Goal: Information Seeking & Learning: Learn about a topic

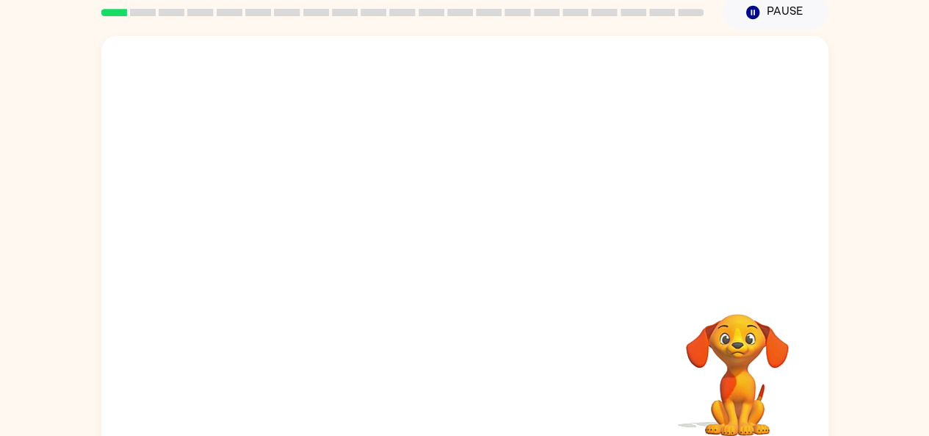
scroll to position [62, 0]
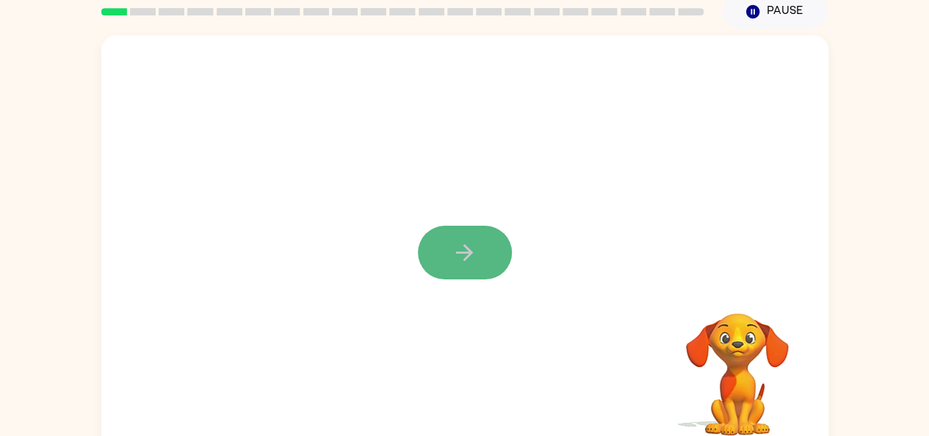
click at [469, 243] on icon "button" at bounding box center [465, 253] width 26 height 26
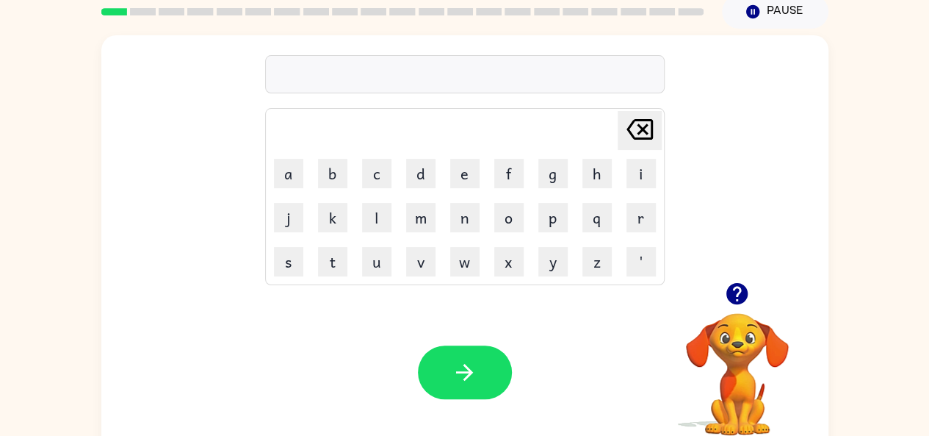
click at [577, 302] on div "Your browser must support playing .mp4 files to use Literably. Please try using…" at bounding box center [464, 371] width 727 height 165
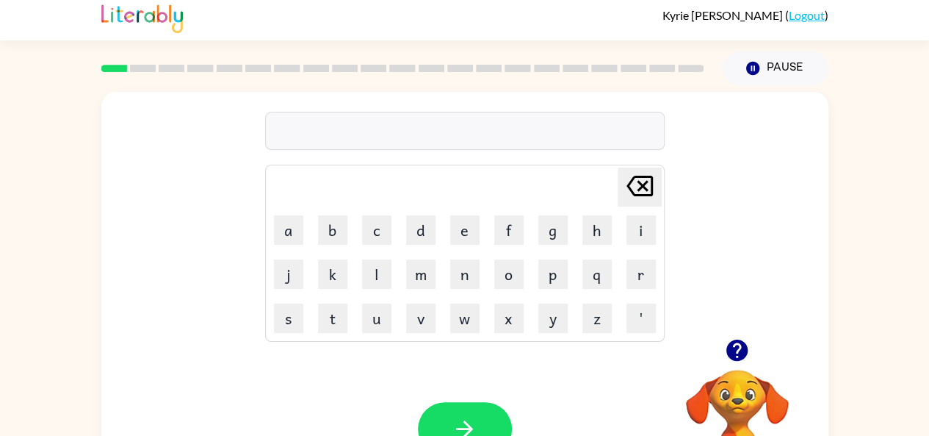
scroll to position [1, 0]
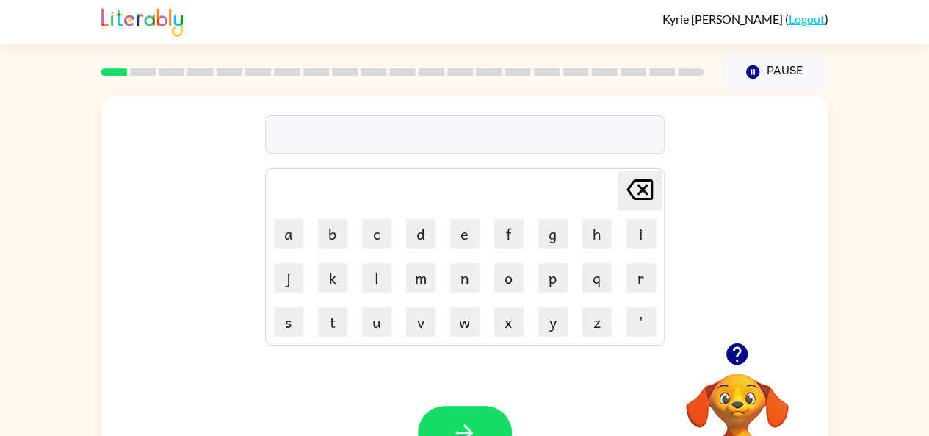
click at [805, 23] on link "Logout" at bounding box center [807, 19] width 36 height 14
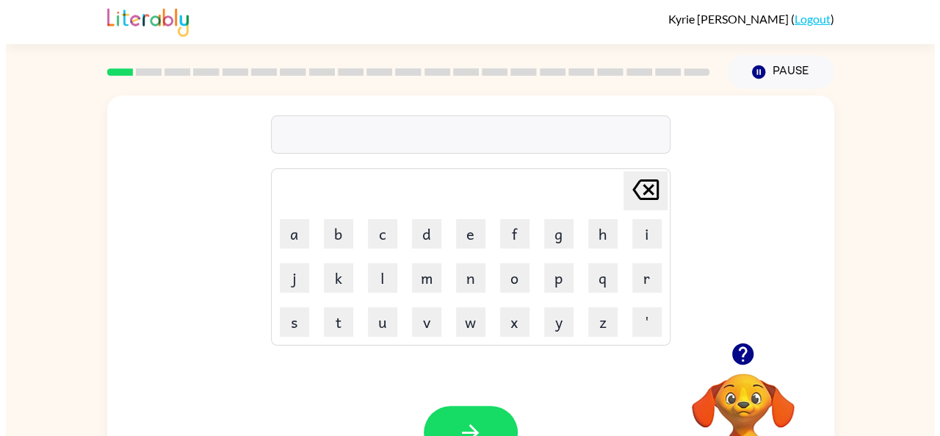
scroll to position [0, 0]
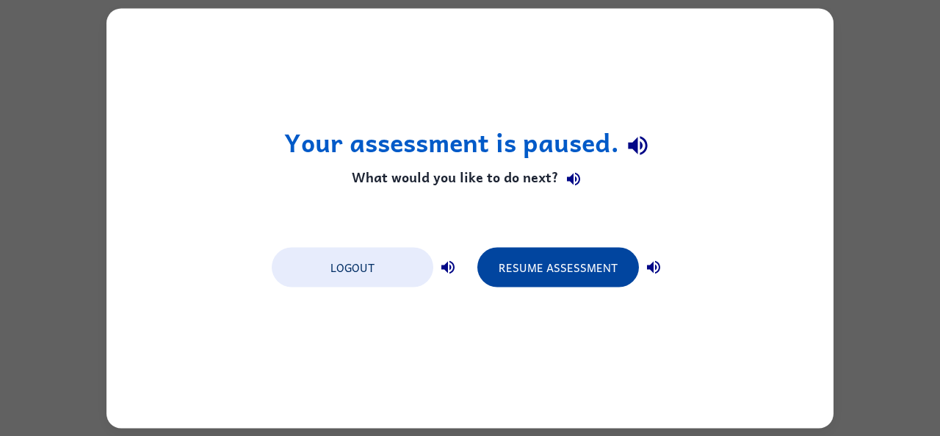
click at [575, 251] on button "Resume Assessment" at bounding box center [559, 267] width 162 height 40
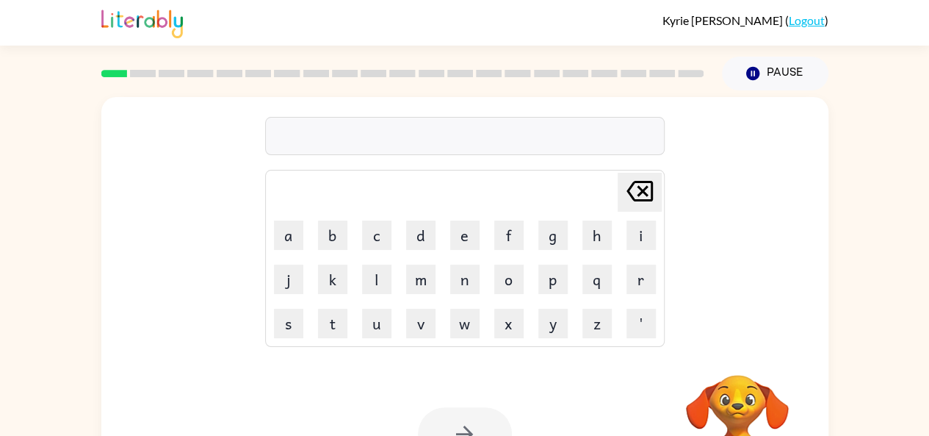
click at [805, 18] on link "Logout" at bounding box center [807, 20] width 36 height 14
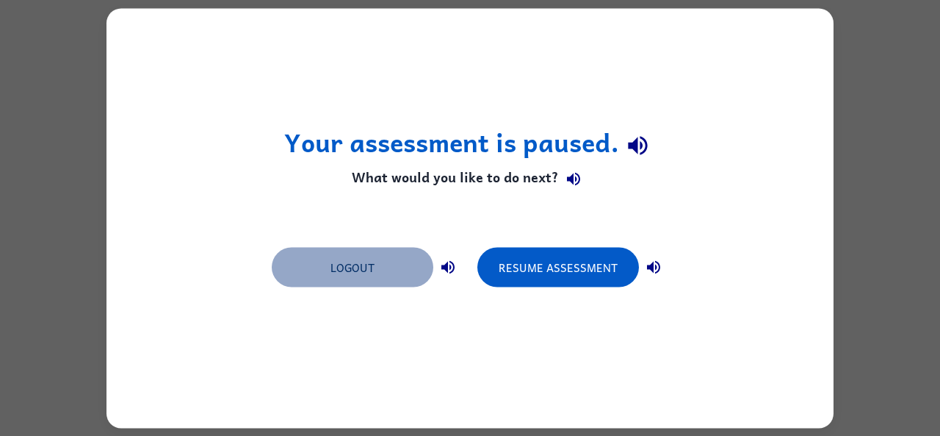
click at [382, 265] on button "Logout" at bounding box center [353, 267] width 162 height 40
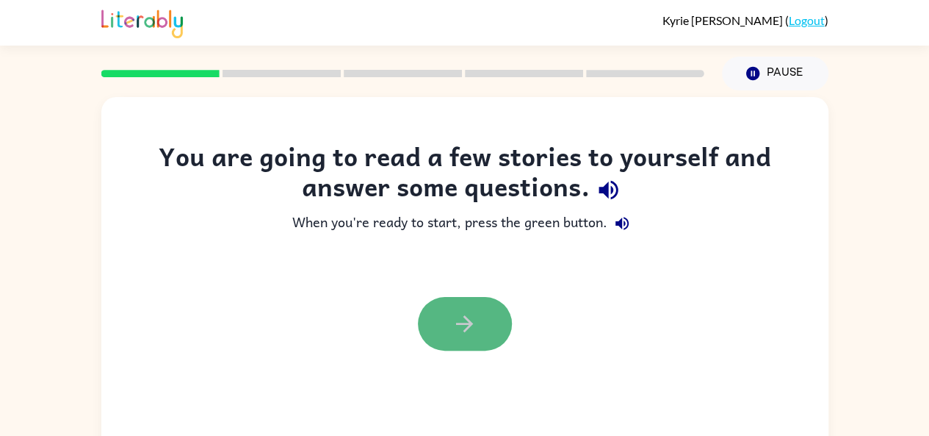
click at [458, 318] on icon "button" at bounding box center [465, 324] width 26 height 26
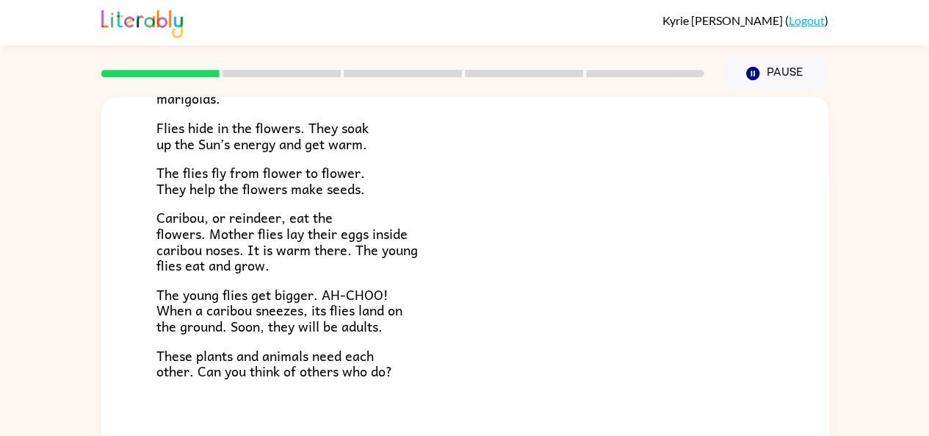
scroll to position [302, 0]
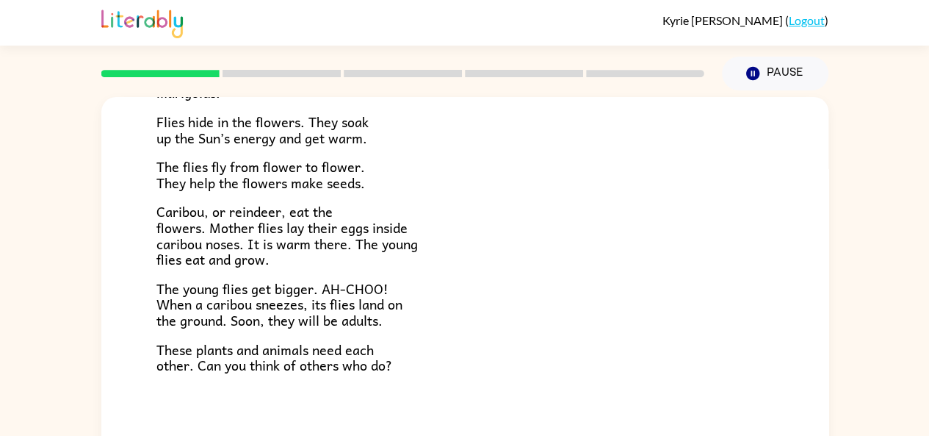
click at [826, 371] on div "Tundra Near the top of the world is land called tundra. The tundra is flat and …" at bounding box center [464, 303] width 929 height 426
click at [820, 371] on div "Tundra Near the top of the world is land called tundra. The tundra is flat and …" at bounding box center [464, 306] width 727 height 419
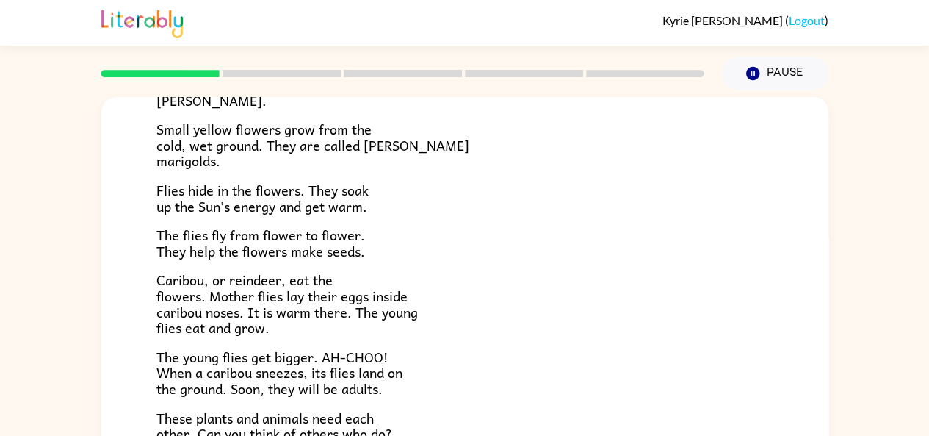
scroll to position [238, 0]
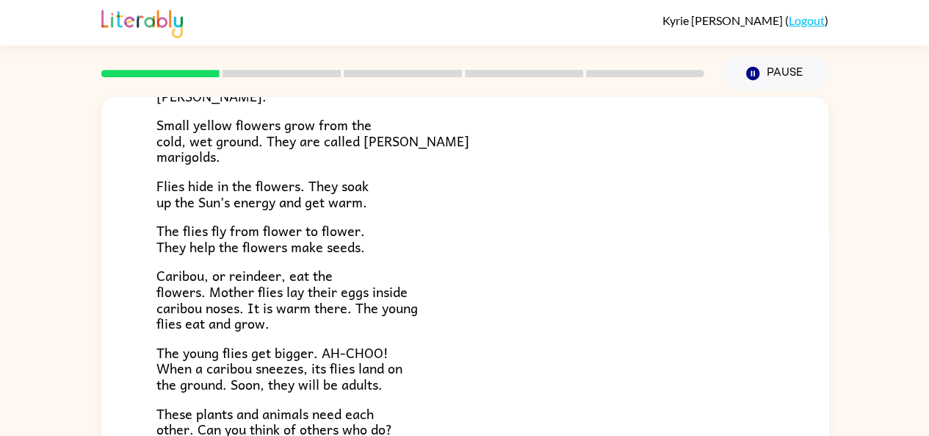
drag, startPoint x: 821, startPoint y: 331, endPoint x: 458, endPoint y: 357, distance: 363.2
click at [458, 357] on p "The young flies get bigger. AH-CHOO! When a caribou sneezes, its flies land on …" at bounding box center [464, 369] width 617 height 48
click at [404, 245] on p "The flies fly from flower to flower. They help the flowers make seeds." at bounding box center [464, 239] width 617 height 32
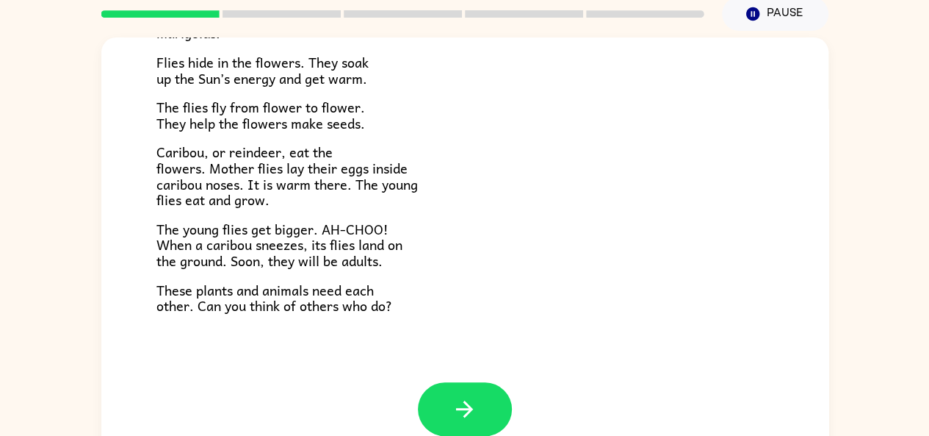
scroll to position [81, 0]
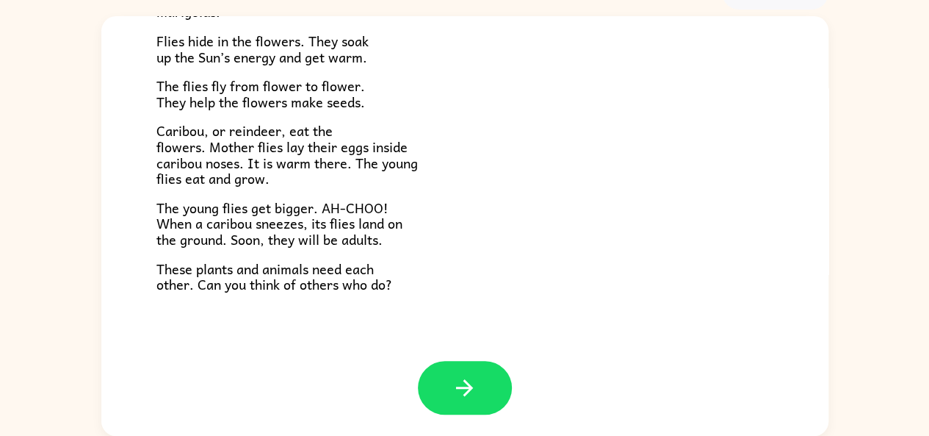
drag, startPoint x: 821, startPoint y: 294, endPoint x: 544, endPoint y: 350, distance: 281.8
click at [544, 350] on div "Tundra Near the top of the world is land called tundra. The tundra is flat and …" at bounding box center [464, 37] width 727 height 646
click at [457, 376] on icon "button" at bounding box center [465, 388] width 26 height 26
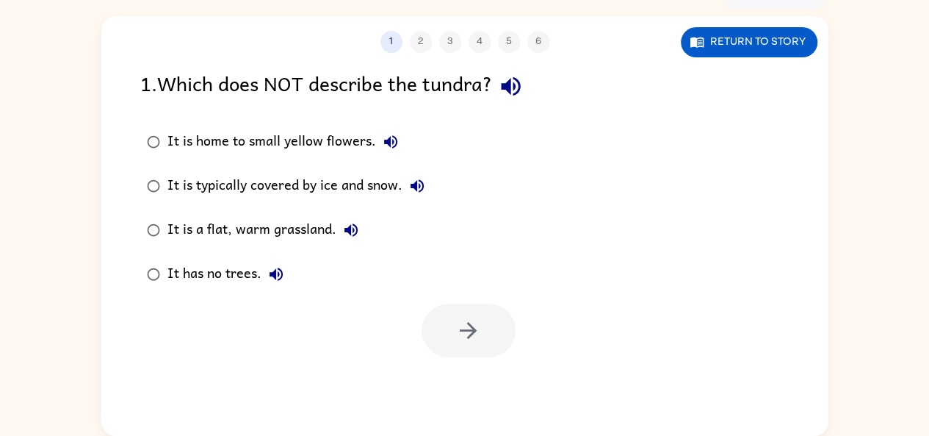
scroll to position [0, 0]
click at [387, 145] on icon "button" at bounding box center [390, 141] width 13 height 13
click at [410, 182] on icon "button" at bounding box center [417, 186] width 18 height 18
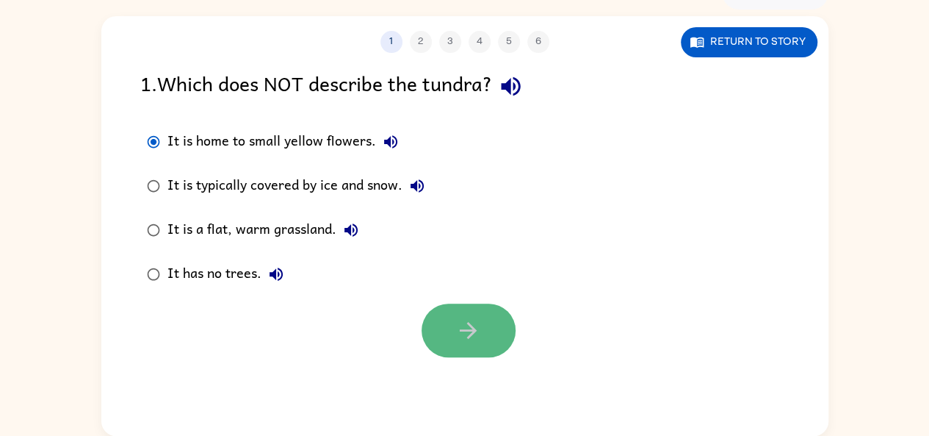
click at [463, 327] on icon "button" at bounding box center [468, 330] width 26 height 26
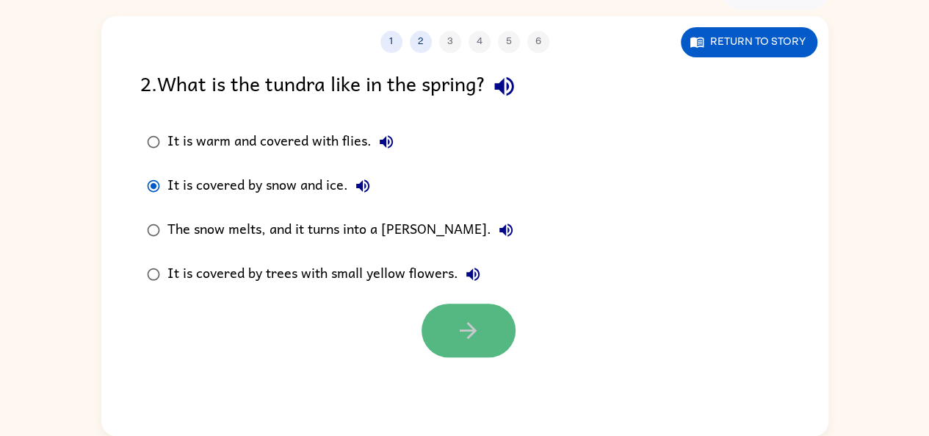
click at [458, 329] on icon "button" at bounding box center [468, 330] width 26 height 26
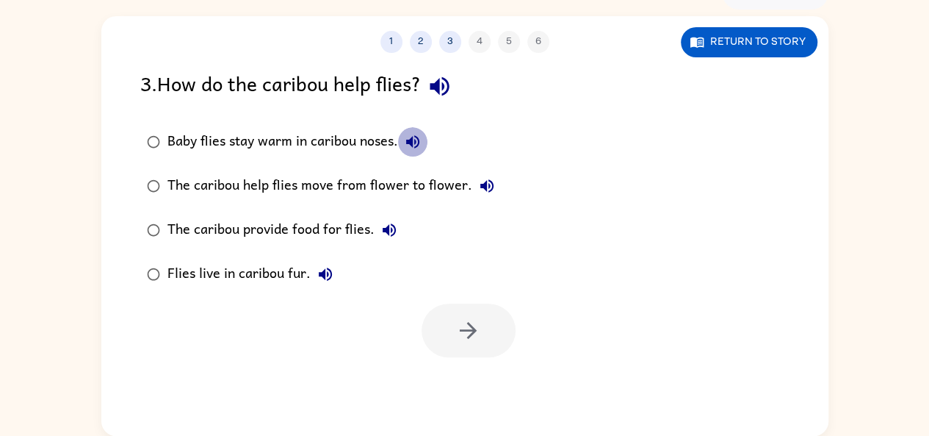
click at [414, 146] on icon "button" at bounding box center [413, 142] width 18 height 18
click at [478, 190] on icon "button" at bounding box center [487, 186] width 18 height 18
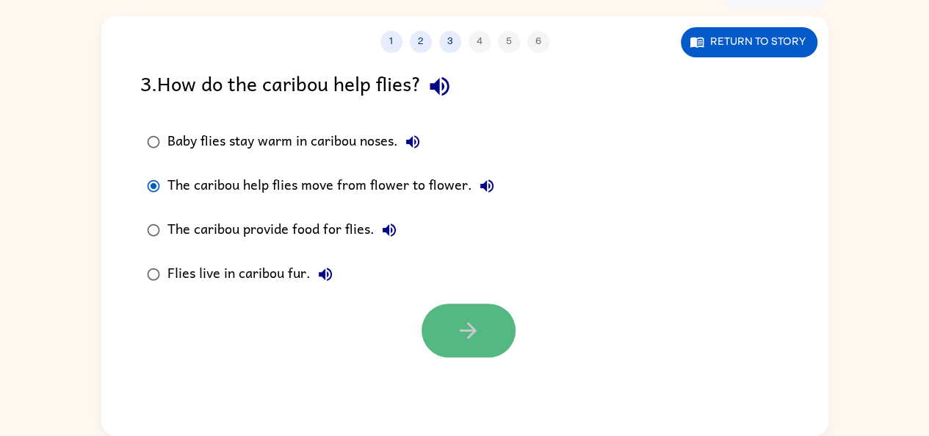
click at [492, 309] on button "button" at bounding box center [469, 330] width 94 height 54
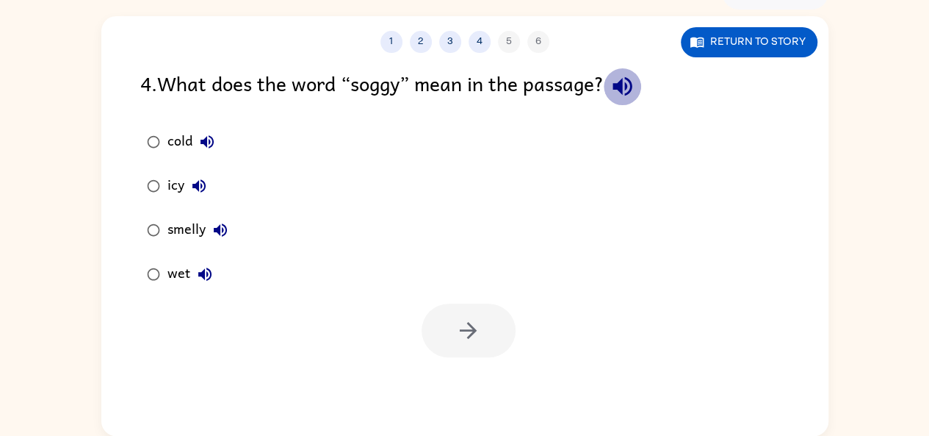
click at [625, 86] on icon "button" at bounding box center [622, 86] width 19 height 19
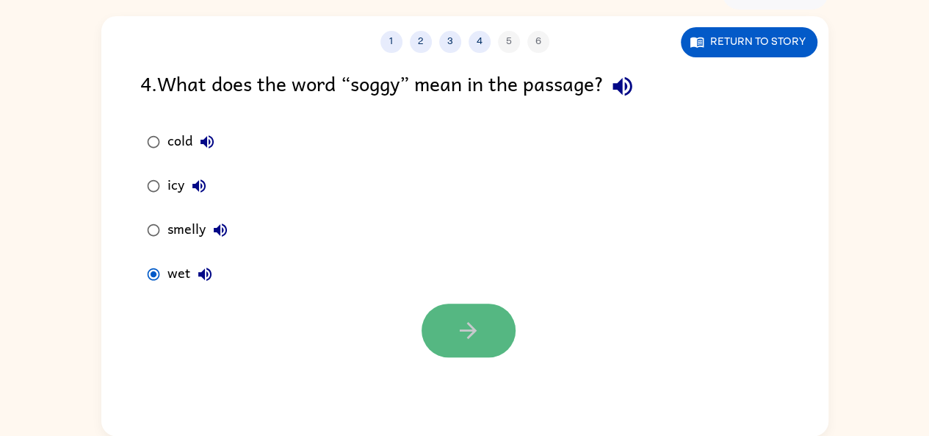
click at [474, 340] on icon "button" at bounding box center [468, 330] width 26 height 26
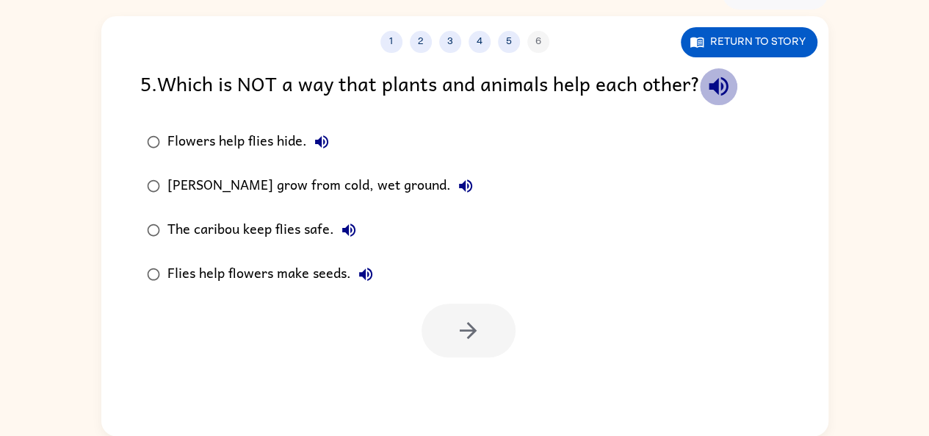
click at [714, 84] on icon "button" at bounding box center [718, 86] width 19 height 19
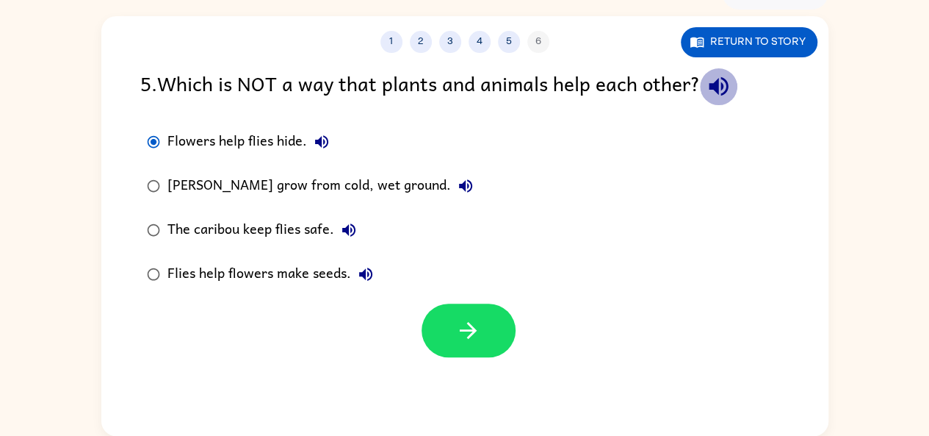
click at [725, 89] on icon "button" at bounding box center [718, 86] width 19 height 19
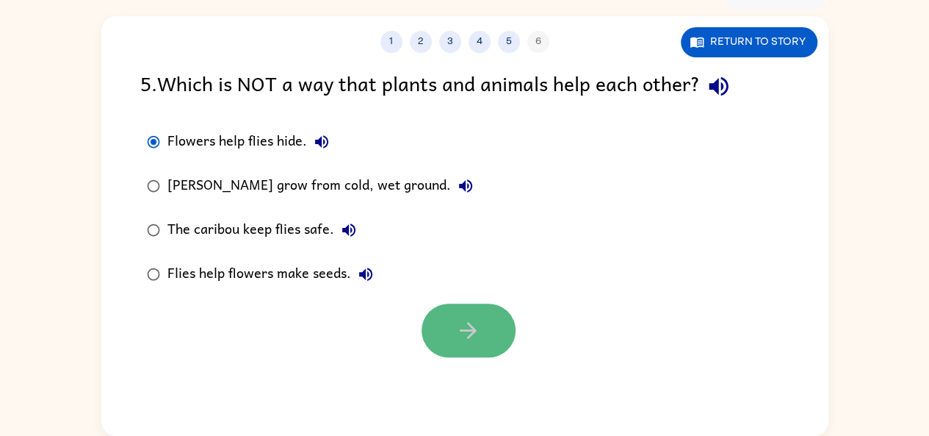
click at [469, 325] on icon "button" at bounding box center [468, 330] width 26 height 26
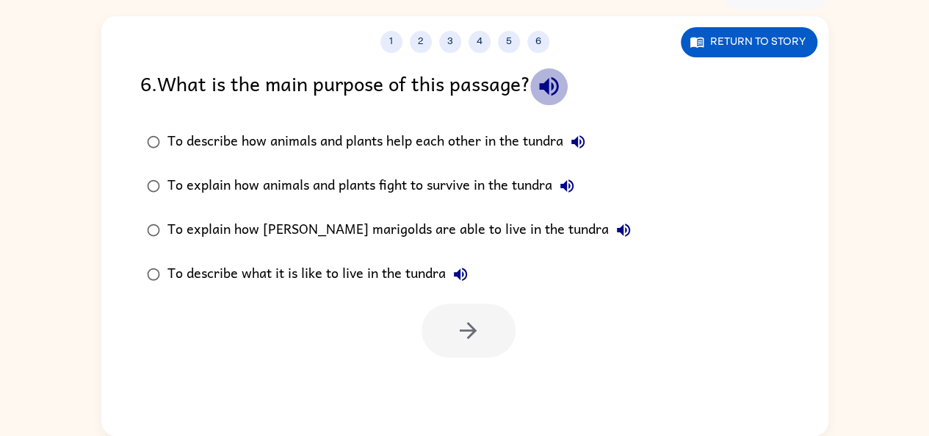
click at [554, 91] on icon "button" at bounding box center [549, 86] width 26 height 26
click at [567, 142] on button "To describe how animals and plants help each other in the tundra" at bounding box center [577, 141] width 29 height 29
click at [566, 186] on icon "button" at bounding box center [567, 185] width 13 height 13
click at [615, 226] on icon "button" at bounding box center [624, 230] width 18 height 18
click at [461, 267] on icon "button" at bounding box center [461, 274] width 18 height 18
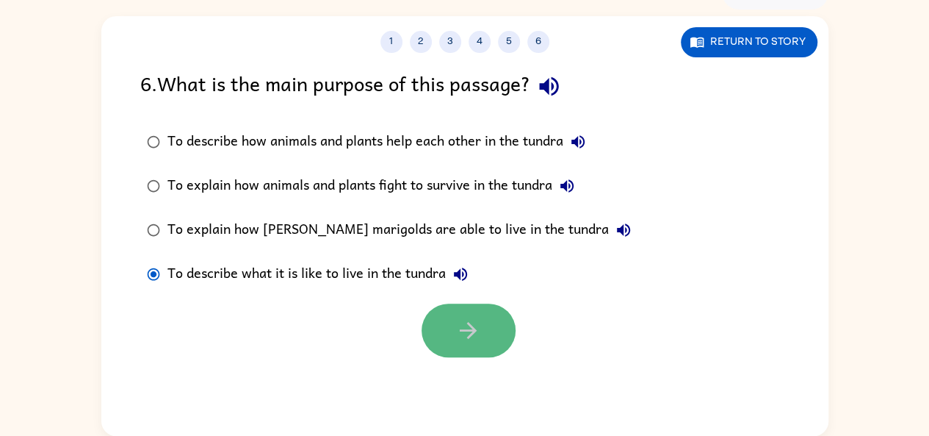
click at [486, 306] on button "button" at bounding box center [469, 330] width 94 height 54
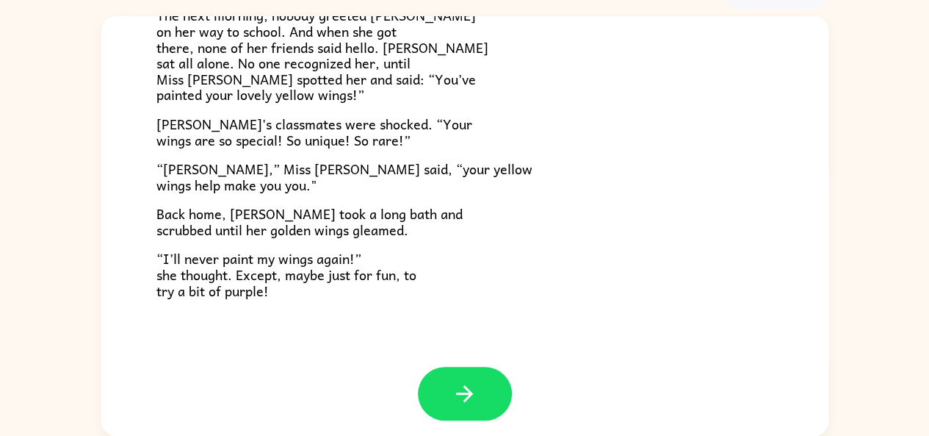
scroll to position [410, 0]
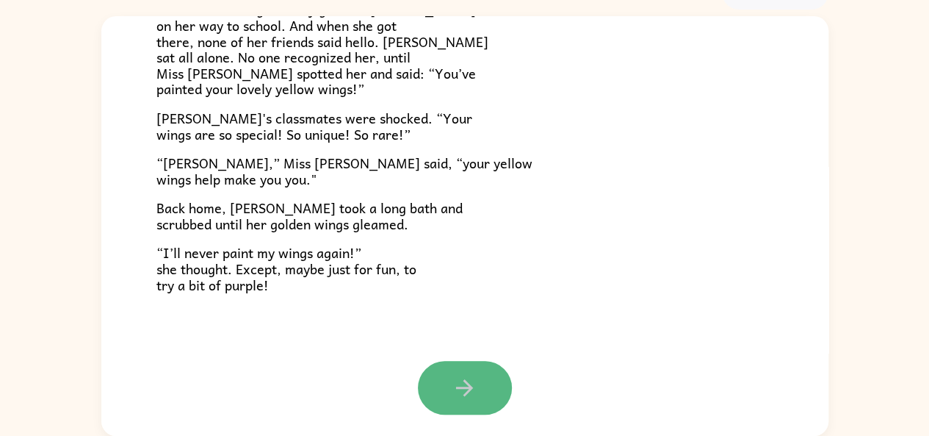
click at [486, 380] on button "button" at bounding box center [465, 388] width 94 height 54
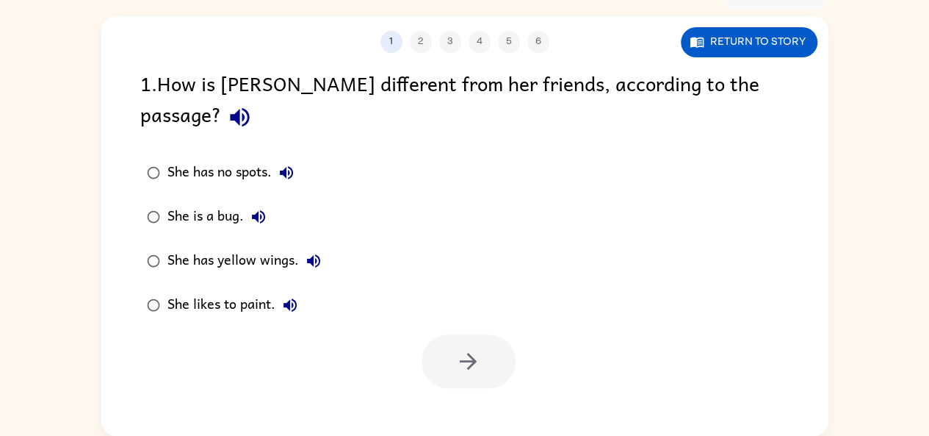
scroll to position [0, 0]
click at [253, 104] on icon "button" at bounding box center [240, 117] width 26 height 26
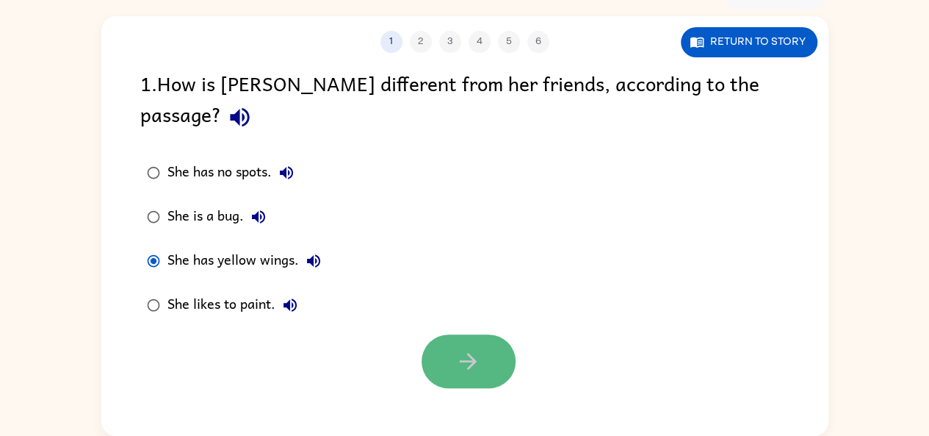
click at [446, 334] on button "button" at bounding box center [469, 361] width 94 height 54
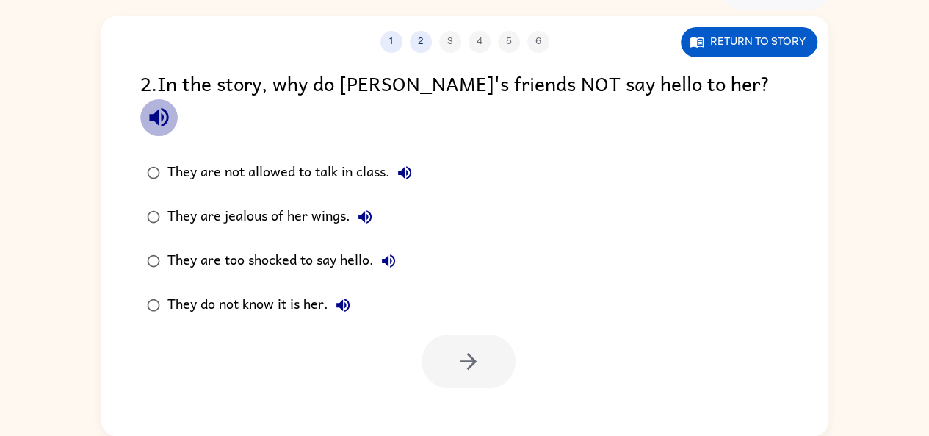
click at [172, 104] on icon "button" at bounding box center [159, 117] width 26 height 26
click at [399, 164] on icon "button" at bounding box center [405, 173] width 18 height 18
click at [364, 208] on icon "button" at bounding box center [365, 217] width 18 height 18
click at [387, 246] on button "They are too shocked to say hello." at bounding box center [388, 260] width 29 height 29
click at [348, 296] on icon "button" at bounding box center [343, 305] width 18 height 18
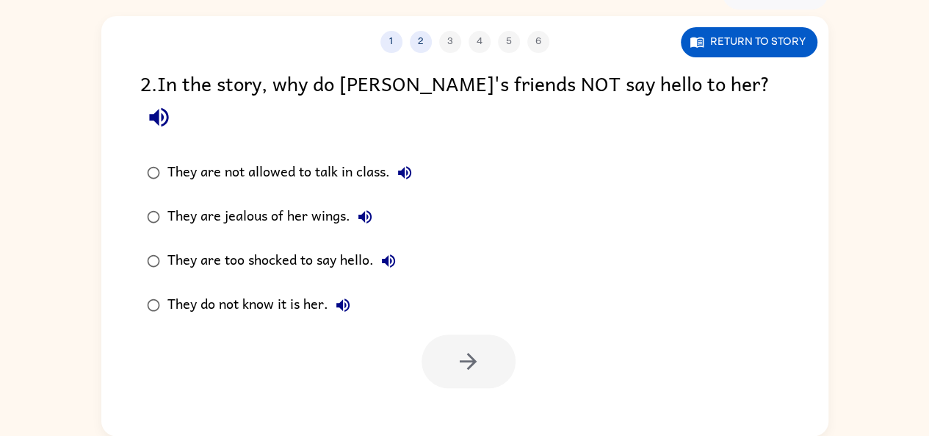
click at [204, 290] on div "They do not know it is her." at bounding box center [263, 304] width 190 height 29
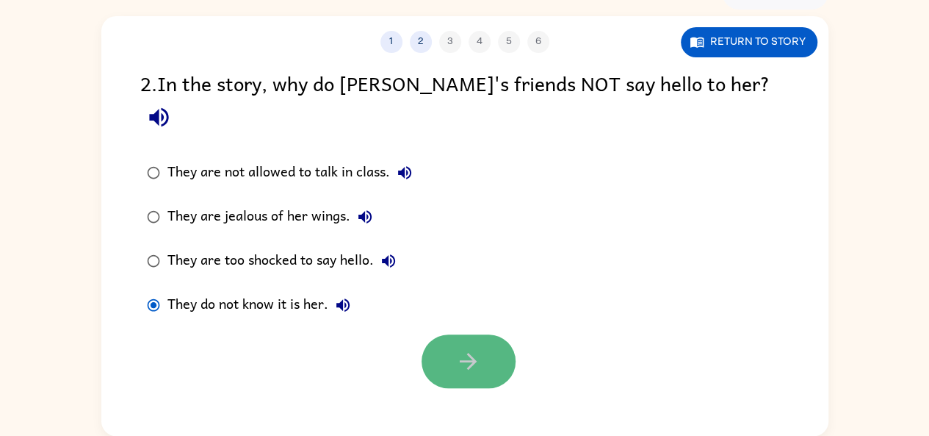
click at [467, 348] on icon "button" at bounding box center [468, 361] width 26 height 26
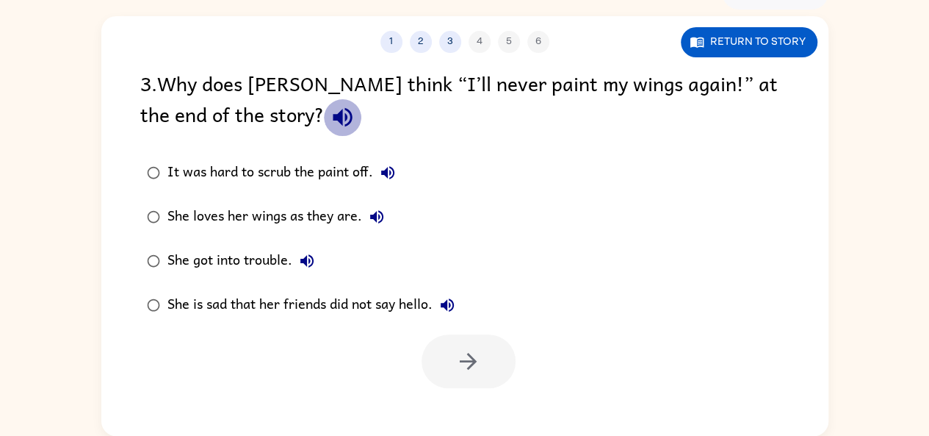
click at [333, 126] on icon "button" at bounding box center [342, 117] width 19 height 19
click at [454, 296] on icon "button" at bounding box center [448, 305] width 18 height 18
click at [300, 273] on button "She got into trouble." at bounding box center [306, 260] width 29 height 29
click at [375, 217] on icon "button" at bounding box center [376, 216] width 13 height 13
click at [387, 174] on icon "button" at bounding box center [387, 172] width 13 height 13
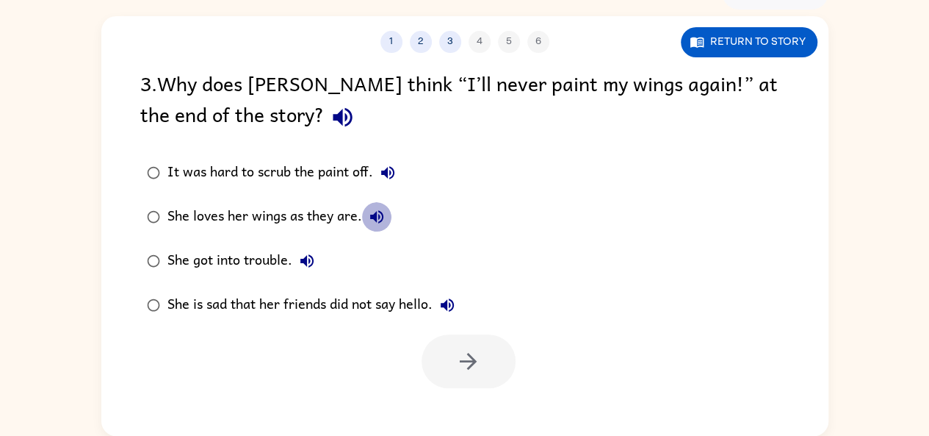
click at [378, 213] on icon "button" at bounding box center [377, 217] width 18 height 18
click at [223, 221] on div "She loves her wings as they are." at bounding box center [280, 216] width 224 height 29
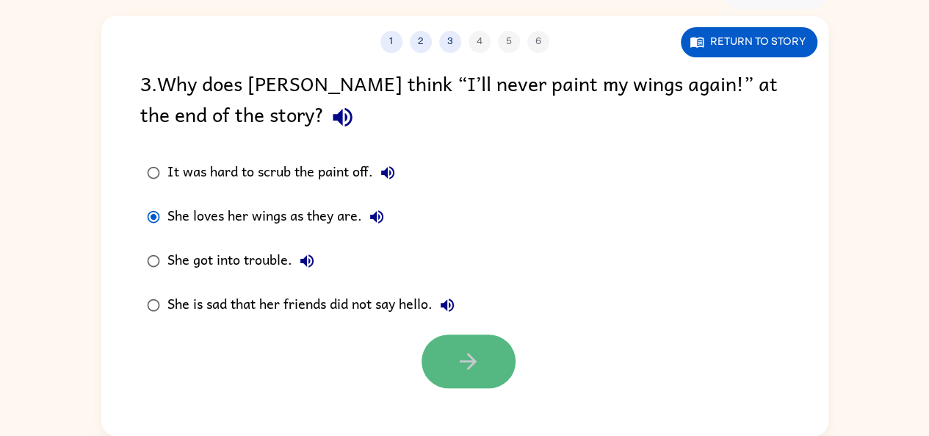
click at [478, 353] on icon "button" at bounding box center [468, 361] width 26 height 26
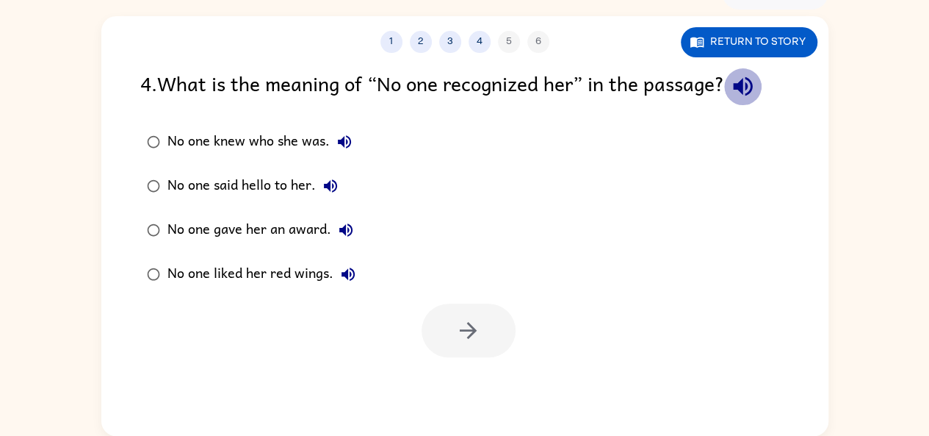
click at [755, 89] on icon "button" at bounding box center [743, 86] width 26 height 26
drag, startPoint x: 331, startPoint y: 265, endPoint x: 339, endPoint y: 265, distance: 8.8
click at [339, 265] on div "No one liked her red wings." at bounding box center [265, 273] width 195 height 29
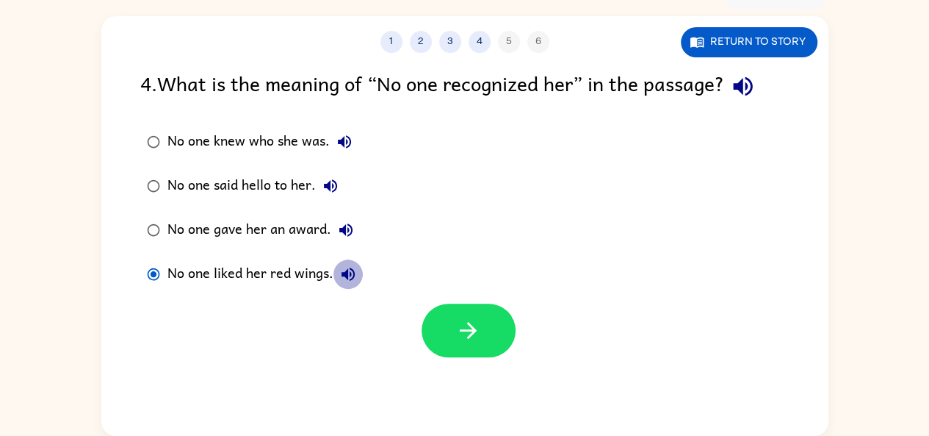
click at [339, 265] on icon "button" at bounding box center [348, 274] width 18 height 18
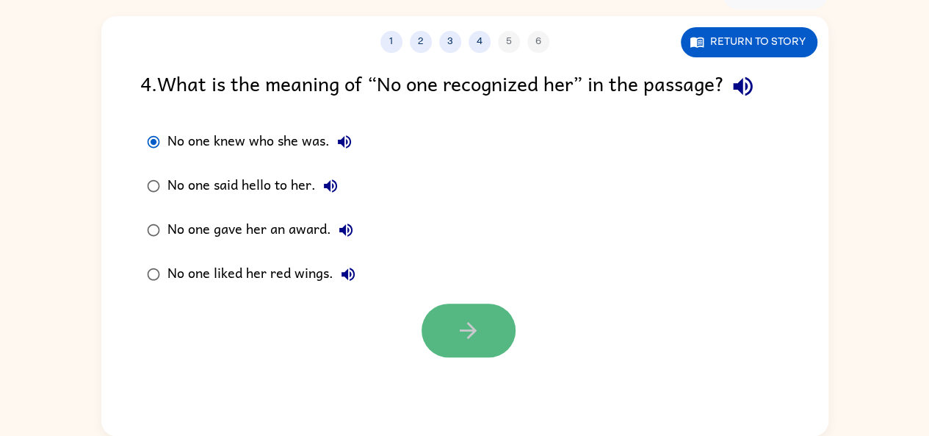
click at [451, 309] on button "button" at bounding box center [469, 330] width 94 height 54
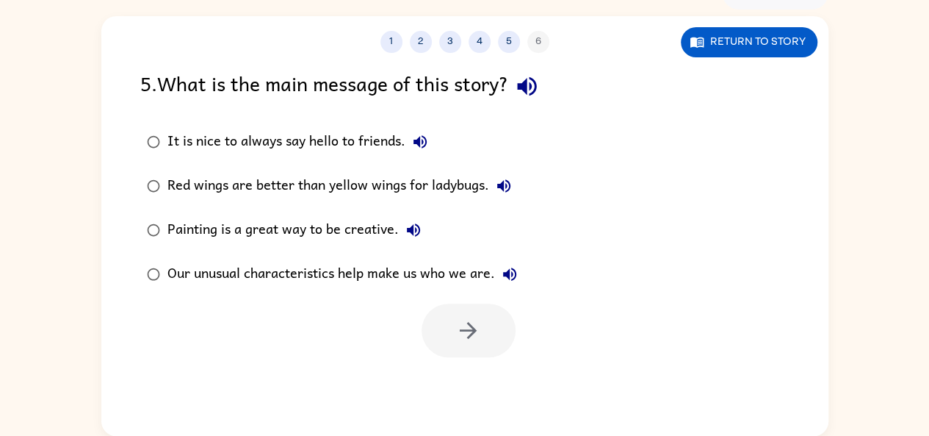
click at [540, 87] on icon "button" at bounding box center [527, 86] width 26 height 26
click at [417, 142] on icon "button" at bounding box center [420, 141] width 13 height 13
click at [501, 187] on icon "button" at bounding box center [503, 185] width 13 height 13
click at [403, 231] on button "Painting is a great way to be creative." at bounding box center [413, 229] width 29 height 29
click at [525, 276] on label "Our unusual characteristics help make us who we are." at bounding box center [332, 274] width 400 height 44
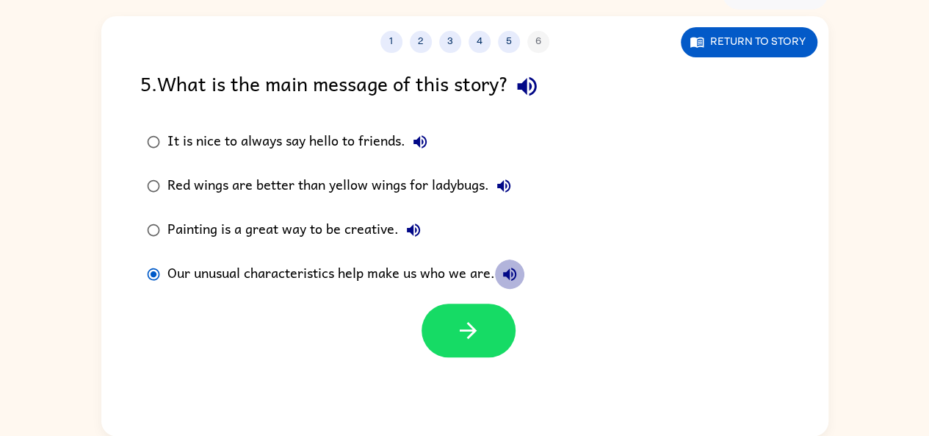
click at [514, 264] on button "Our unusual characteristics help make us who we are." at bounding box center [509, 273] width 29 height 29
click at [414, 150] on icon "button" at bounding box center [420, 142] width 18 height 18
click at [516, 184] on button "Red wings are better than yellow wings for ladybugs." at bounding box center [503, 185] width 29 height 29
click at [388, 231] on div "Painting is a great way to be creative." at bounding box center [298, 229] width 261 height 29
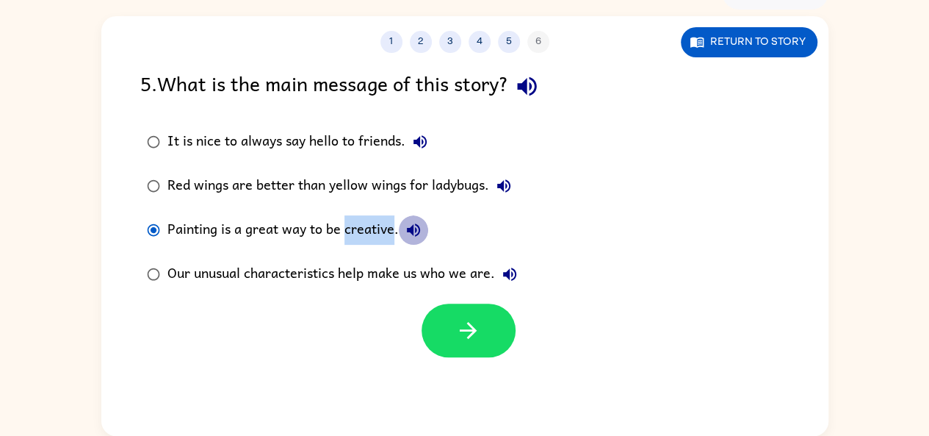
click at [407, 228] on icon "button" at bounding box center [413, 229] width 13 height 13
click at [367, 233] on div "Painting is a great way to be creative." at bounding box center [298, 229] width 261 height 29
click at [498, 270] on button "Our unusual characteristics help make us who we are." at bounding box center [509, 273] width 29 height 29
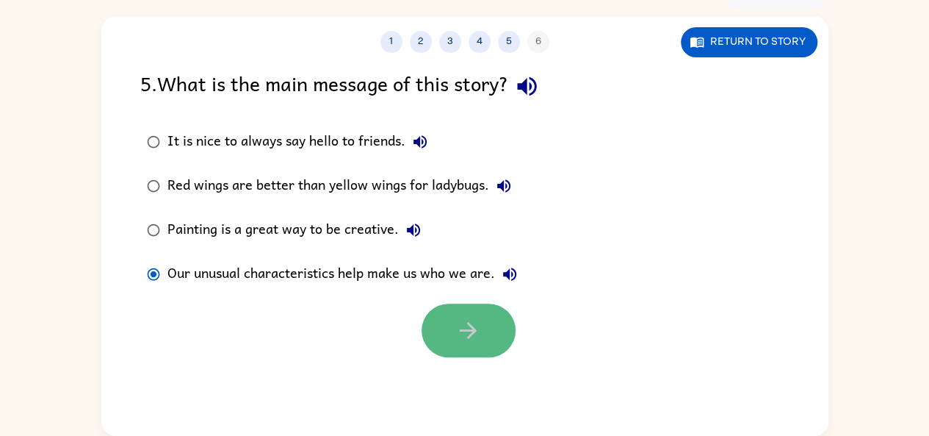
click at [467, 336] on icon "button" at bounding box center [468, 330] width 26 height 26
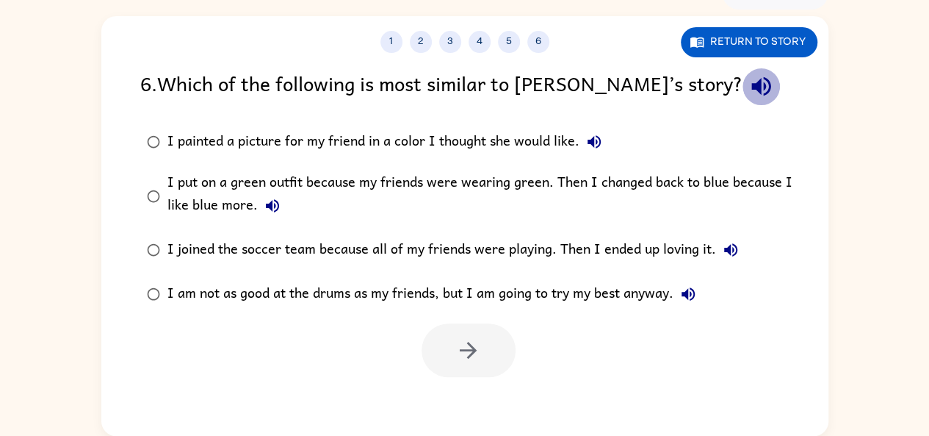
click at [749, 97] on icon "button" at bounding box center [762, 86] width 26 height 26
click at [598, 138] on icon "button" at bounding box center [594, 141] width 13 height 13
click at [273, 198] on icon "button" at bounding box center [273, 206] width 18 height 18
click at [724, 261] on button "I joined the soccer team because all of my friends were playing. Then I ended u…" at bounding box center [730, 249] width 29 height 29
click at [686, 293] on icon "button" at bounding box center [688, 293] width 13 height 13
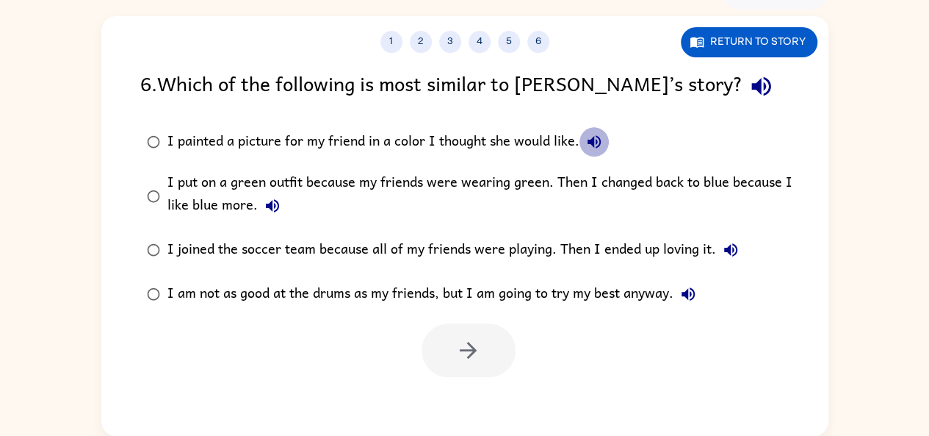
click at [605, 146] on button "I painted a picture for my friend in a color I thought she would like." at bounding box center [594, 141] width 29 height 29
click at [278, 205] on icon "button" at bounding box center [273, 206] width 18 height 18
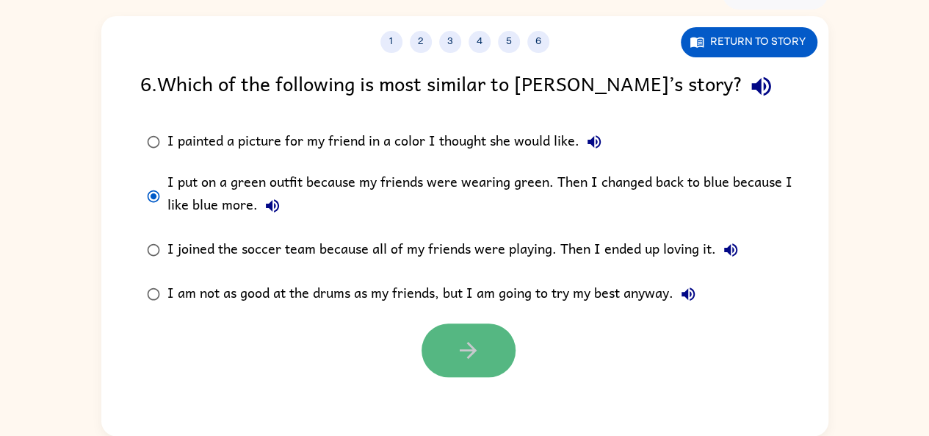
click at [467, 331] on button "button" at bounding box center [469, 350] width 94 height 54
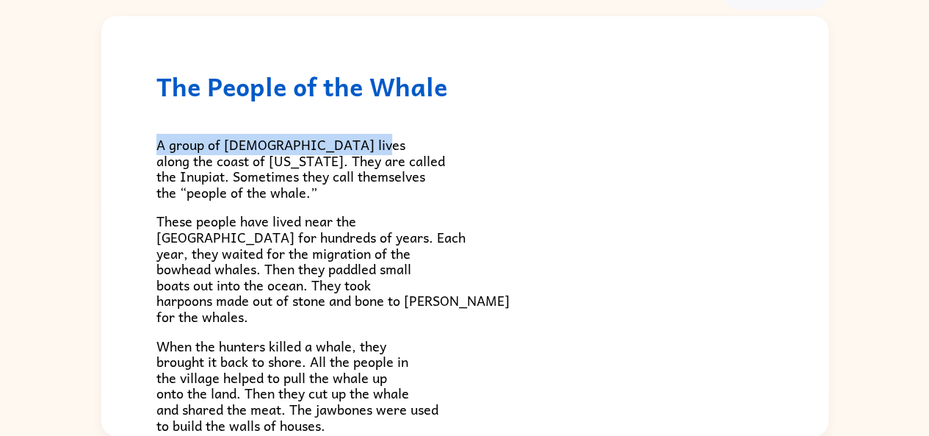
drag, startPoint x: 812, startPoint y: 84, endPoint x: 815, endPoint y: 108, distance: 23.8
click at [815, 108] on div "The People of the Whale A group of Native Americans lives along the coast of Al…" at bounding box center [464, 435] width 727 height 839
click at [302, 135] on span "A group of [DEMOGRAPHIC_DATA] lives along the coast of [US_STATE]. They are cal…" at bounding box center [300, 168] width 289 height 69
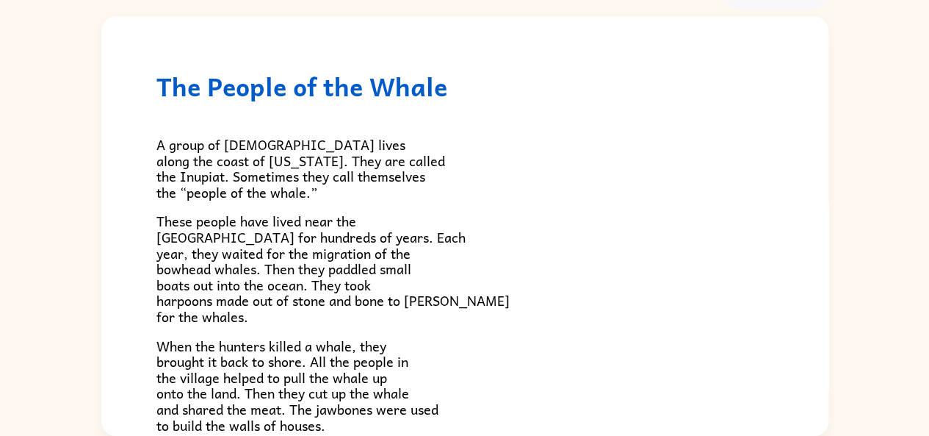
scroll to position [54, 0]
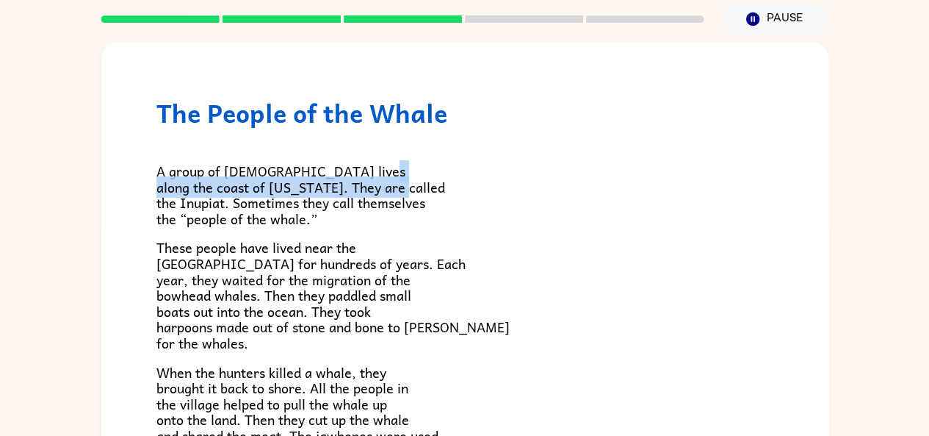
drag, startPoint x: 814, startPoint y: 168, endPoint x: 821, endPoint y: 193, distance: 25.8
click at [821, 193] on div "The People of the Whale A group of Native Americans lives along the coast of Al…" at bounding box center [464, 252] width 727 height 419
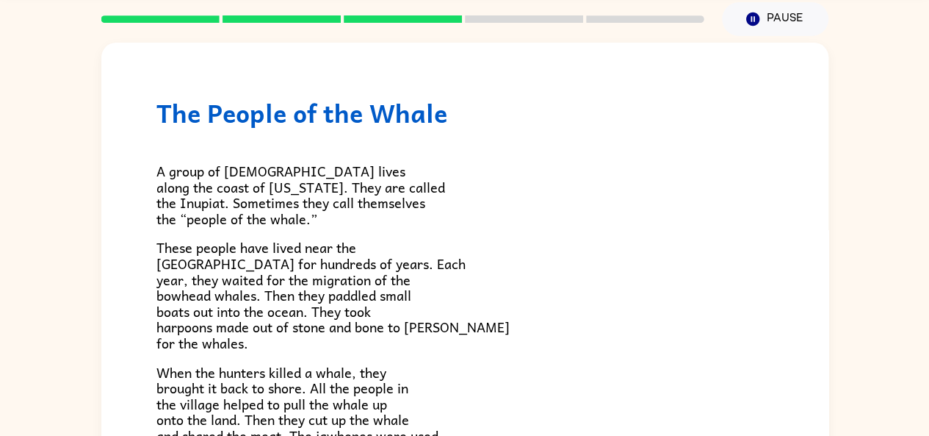
click at [743, 204] on p "A group of [DEMOGRAPHIC_DATA] lives along the coast of [US_STATE]. They are cal…" at bounding box center [464, 194] width 617 height 63
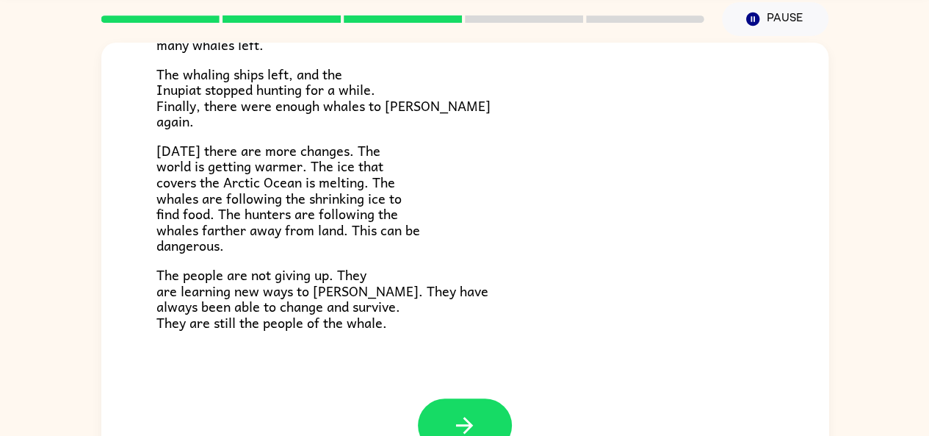
scroll to position [484, 0]
click at [487, 405] on button "button" at bounding box center [465, 424] width 94 height 54
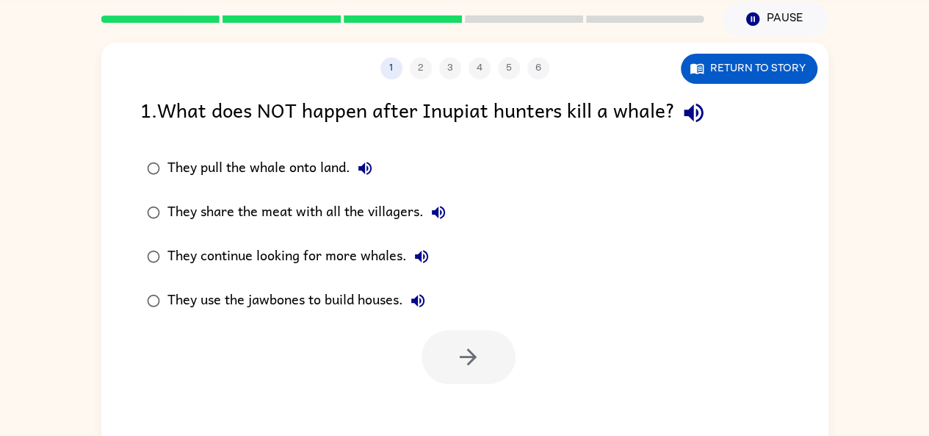
scroll to position [0, 0]
click at [698, 123] on icon "button" at bounding box center [694, 113] width 26 height 26
click at [681, 108] on button "button" at bounding box center [693, 112] width 37 height 37
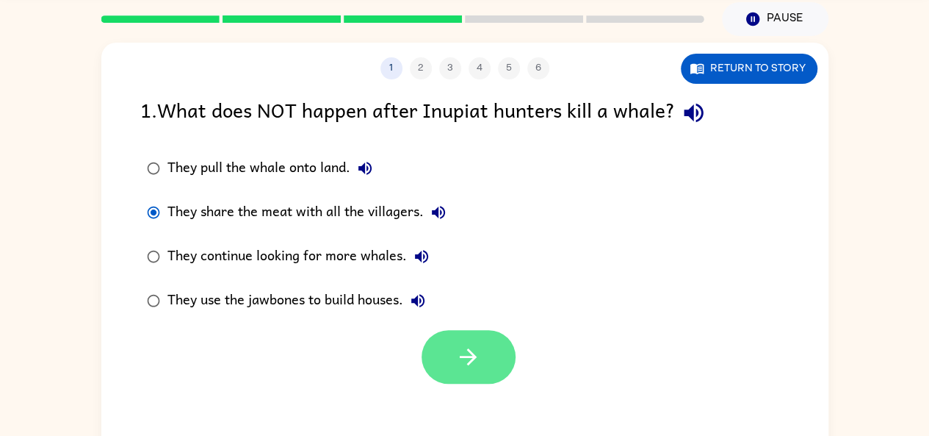
click at [468, 345] on icon "button" at bounding box center [468, 357] width 26 height 26
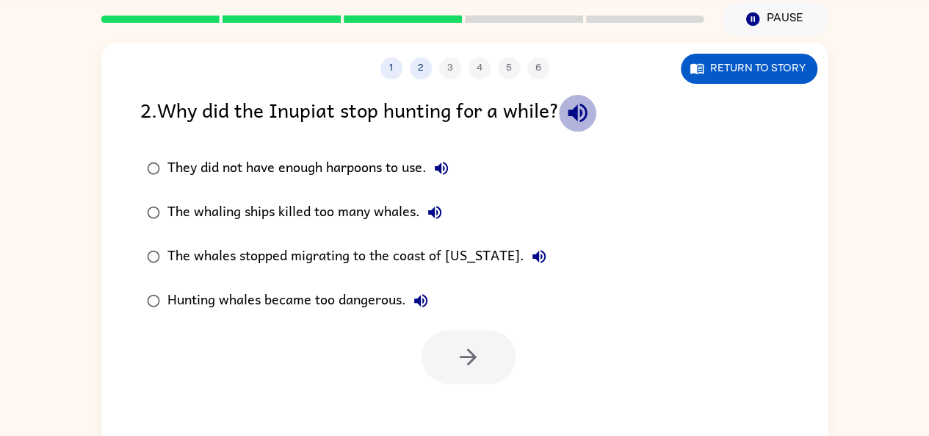
click at [585, 109] on icon "button" at bounding box center [578, 113] width 26 height 26
click at [450, 162] on icon "button" at bounding box center [442, 168] width 18 height 18
click at [431, 215] on icon "button" at bounding box center [435, 213] width 18 height 18
click at [530, 263] on icon "button" at bounding box center [539, 257] width 18 height 18
click at [426, 299] on icon "button" at bounding box center [420, 300] width 13 height 13
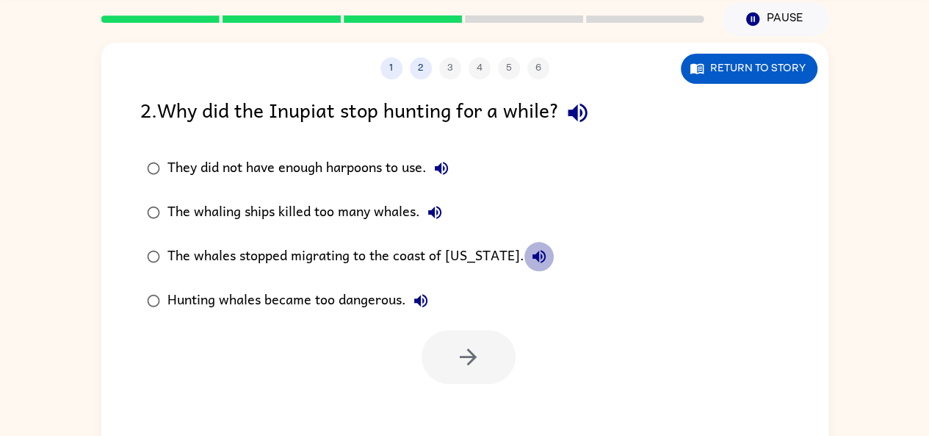
click at [530, 252] on icon "button" at bounding box center [539, 257] width 18 height 18
click at [445, 206] on button "The whaling ships killed too many whales." at bounding box center [434, 212] width 29 height 29
click at [482, 261] on div "The whales stopped migrating to the coast of [US_STATE]." at bounding box center [361, 256] width 386 height 29
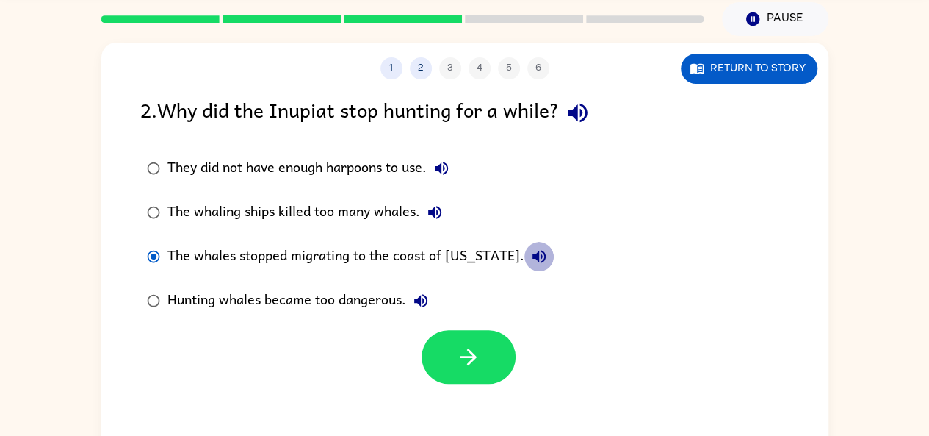
click at [530, 251] on icon "button" at bounding box center [539, 257] width 18 height 18
click at [530, 252] on icon "button" at bounding box center [539, 257] width 18 height 18
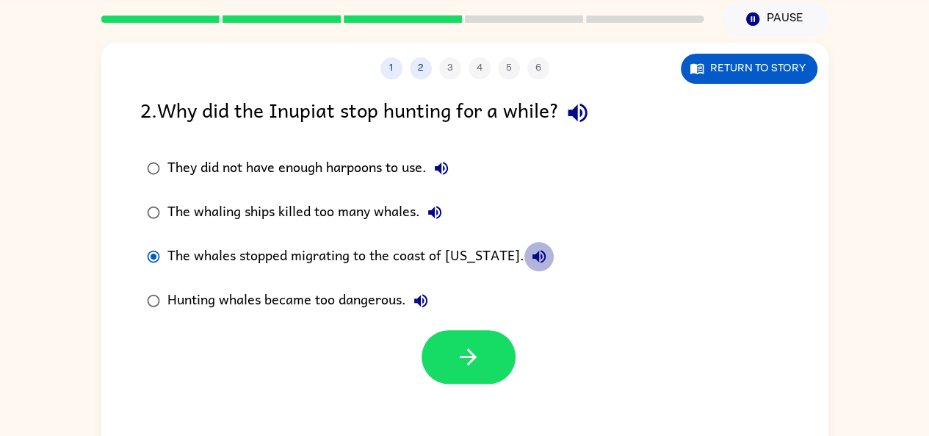
click at [530, 253] on icon "button" at bounding box center [539, 257] width 18 height 18
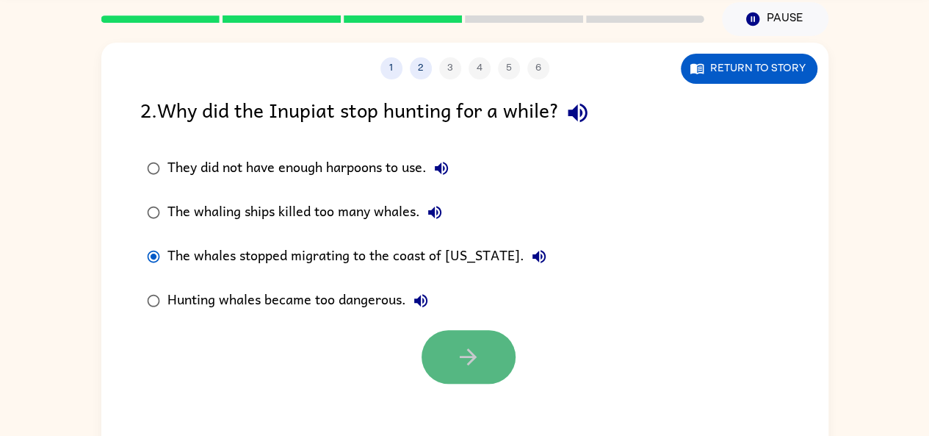
click at [444, 380] on button "button" at bounding box center [469, 357] width 94 height 54
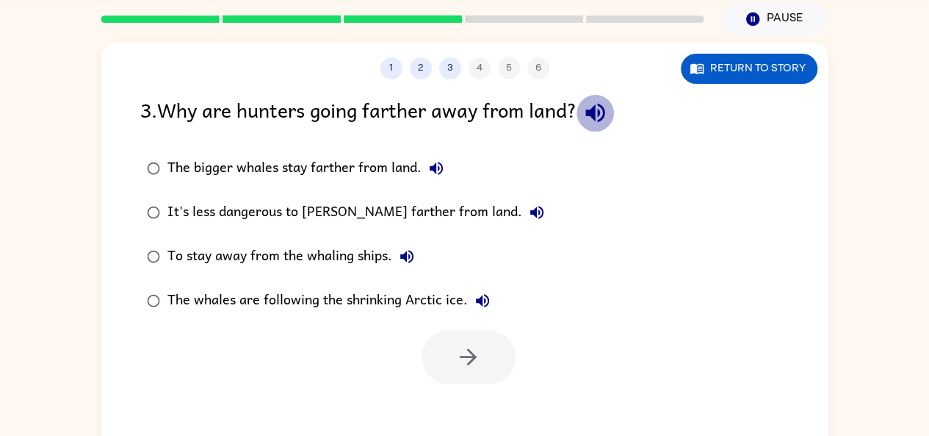
click at [589, 114] on icon "button" at bounding box center [596, 113] width 26 height 26
click at [463, 156] on label "The bigger whales stay farther from land." at bounding box center [345, 168] width 427 height 44
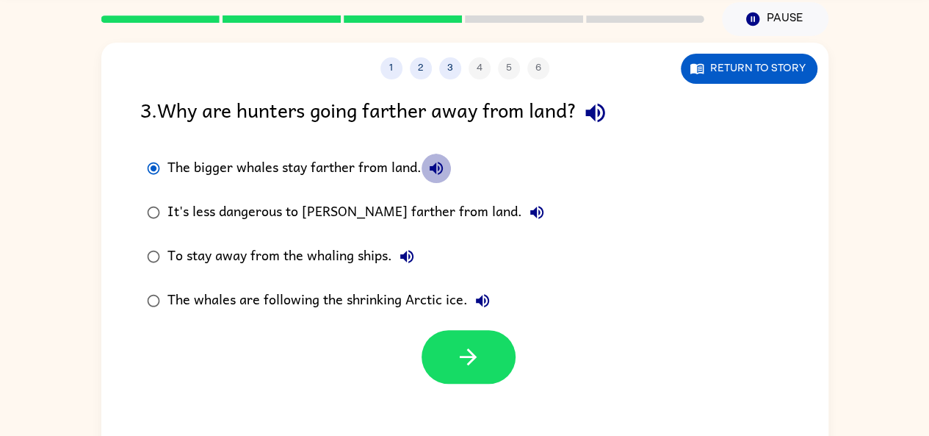
click at [437, 158] on button "The bigger whales stay farther from land." at bounding box center [436, 168] width 29 height 29
click at [528, 206] on icon "button" at bounding box center [537, 213] width 18 height 18
click at [404, 256] on icon "button" at bounding box center [406, 256] width 13 height 13
click at [479, 305] on icon "button" at bounding box center [483, 301] width 18 height 18
click at [402, 246] on button "To stay away from the whaling ships." at bounding box center [406, 256] width 29 height 29
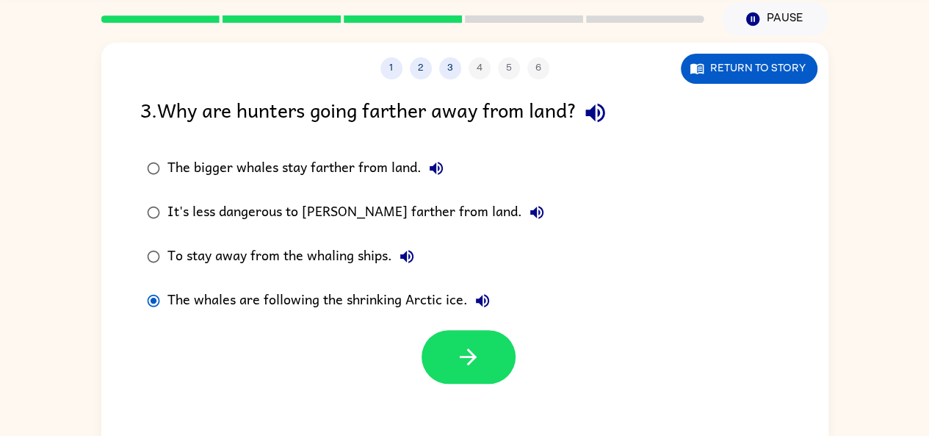
click at [192, 249] on div "To stay away from the whaling ships." at bounding box center [295, 256] width 254 height 29
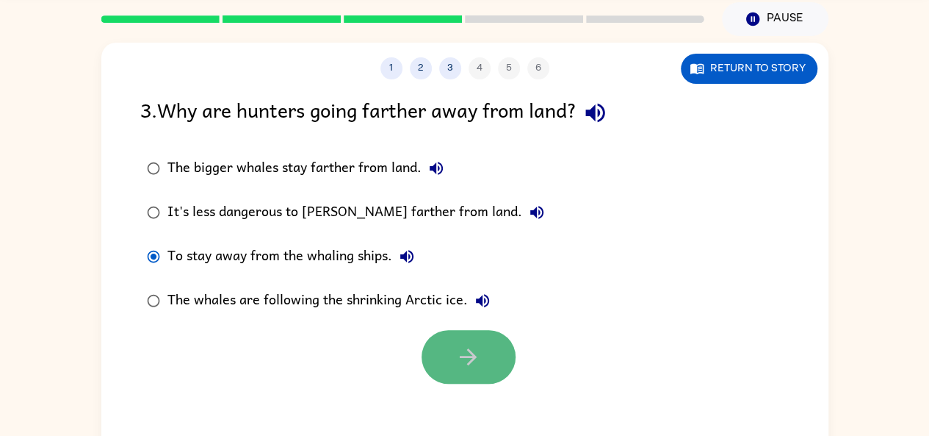
click at [440, 365] on button "button" at bounding box center [469, 357] width 94 height 54
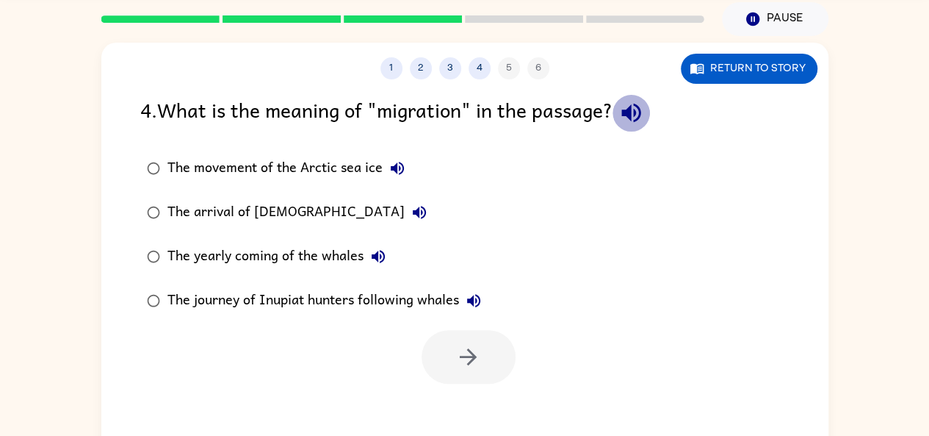
click at [632, 105] on icon "button" at bounding box center [632, 113] width 26 height 26
click at [400, 163] on icon "button" at bounding box center [397, 168] width 13 height 13
click at [413, 211] on icon "button" at bounding box center [419, 212] width 13 height 13
drag, startPoint x: 383, startPoint y: 254, endPoint x: 367, endPoint y: 254, distance: 16.2
click at [367, 254] on button "The yearly coming of the whales" at bounding box center [378, 256] width 29 height 29
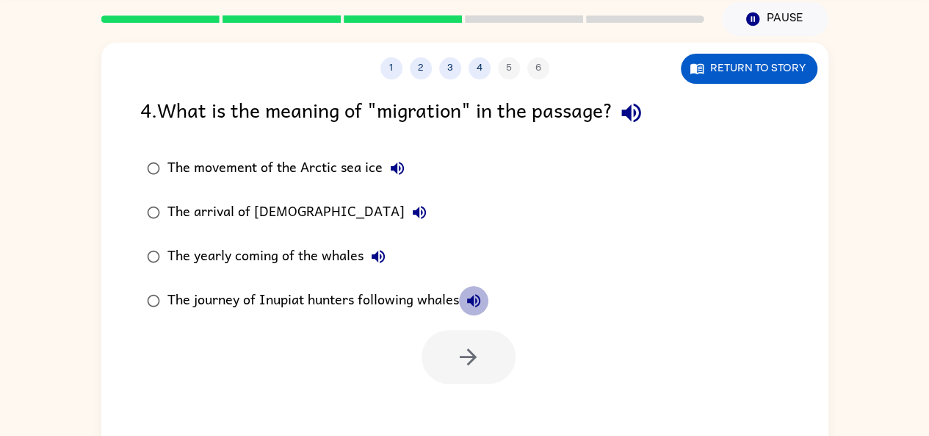
click at [463, 299] on button "The journey of Inupiat hunters following whales" at bounding box center [473, 300] width 29 height 29
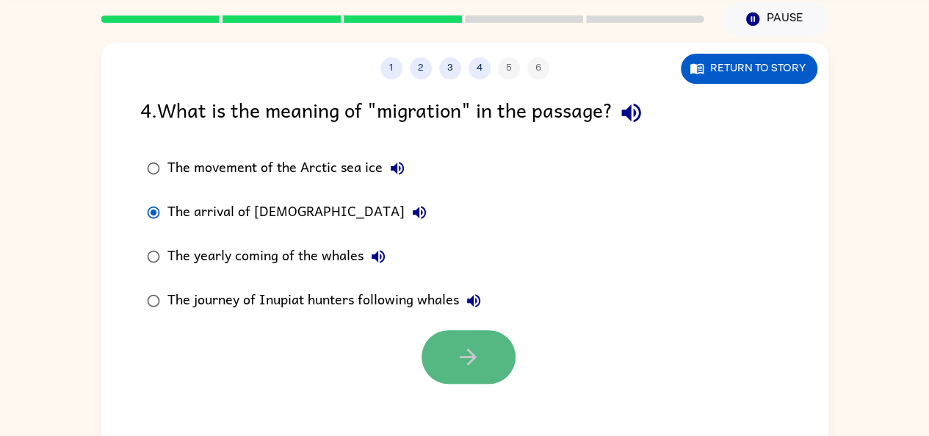
click at [452, 348] on button "button" at bounding box center [469, 357] width 94 height 54
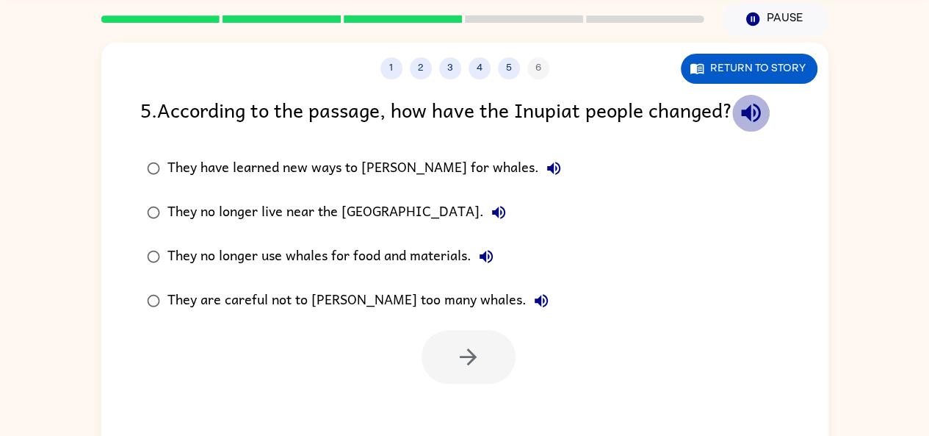
click at [763, 124] on icon "button" at bounding box center [751, 113] width 26 height 26
click at [464, 389] on div "1 2 3 4 5 6 Return to story 5 . According to the passage, how have the Inupiat …" at bounding box center [464, 252] width 727 height 419
click at [447, 346] on div at bounding box center [469, 357] width 94 height 54
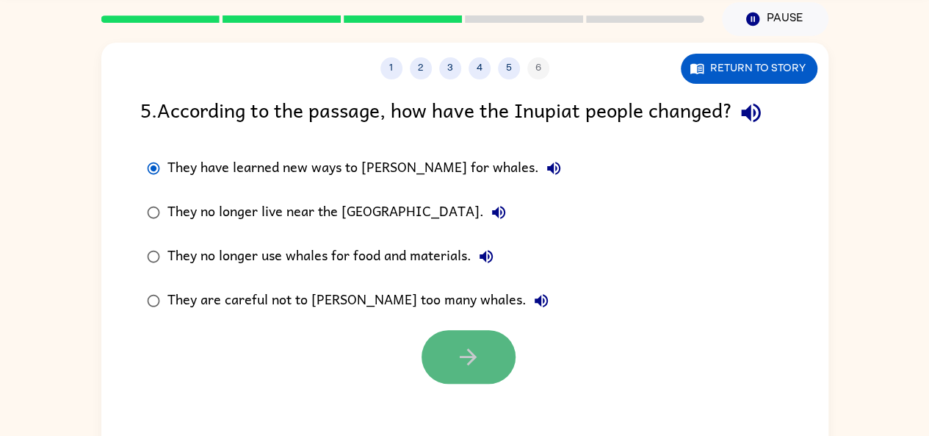
click at [466, 350] on icon "button" at bounding box center [468, 357] width 26 height 26
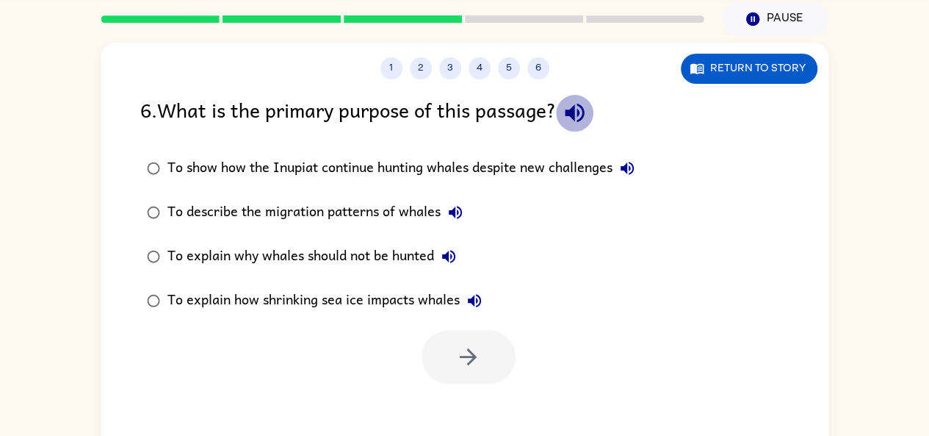
click at [583, 123] on icon "button" at bounding box center [575, 113] width 26 height 26
click at [636, 167] on icon "button" at bounding box center [628, 168] width 18 height 18
click at [453, 207] on icon "button" at bounding box center [456, 213] width 18 height 18
click at [535, 176] on div "To show how the Inupiat continue hunting whales despite new challenges" at bounding box center [405, 168] width 475 height 29
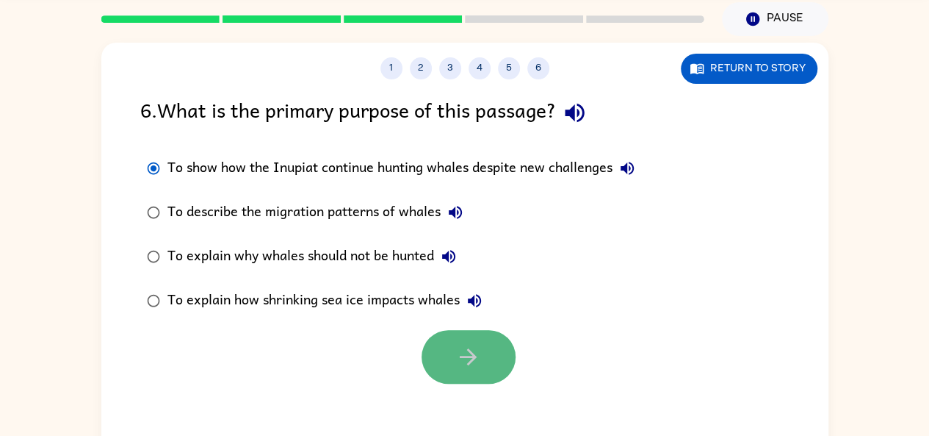
click at [491, 350] on button "button" at bounding box center [469, 357] width 94 height 54
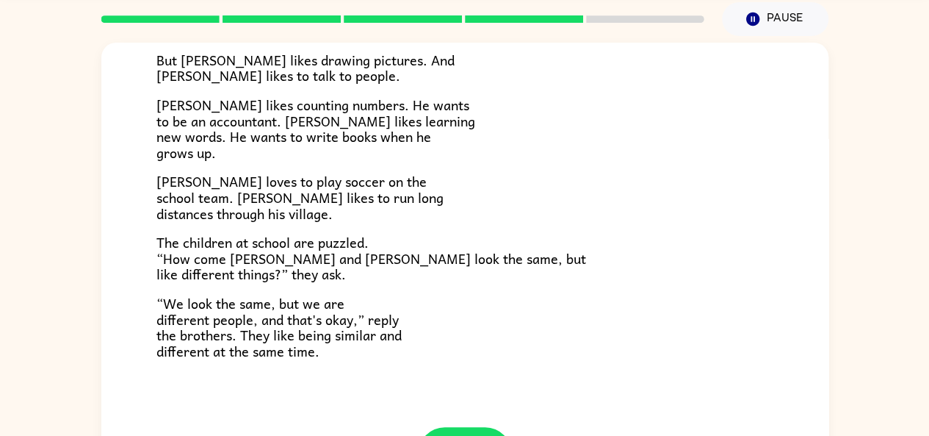
scroll to position [317, 0]
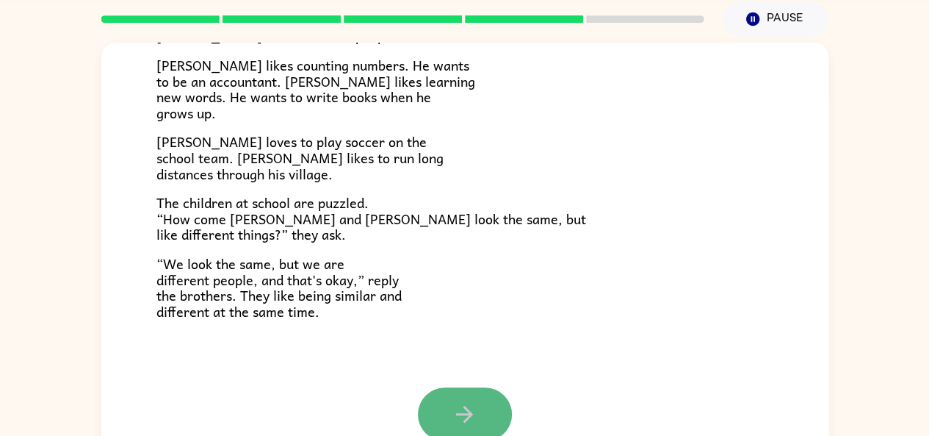
click at [478, 406] on button "button" at bounding box center [465, 414] width 94 height 54
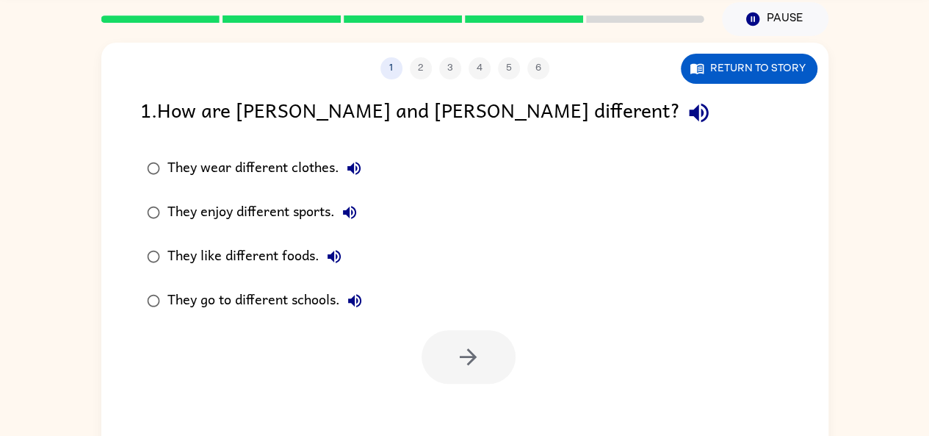
scroll to position [0, 0]
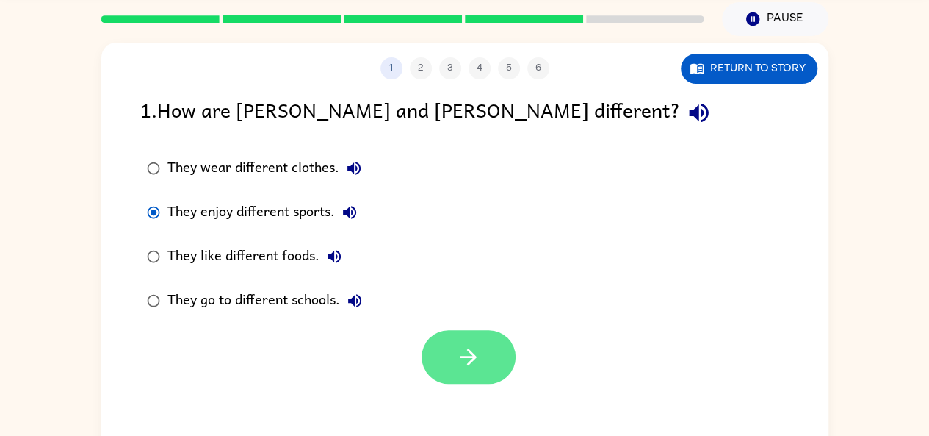
click at [461, 337] on button "button" at bounding box center [469, 357] width 94 height 54
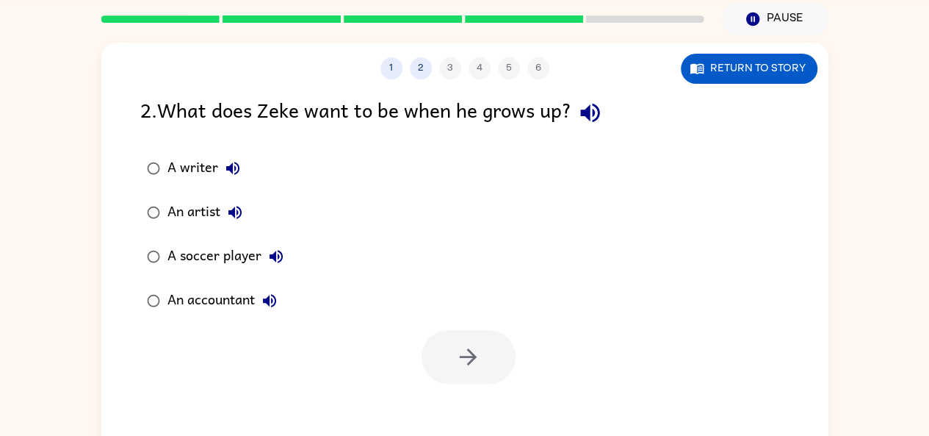
click at [176, 298] on div "An accountant" at bounding box center [226, 300] width 117 height 29
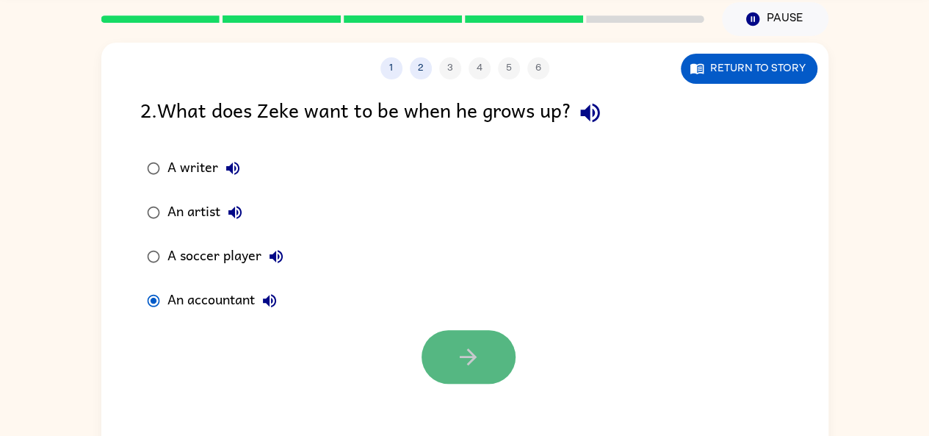
click at [476, 355] on icon "button" at bounding box center [468, 357] width 26 height 26
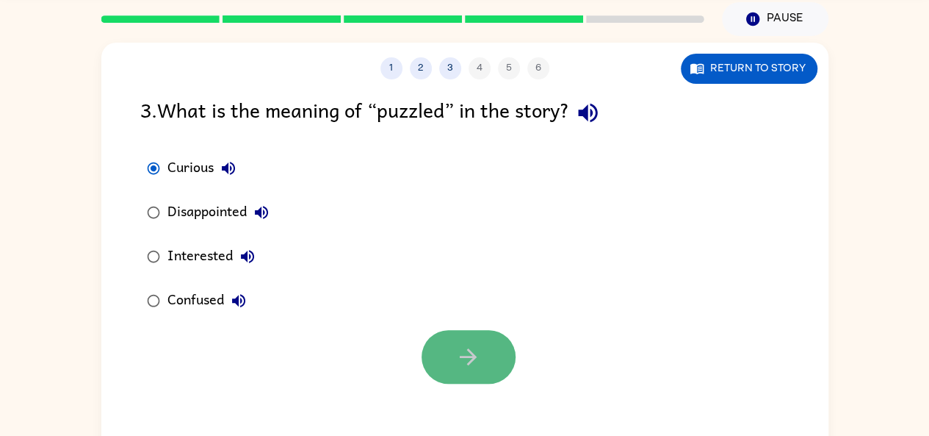
click at [444, 359] on button "button" at bounding box center [469, 357] width 94 height 54
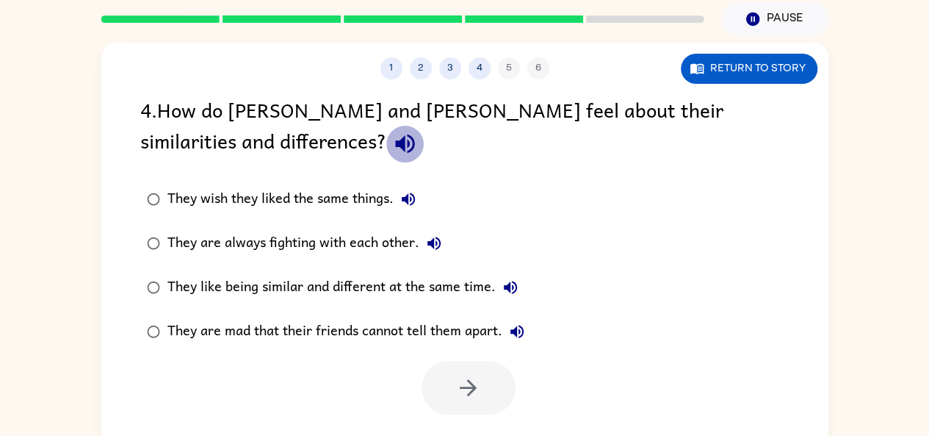
click at [395, 144] on icon "button" at bounding box center [404, 143] width 19 height 19
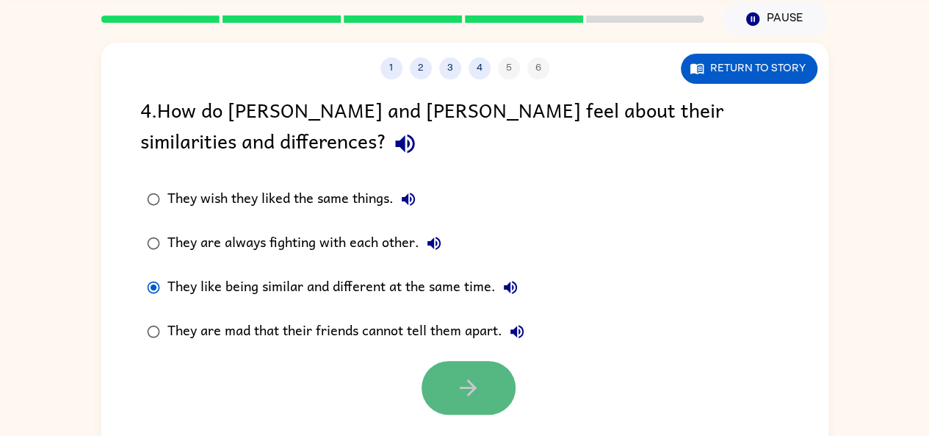
click at [450, 370] on button "button" at bounding box center [469, 388] width 94 height 54
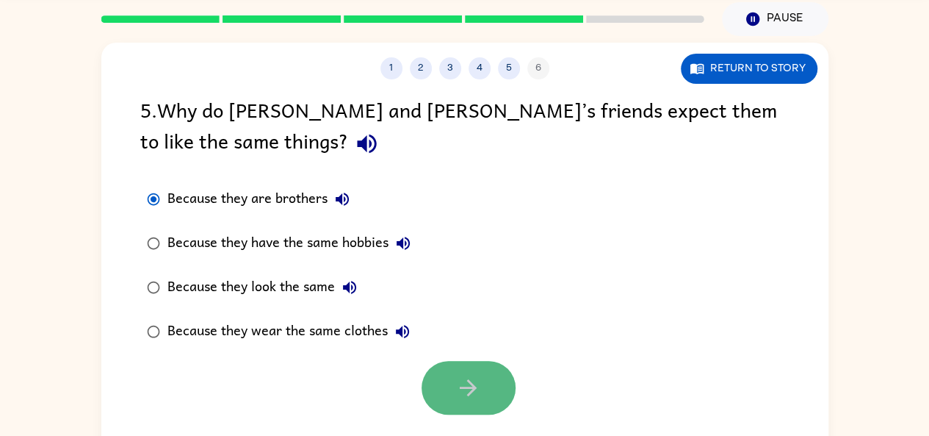
click at [453, 374] on button "button" at bounding box center [469, 388] width 94 height 54
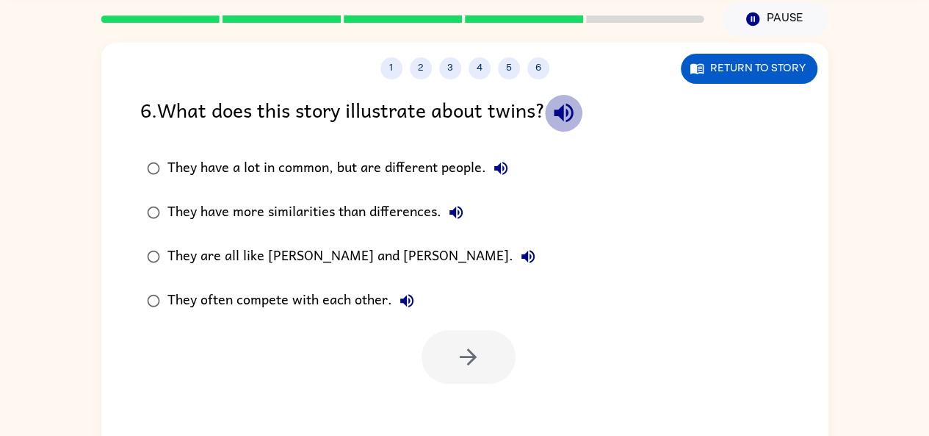
click at [577, 124] on icon "button" at bounding box center [564, 113] width 26 height 26
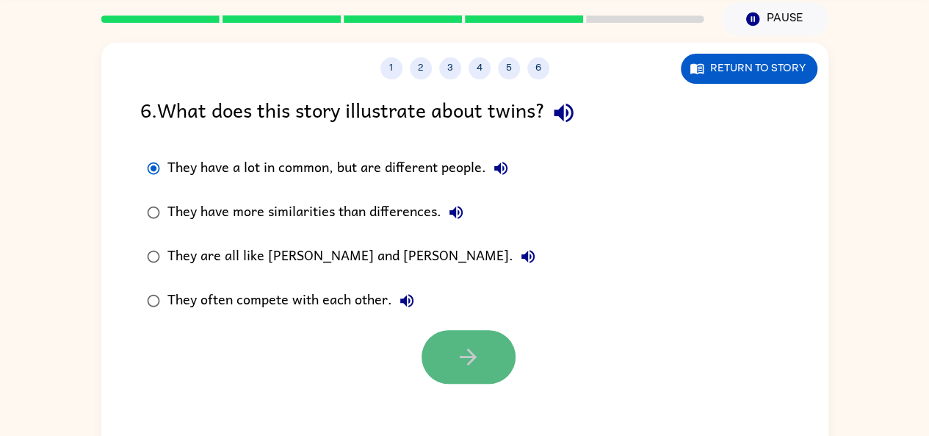
click at [463, 353] on icon "button" at bounding box center [468, 357] width 26 height 26
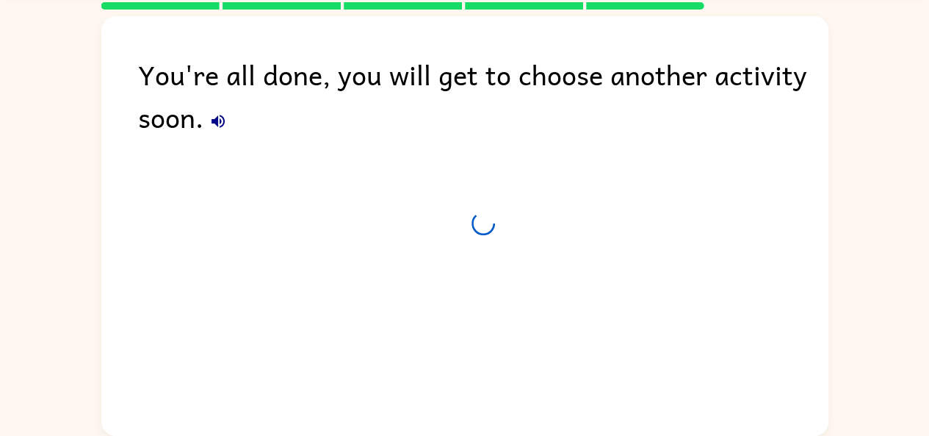
scroll to position [41, 0]
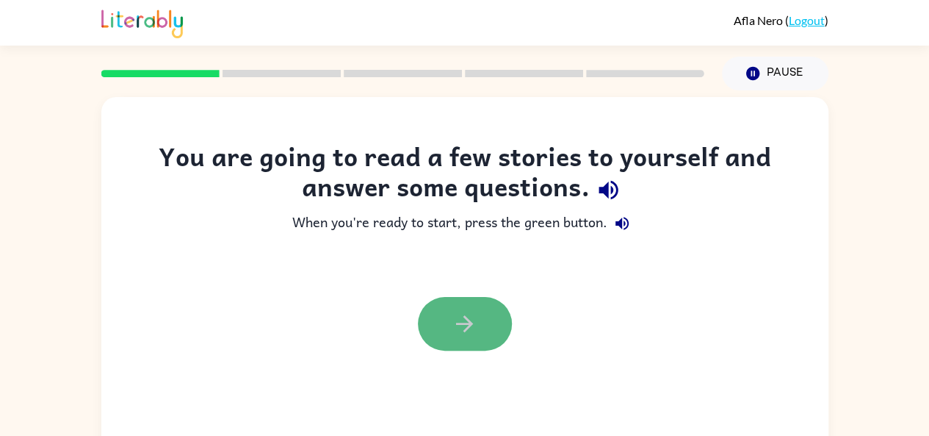
click at [486, 317] on button "button" at bounding box center [465, 324] width 94 height 54
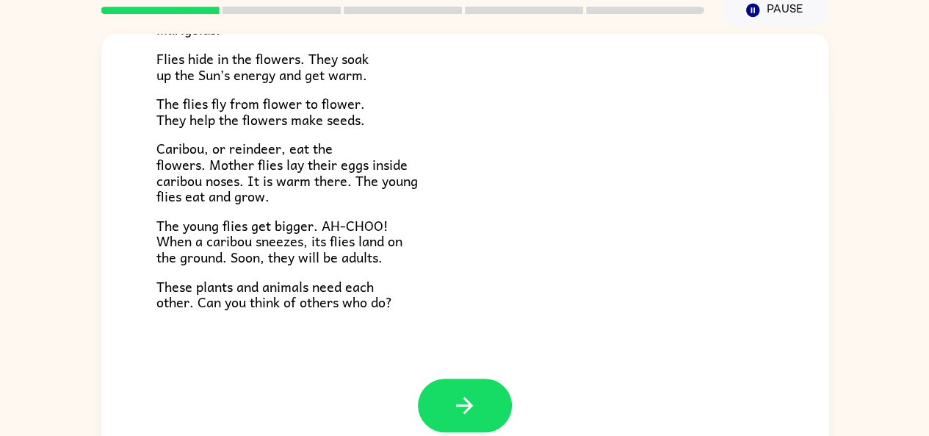
scroll to position [81, 0]
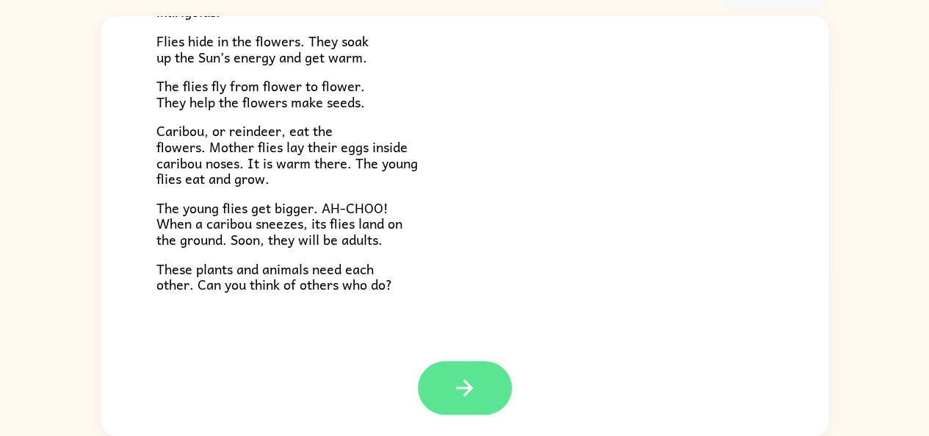
click at [470, 389] on icon "button" at bounding box center [465, 388] width 26 height 26
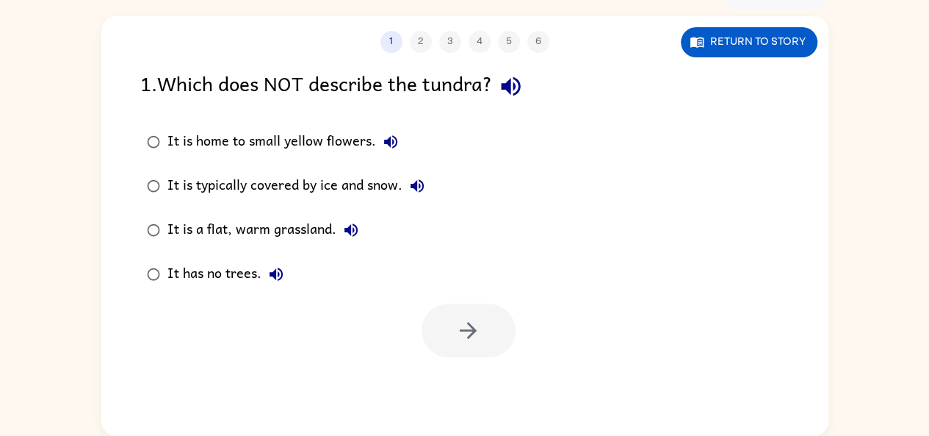
scroll to position [0, 0]
click at [530, 88] on button "button" at bounding box center [510, 86] width 37 height 37
click at [392, 132] on button "It is home to small yellow flowers." at bounding box center [390, 141] width 29 height 29
click at [420, 190] on icon "button" at bounding box center [417, 186] width 18 height 18
click at [343, 223] on icon "button" at bounding box center [351, 230] width 18 height 18
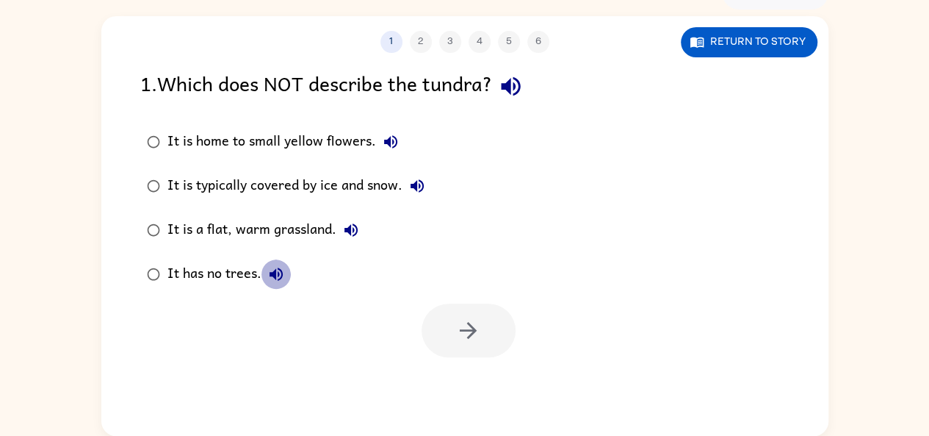
click at [276, 278] on icon "button" at bounding box center [276, 274] width 18 height 18
click at [498, 98] on div "1 . Which does NOT describe the tundra?" at bounding box center [464, 86] width 649 height 37
click at [516, 98] on icon "button" at bounding box center [511, 86] width 26 height 26
click at [337, 224] on button "It is a flat, warm grassland." at bounding box center [350, 229] width 29 height 29
click at [417, 179] on icon "button" at bounding box center [417, 186] width 18 height 18
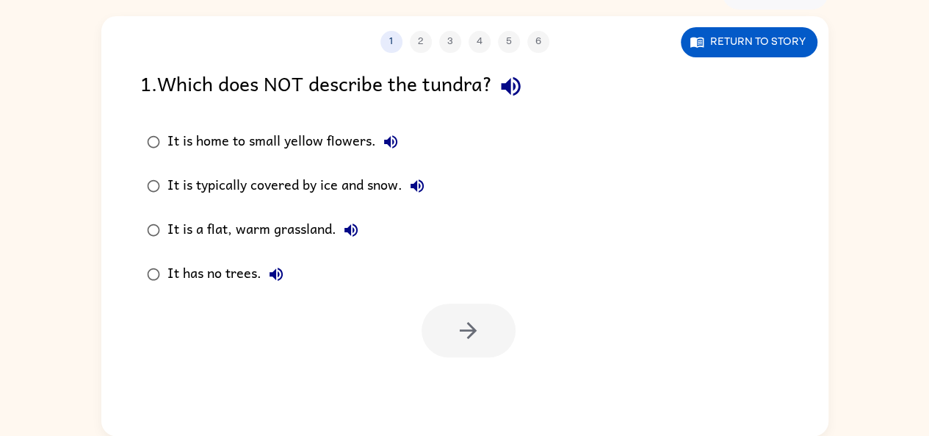
click at [386, 134] on icon "button" at bounding box center [391, 142] width 18 height 18
click at [418, 186] on icon "button" at bounding box center [417, 186] width 18 height 18
click at [263, 273] on button "It has no trees." at bounding box center [276, 273] width 29 height 29
click at [508, 98] on icon "button" at bounding box center [511, 86] width 26 height 26
click at [433, 180] on label "It is typically covered by ice and snow." at bounding box center [285, 186] width 307 height 44
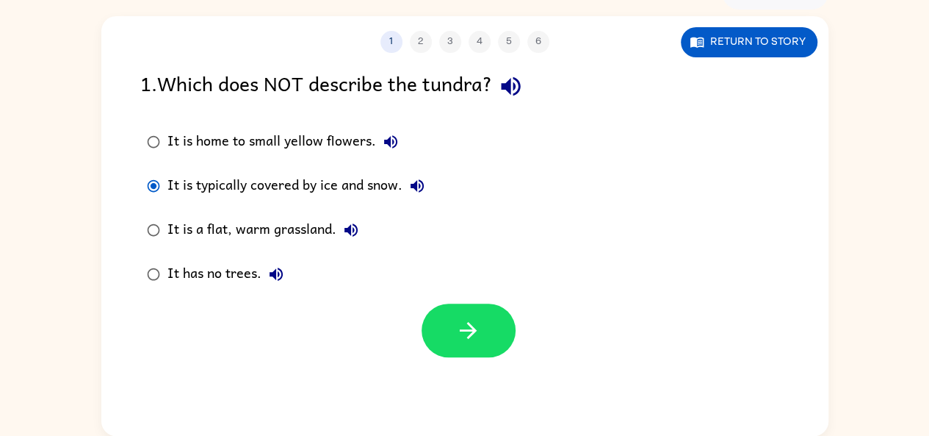
click at [433, 180] on label "It is typically covered by ice and snow." at bounding box center [285, 186] width 307 height 44
click at [412, 190] on icon "button" at bounding box center [417, 186] width 18 height 18
click at [389, 143] on icon "button" at bounding box center [391, 142] width 18 height 18
click at [470, 332] on icon "button" at bounding box center [468, 330] width 26 height 26
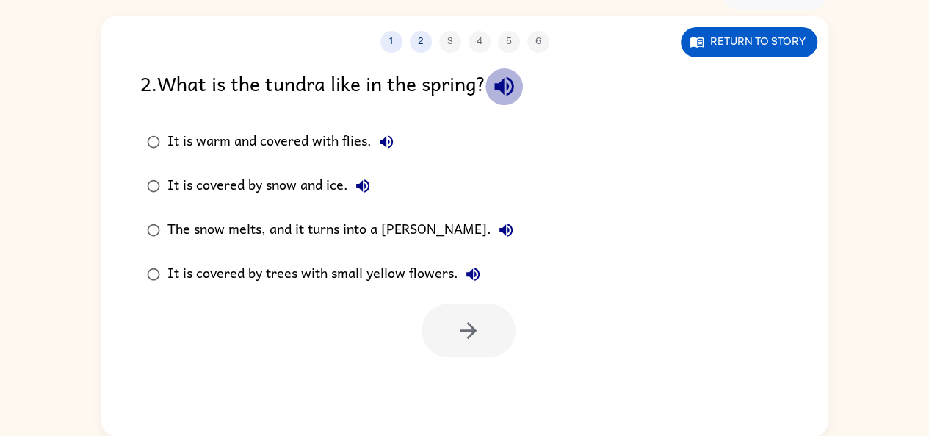
click at [514, 86] on icon "button" at bounding box center [503, 86] width 19 height 19
click at [383, 140] on icon "button" at bounding box center [386, 141] width 13 height 13
click at [366, 183] on icon "button" at bounding box center [363, 186] width 18 height 18
drag, startPoint x: 435, startPoint y: 228, endPoint x: 372, endPoint y: 277, distance: 79.6
click at [372, 277] on div "It is covered by trees with small yellow flowers." at bounding box center [328, 273] width 320 height 29
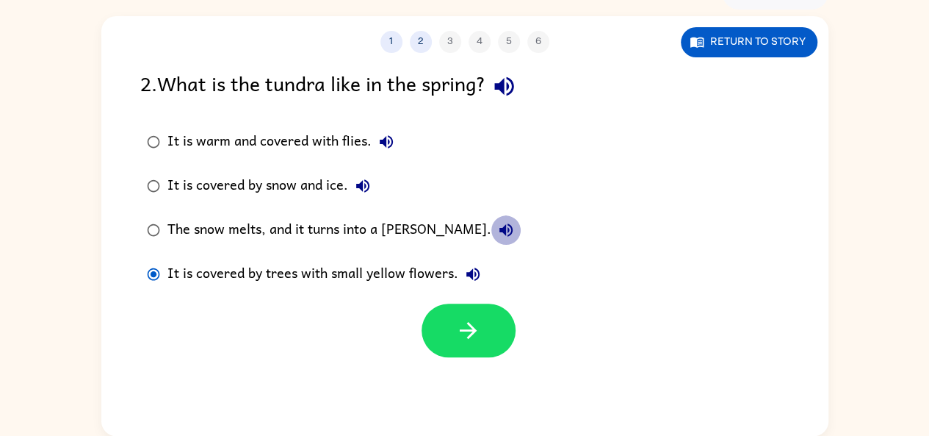
click at [491, 233] on button "The snow melts, and it turns into a [PERSON_NAME]." at bounding box center [505, 229] width 29 height 29
click at [475, 278] on icon "button" at bounding box center [473, 273] width 13 height 13
click at [500, 231] on icon "button" at bounding box center [506, 229] width 13 height 13
drag, startPoint x: 503, startPoint y: 73, endPoint x: 483, endPoint y: 92, distance: 27.0
drag, startPoint x: 483, startPoint y: 92, endPoint x: 508, endPoint y: 71, distance: 32.4
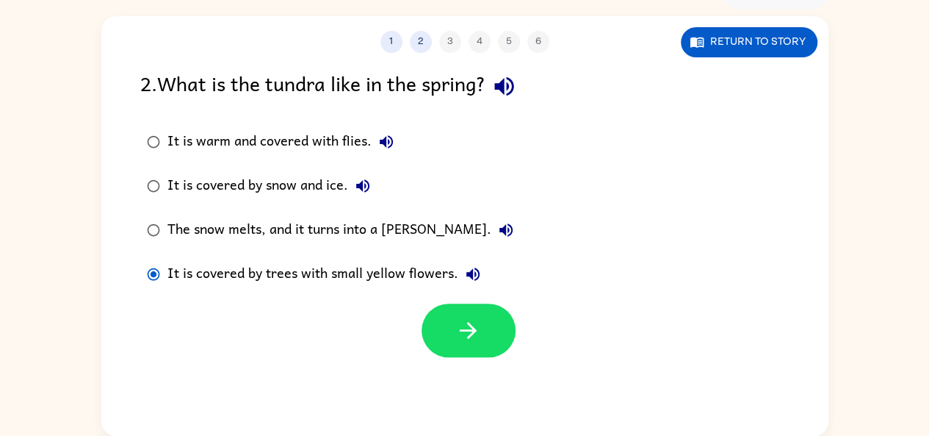
drag, startPoint x: 508, startPoint y: 71, endPoint x: 624, endPoint y: 46, distance: 118.7
click at [624, 46] on div "1 2 3 4 5 6" at bounding box center [464, 42] width 727 height 22
drag, startPoint x: 517, startPoint y: 77, endPoint x: 565, endPoint y: 50, distance: 54.9
click at [565, 50] on div "1 2 3 4 5 6" at bounding box center [464, 42] width 727 height 22
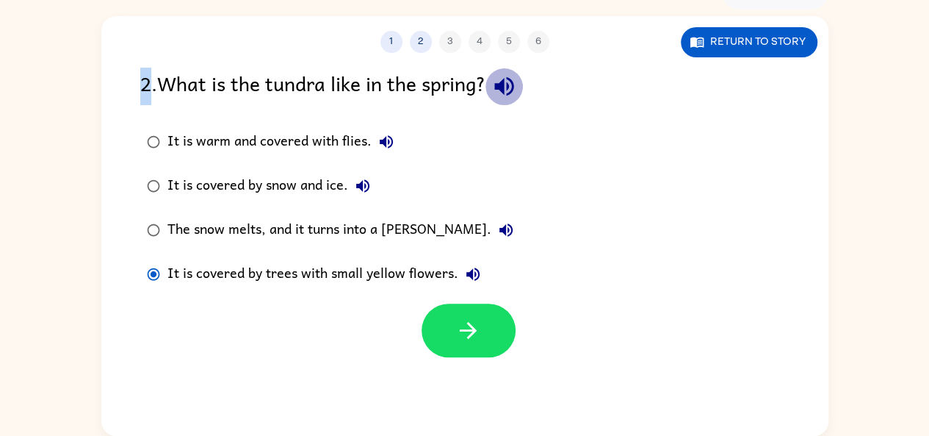
click at [505, 96] on icon "button" at bounding box center [504, 86] width 26 height 26
click at [380, 135] on icon "button" at bounding box center [387, 142] width 18 height 18
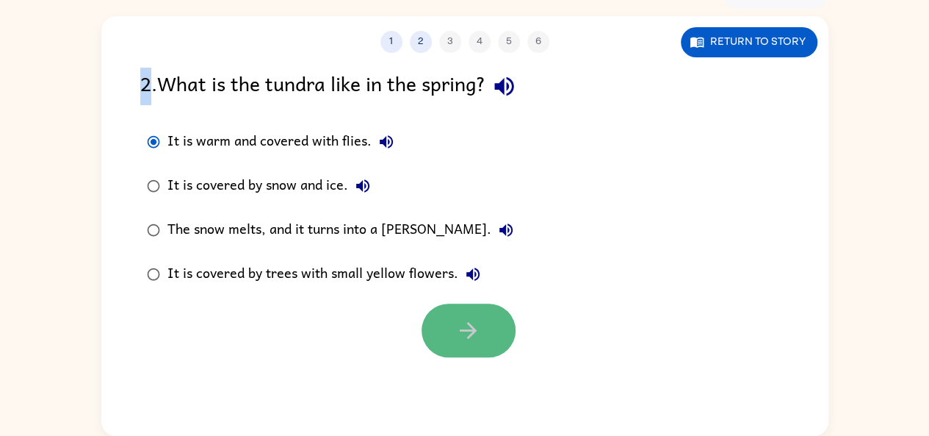
click at [457, 303] on button "button" at bounding box center [469, 330] width 94 height 54
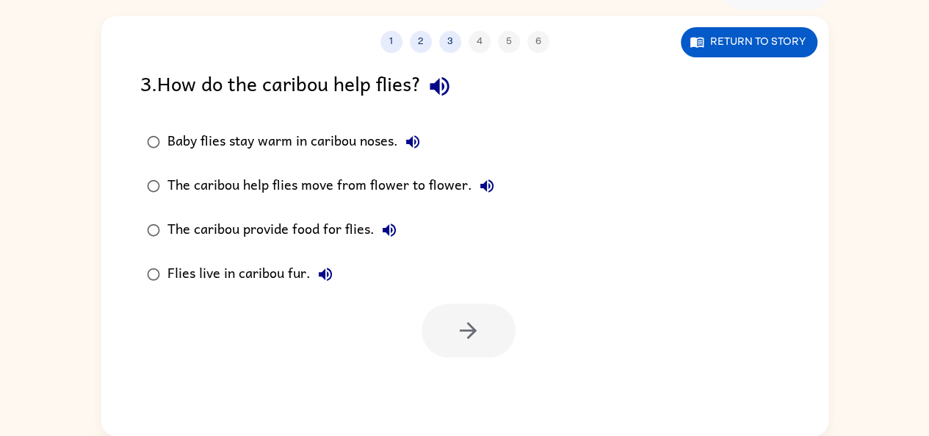
click at [444, 86] on icon "button" at bounding box center [439, 86] width 19 height 19
click at [410, 147] on icon "button" at bounding box center [413, 142] width 18 height 18
click at [486, 179] on icon "button" at bounding box center [487, 186] width 18 height 18
click at [390, 231] on icon "button" at bounding box center [389, 229] width 13 height 13
click at [323, 283] on button "Flies live in caribou fur." at bounding box center [325, 273] width 29 height 29
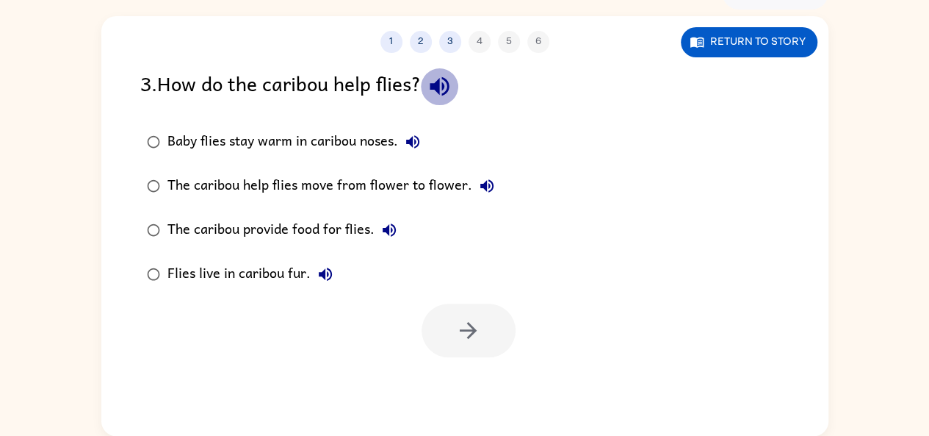
click at [434, 82] on icon "button" at bounding box center [440, 86] width 26 height 26
click at [408, 147] on icon "button" at bounding box center [413, 142] width 18 height 18
click at [399, 148] on div "Baby flies stay warm in caribou noses." at bounding box center [298, 141] width 260 height 29
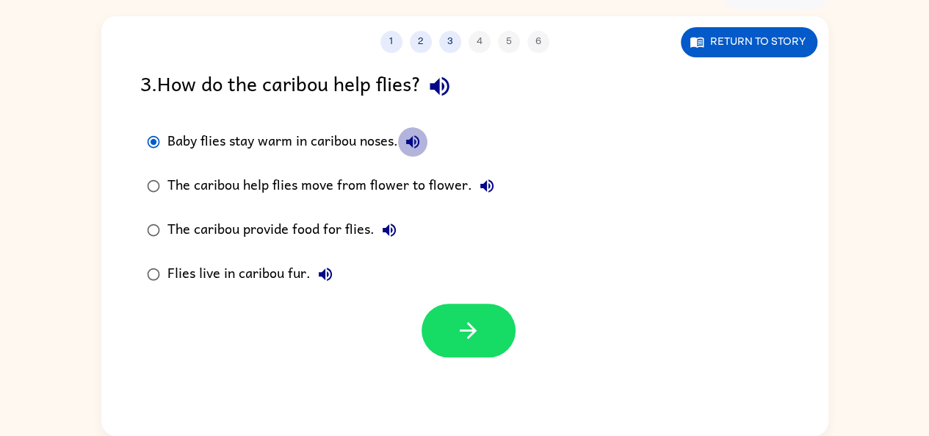
click at [418, 144] on icon "button" at bounding box center [412, 141] width 13 height 13
click at [131, 153] on div "3 . How do the caribou help flies? Baby flies stay warm in caribou noses. The c…" at bounding box center [464, 212] width 727 height 289
click at [204, 138] on div "Baby flies stay warm in caribou noses." at bounding box center [298, 141] width 260 height 29
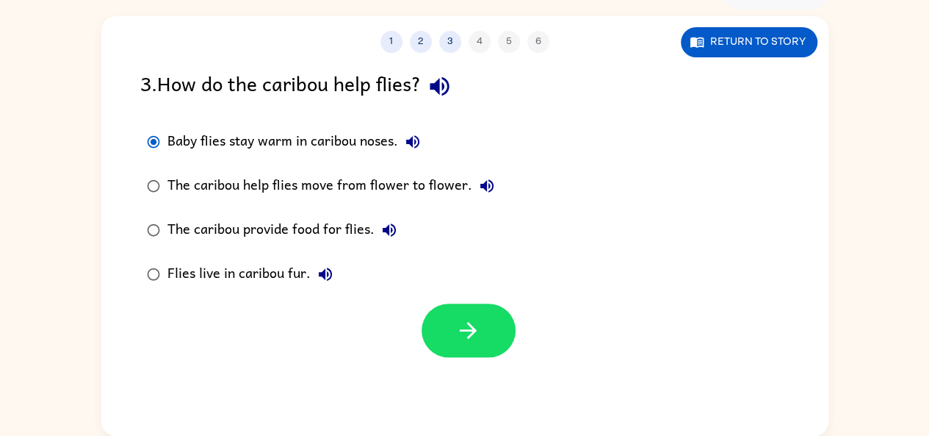
click at [189, 206] on label "The caribou help flies move from flower to flower." at bounding box center [320, 186] width 377 height 44
click at [145, 104] on div "3 . How do the caribou help flies?" at bounding box center [464, 86] width 649 height 37
click at [153, 205] on label "The caribou help flies move from flower to flower." at bounding box center [320, 186] width 377 height 44
click at [130, 176] on div "3 . How do the caribou help flies? Baby flies stay warm in caribou noses. The c…" at bounding box center [464, 212] width 727 height 289
click at [131, 127] on div "3 . How do the caribou help flies? Baby flies stay warm in caribou noses. The c…" at bounding box center [464, 212] width 727 height 289
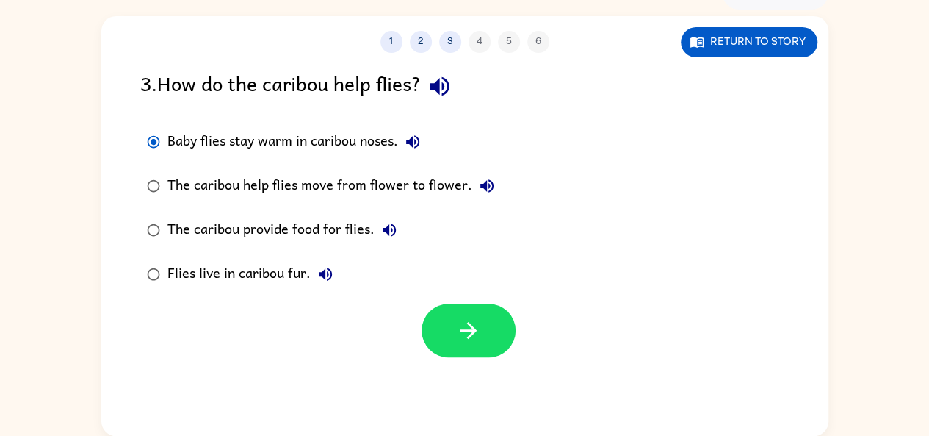
click at [406, 132] on button "Baby flies stay warm in caribou noses." at bounding box center [412, 141] width 29 height 29
click at [454, 317] on button "button" at bounding box center [469, 330] width 94 height 54
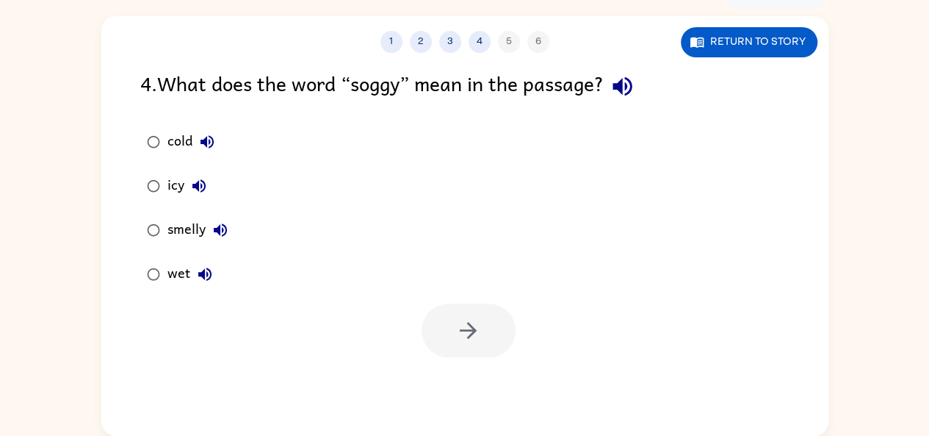
click at [454, 317] on div at bounding box center [469, 330] width 94 height 54
click at [632, 88] on icon "button" at bounding box center [622, 86] width 19 height 19
click at [209, 270] on icon "button" at bounding box center [205, 274] width 18 height 18
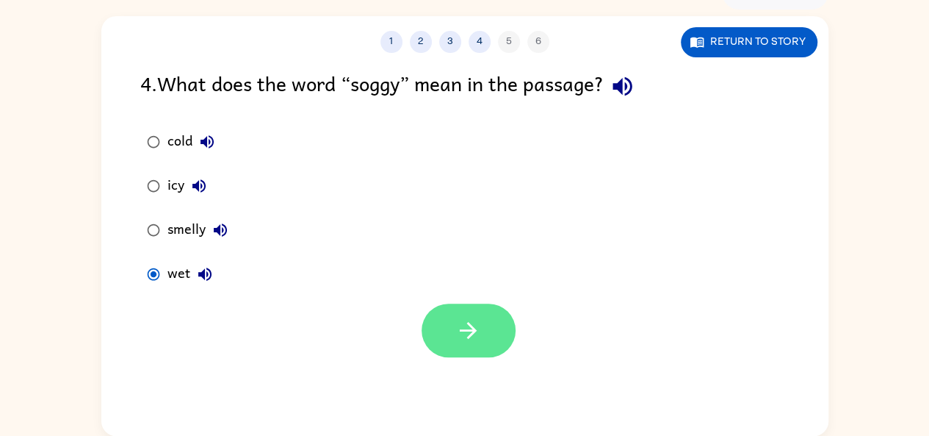
click at [431, 346] on button "button" at bounding box center [469, 330] width 94 height 54
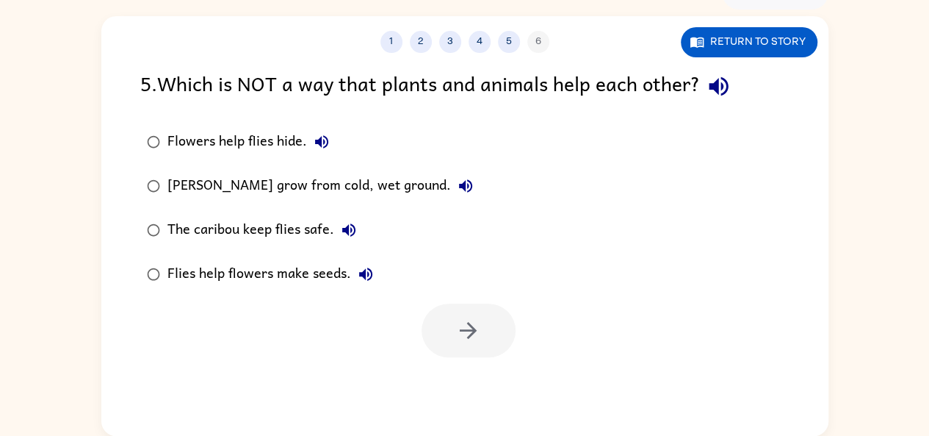
click at [431, 346] on div at bounding box center [469, 330] width 94 height 54
click at [711, 76] on icon "button" at bounding box center [719, 86] width 26 height 26
click at [317, 137] on icon "button" at bounding box center [322, 142] width 18 height 18
click at [457, 198] on button "[PERSON_NAME] grow from cold, wet ground." at bounding box center [465, 185] width 29 height 29
click at [356, 219] on button "The caribou keep flies safe." at bounding box center [348, 229] width 29 height 29
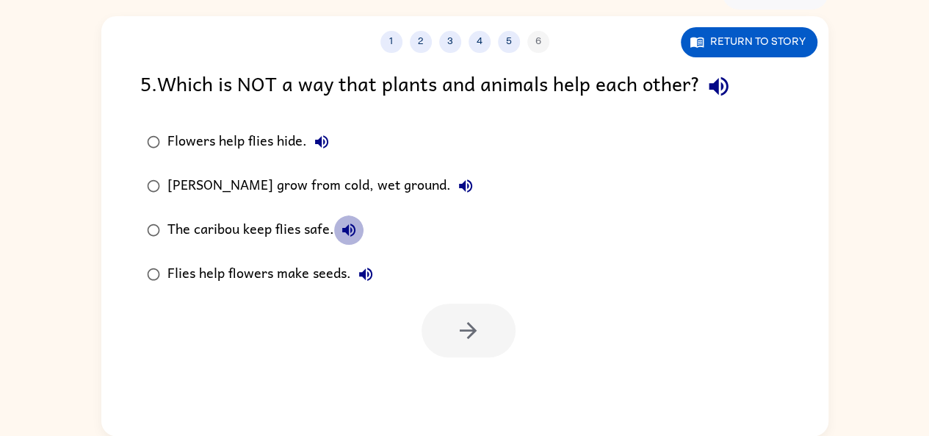
click at [356, 219] on button "The caribou keep flies safe." at bounding box center [348, 229] width 29 height 29
drag, startPoint x: 356, startPoint y: 219, endPoint x: 655, endPoint y: 148, distance: 307.4
click at [655, 148] on div "Flowers help flies hide. [PERSON_NAME] marigolds grow from cold, wet ground. Th…" at bounding box center [484, 208] width 688 height 176
click at [345, 230] on icon "button" at bounding box center [348, 229] width 13 height 13
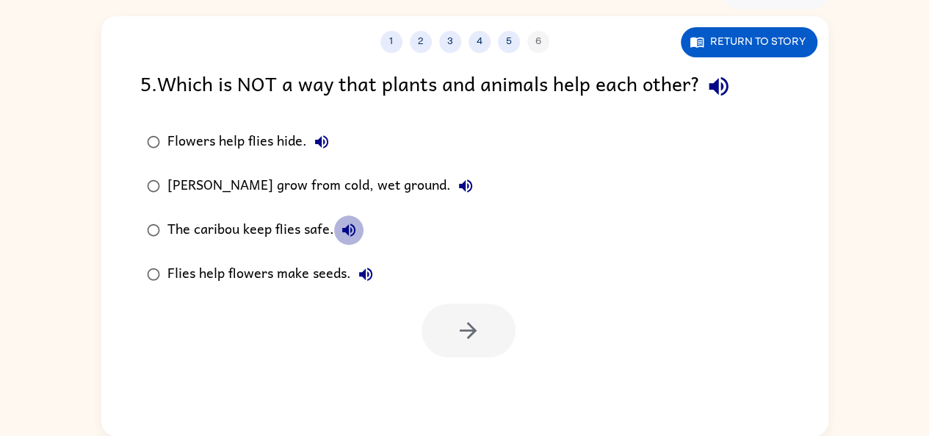
click at [345, 230] on icon "button" at bounding box center [348, 229] width 13 height 13
drag, startPoint x: 345, startPoint y: 230, endPoint x: 629, endPoint y: 204, distance: 284.7
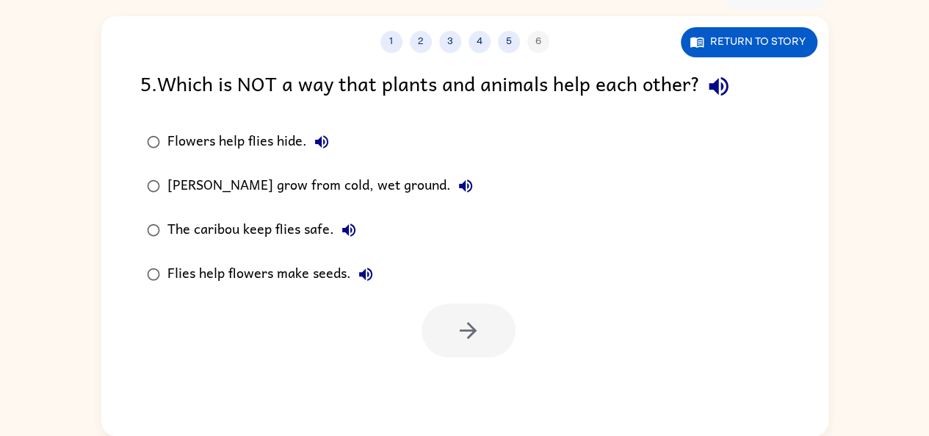
click at [629, 204] on div "Flowers help flies hide. [PERSON_NAME] marigolds grow from cold, wet ground. Th…" at bounding box center [484, 208] width 688 height 176
click at [626, 206] on div "Flowers help flies hide. [PERSON_NAME] marigolds grow from cold, wet ground. Th…" at bounding box center [484, 208] width 688 height 176
click at [355, 224] on icon "button" at bounding box center [349, 230] width 18 height 18
drag, startPoint x: 355, startPoint y: 224, endPoint x: 342, endPoint y: 234, distance: 16.2
drag, startPoint x: 342, startPoint y: 234, endPoint x: 633, endPoint y: 208, distance: 292.1
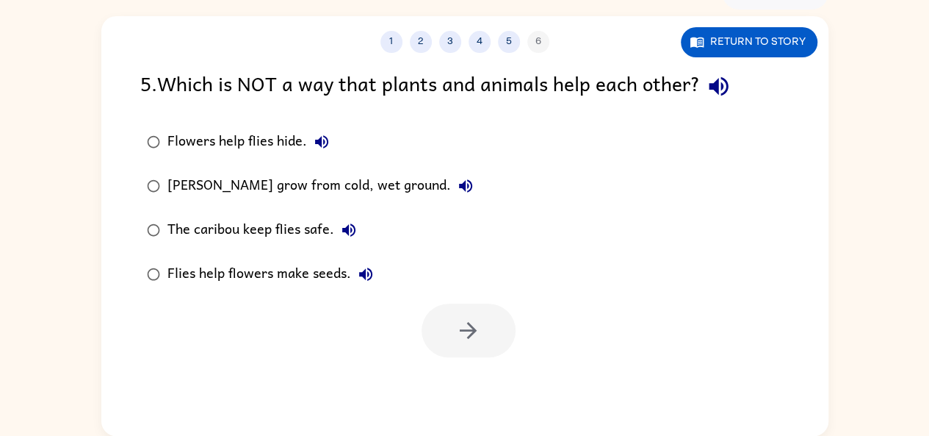
click at [633, 208] on div "Flowers help flies hide. [PERSON_NAME] marigolds grow from cold, wet ground. Th…" at bounding box center [484, 208] width 688 height 176
click at [347, 237] on icon "button" at bounding box center [349, 230] width 18 height 18
click at [361, 272] on icon "button" at bounding box center [365, 273] width 13 height 13
click at [457, 182] on icon "button" at bounding box center [466, 186] width 18 height 18
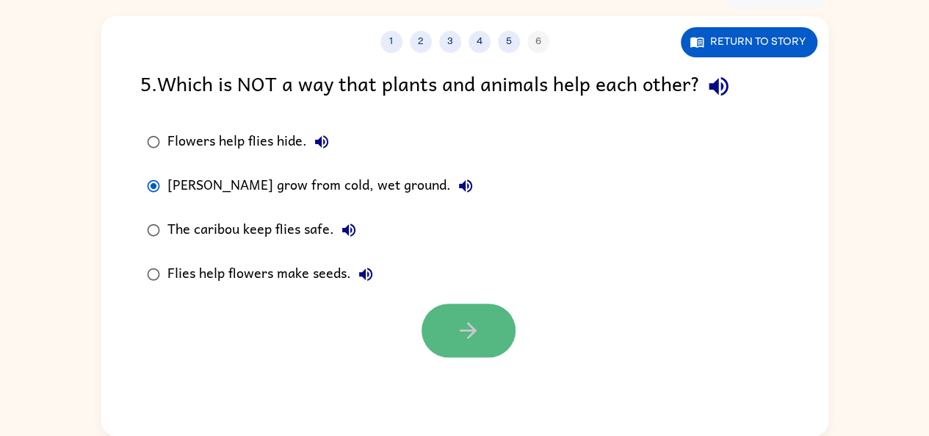
click at [449, 317] on button "button" at bounding box center [469, 330] width 94 height 54
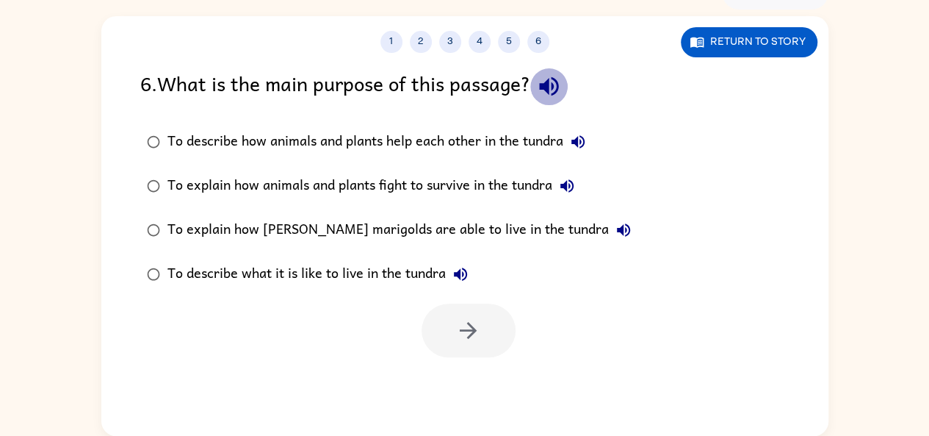
click at [557, 85] on icon "button" at bounding box center [548, 86] width 19 height 19
click at [576, 142] on icon "button" at bounding box center [578, 141] width 13 height 13
click at [575, 173] on button "To explain how animals and plants fight to survive in the tundra" at bounding box center [566, 185] width 29 height 29
drag, startPoint x: 557, startPoint y: 209, endPoint x: 531, endPoint y: 273, distance: 68.9
click at [531, 273] on label "To describe what it is like to live in the tundra" at bounding box center [389, 274] width 514 height 44
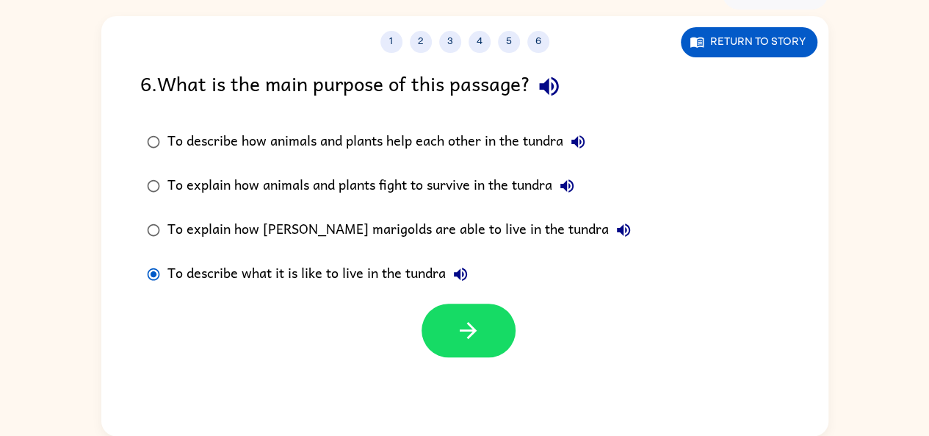
click at [615, 233] on icon "button" at bounding box center [624, 230] width 18 height 18
click at [542, 257] on label "To describe what it is like to live in the tundra" at bounding box center [389, 274] width 514 height 44
click at [461, 268] on icon "button" at bounding box center [461, 274] width 18 height 18
click at [460, 305] on button "button" at bounding box center [469, 330] width 94 height 54
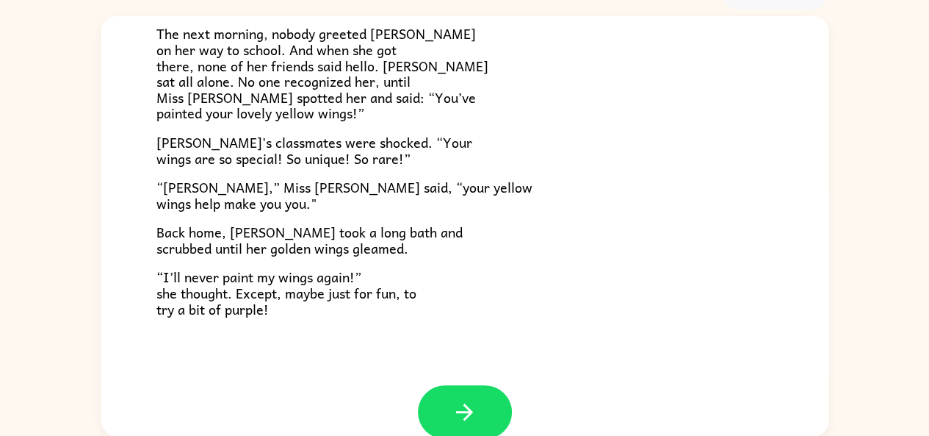
scroll to position [410, 0]
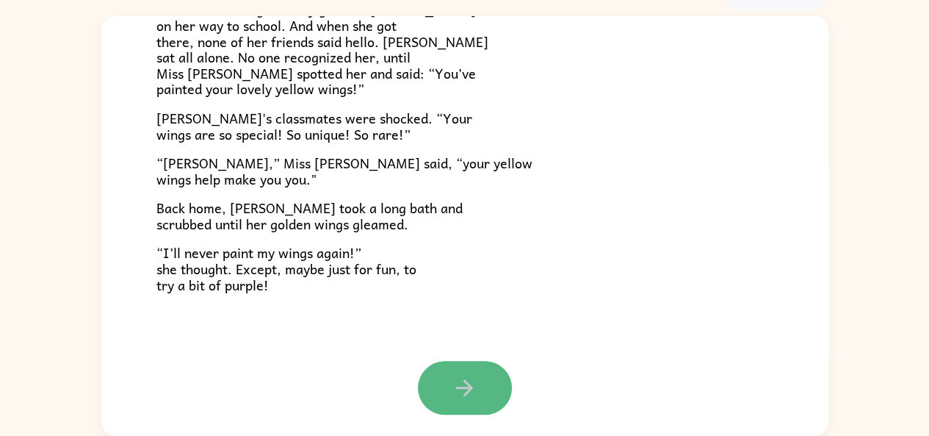
click at [480, 394] on button "button" at bounding box center [465, 388] width 94 height 54
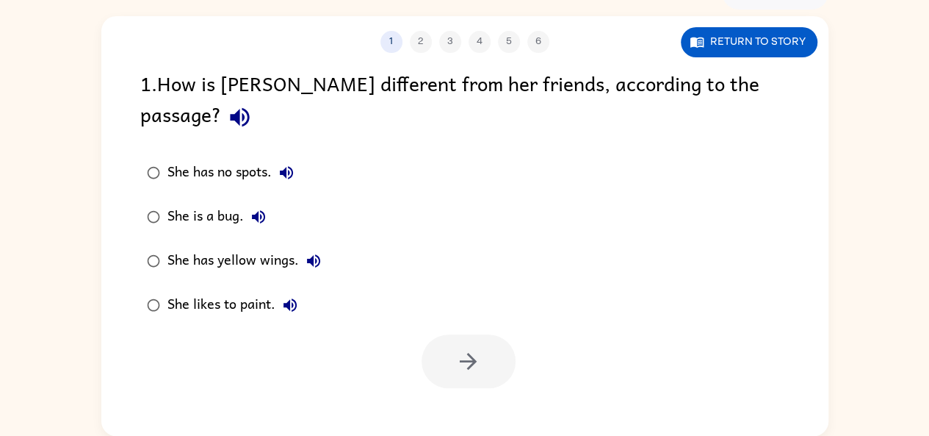
scroll to position [0, 0]
click at [253, 104] on icon "button" at bounding box center [240, 117] width 26 height 26
click at [312, 254] on icon "button" at bounding box center [313, 260] width 13 height 13
click at [307, 254] on icon "button" at bounding box center [313, 260] width 13 height 13
click at [213, 246] on div "She has yellow wings." at bounding box center [248, 260] width 161 height 29
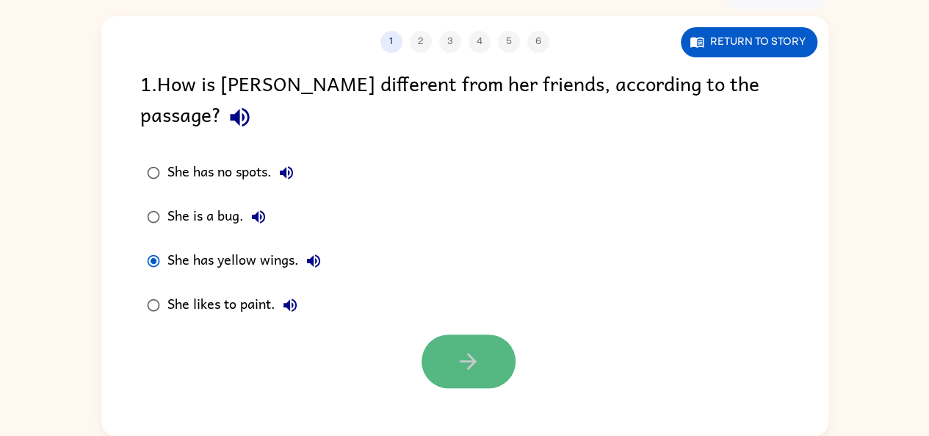
click at [446, 334] on button "button" at bounding box center [469, 361] width 94 height 54
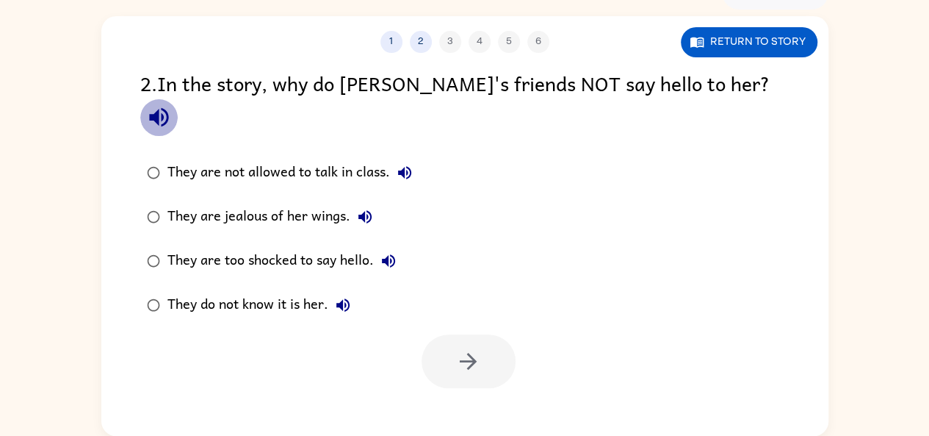
click at [168, 108] on icon "button" at bounding box center [158, 117] width 19 height 19
click at [408, 164] on icon "button" at bounding box center [405, 173] width 18 height 18
drag, startPoint x: 363, startPoint y: 186, endPoint x: 620, endPoint y: 155, distance: 259.0
drag, startPoint x: 620, startPoint y: 155, endPoint x: 539, endPoint y: 175, distance: 83.2
drag, startPoint x: 539, startPoint y: 175, endPoint x: 447, endPoint y: 187, distance: 93.4
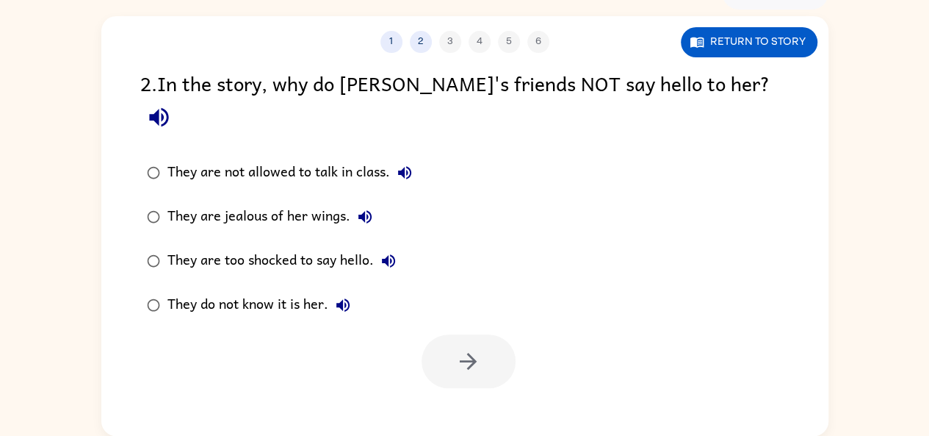
click at [447, 187] on div "They are not allowed to talk in class. They are jealous of her wings. They are …" at bounding box center [484, 239] width 688 height 176
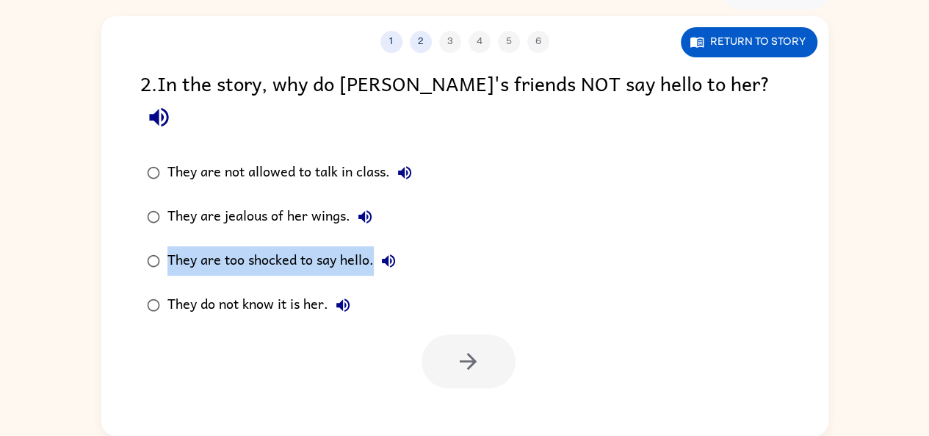
drag, startPoint x: 447, startPoint y: 187, endPoint x: 525, endPoint y: 241, distance: 94.6
click at [525, 241] on div "They are not allowed to talk in class. They are jealous of her wings. They are …" at bounding box center [484, 239] width 688 height 176
click at [565, 187] on div "They are not allowed to talk in class. They are jealous of her wings. They are …" at bounding box center [484, 239] width 688 height 176
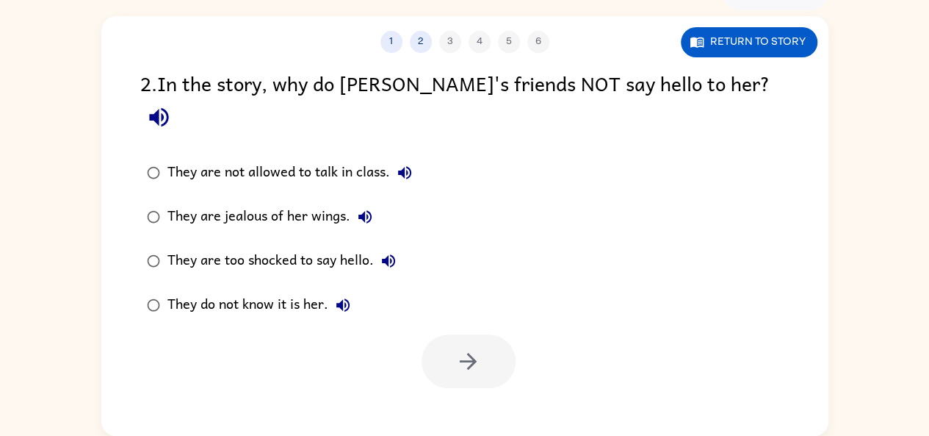
click at [548, 187] on div "They are not allowed to talk in class. They are jealous of her wings. They are …" at bounding box center [484, 239] width 688 height 176
click at [365, 208] on icon "button" at bounding box center [365, 217] width 18 height 18
click at [392, 254] on icon "button" at bounding box center [388, 260] width 13 height 13
click at [350, 296] on icon "button" at bounding box center [343, 305] width 18 height 18
click at [178, 98] on button "button" at bounding box center [158, 116] width 37 height 37
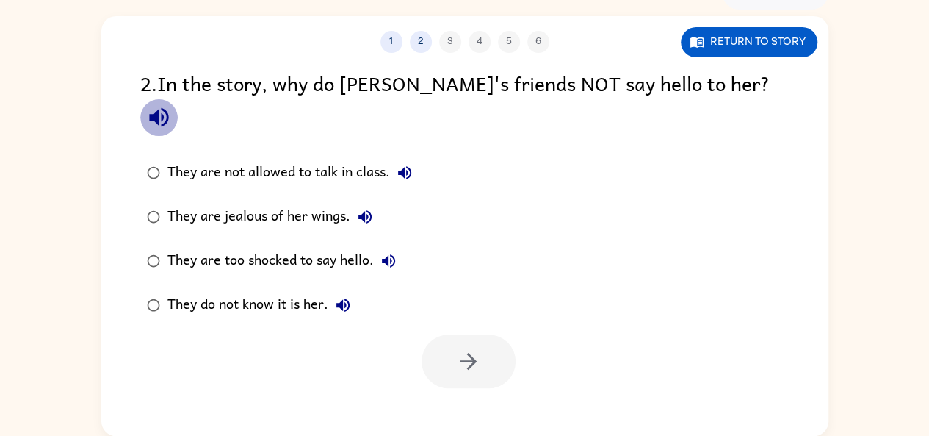
click at [168, 108] on icon "button" at bounding box center [158, 117] width 19 height 19
click at [348, 298] on icon "button" at bounding box center [342, 304] width 13 height 13
click at [392, 252] on icon "button" at bounding box center [389, 261] width 18 height 18
click at [365, 208] on icon "button" at bounding box center [365, 217] width 18 height 18
click at [415, 158] on button "They are not allowed to talk in class." at bounding box center [404, 172] width 29 height 29
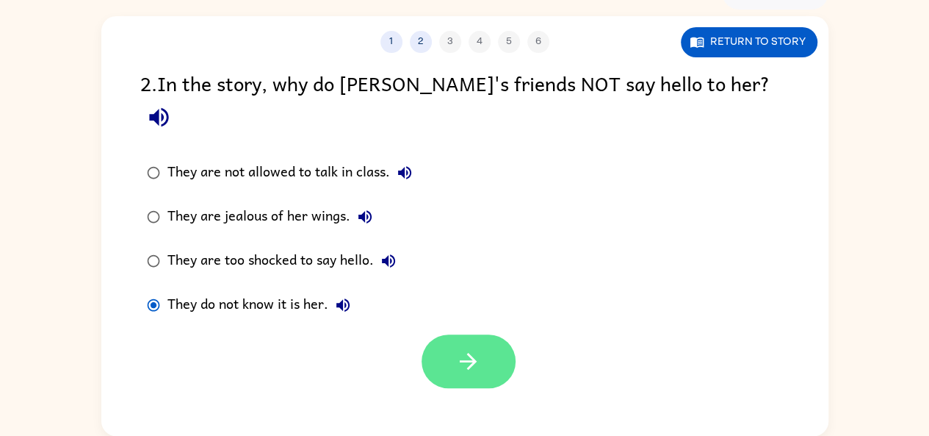
click at [479, 348] on icon "button" at bounding box center [468, 361] width 26 height 26
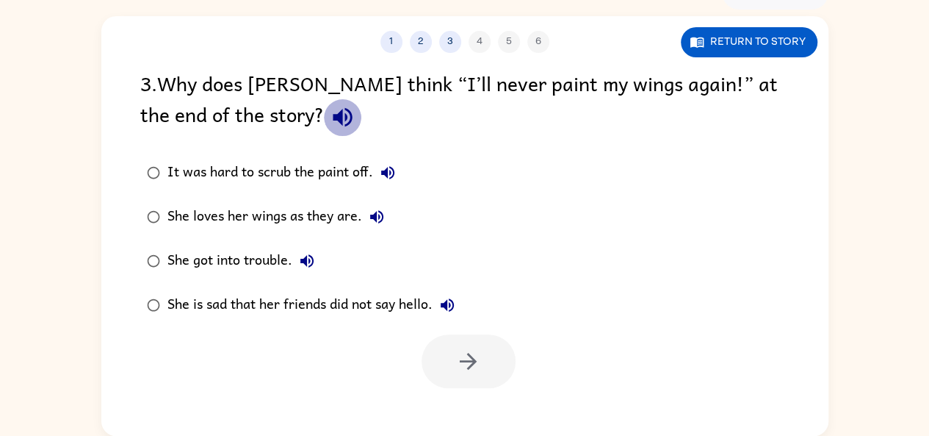
click at [330, 127] on icon "button" at bounding box center [343, 117] width 26 height 26
click at [392, 172] on icon "button" at bounding box center [388, 173] width 18 height 18
drag, startPoint x: 378, startPoint y: 220, endPoint x: 635, endPoint y: 220, distance: 257.1
click at [635, 220] on div "It was hard to scrub the paint off. She loves her wings as they are. She got in…" at bounding box center [484, 239] width 688 height 176
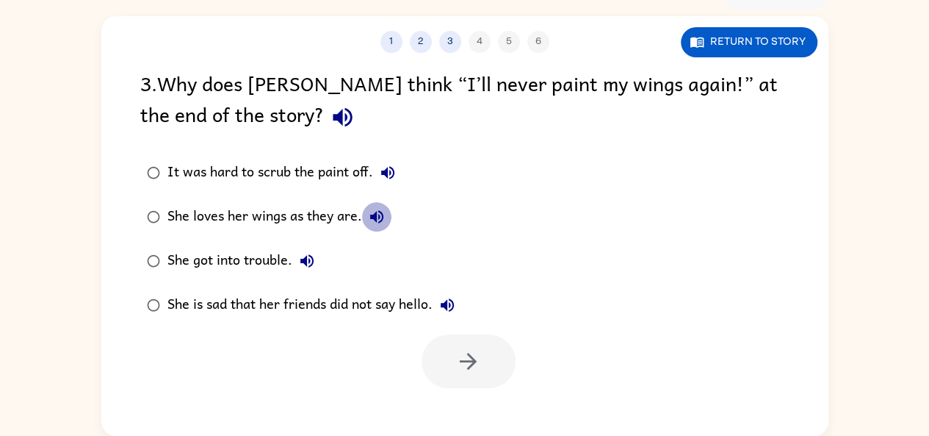
click at [372, 208] on icon "button" at bounding box center [377, 217] width 18 height 18
drag, startPoint x: 305, startPoint y: 265, endPoint x: 771, endPoint y: 201, distance: 471.0
click at [771, 201] on div "It was hard to scrub the paint off. She loves her wings as they are. She got in…" at bounding box center [484, 239] width 688 height 176
click at [313, 258] on icon "button" at bounding box center [307, 261] width 18 height 18
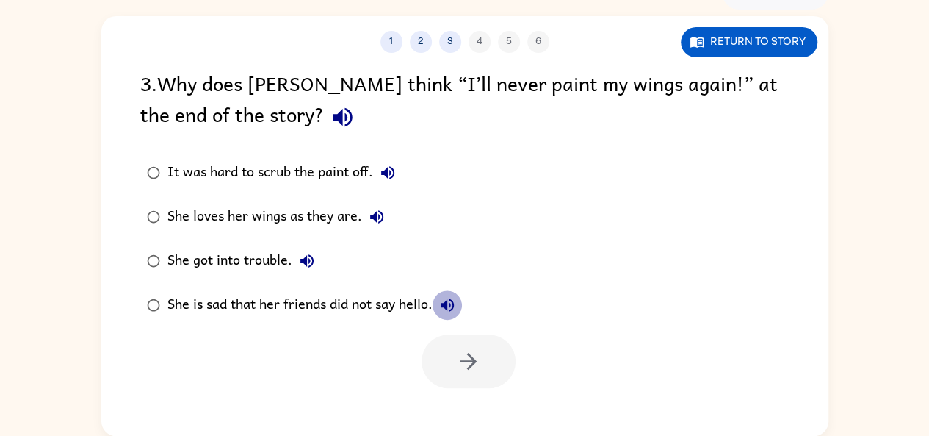
click at [447, 309] on icon "button" at bounding box center [448, 305] width 18 height 18
drag, startPoint x: 375, startPoint y: 217, endPoint x: 509, endPoint y: 132, distance: 158.6
click at [509, 132] on div "3 . Why does [PERSON_NAME] think “I’ll never paint my wings again!” at the end …" at bounding box center [464, 102] width 649 height 68
click at [387, 204] on div "She loves her wings as they are." at bounding box center [280, 216] width 224 height 29
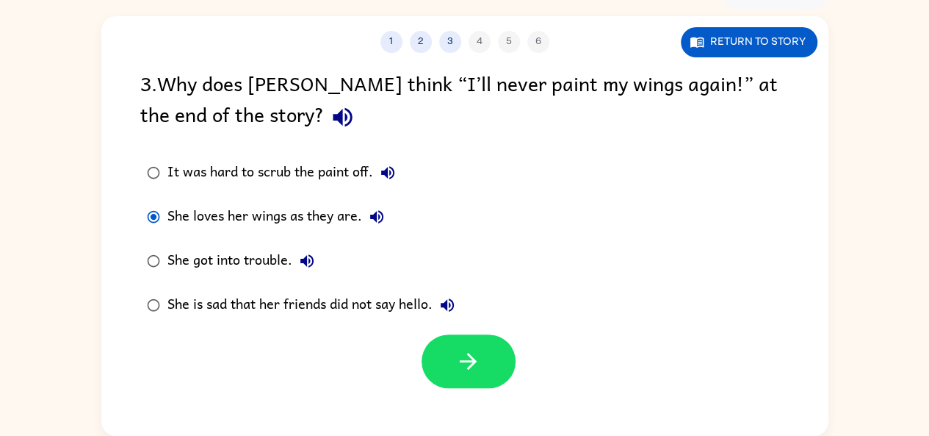
drag, startPoint x: 375, startPoint y: 214, endPoint x: 720, endPoint y: 164, distance: 348.2
click at [720, 164] on div "It was hard to scrub the paint off. She loves her wings as they are. She got in…" at bounding box center [484, 239] width 688 height 176
drag, startPoint x: 378, startPoint y: 215, endPoint x: 754, endPoint y: 229, distance: 375.7
click at [754, 229] on div "It was hard to scrub the paint off. She loves her wings as they are. She got in…" at bounding box center [484, 239] width 688 height 176
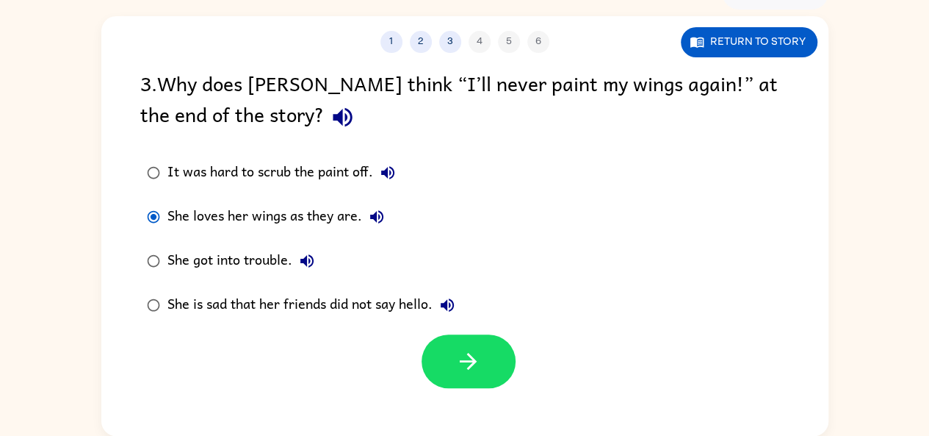
click at [754, 229] on div "It was hard to scrub the paint off. She loves her wings as they are. She got in…" at bounding box center [484, 239] width 688 height 176
click at [376, 217] on icon "button" at bounding box center [376, 216] width 13 height 13
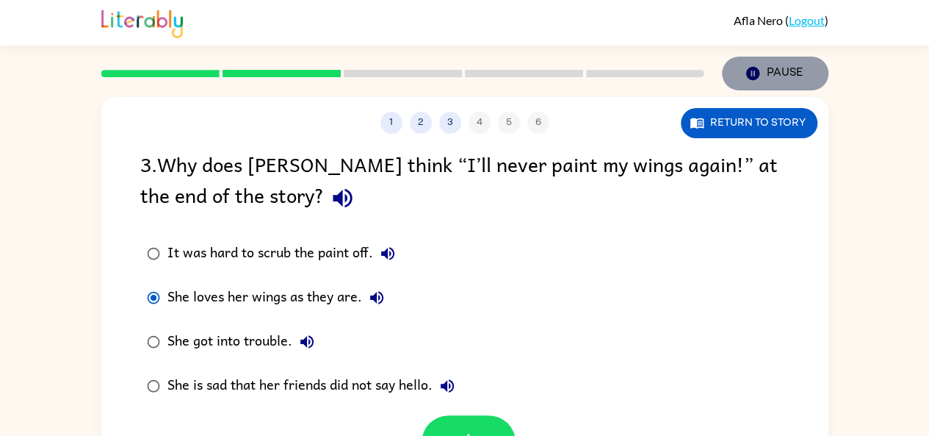
click at [749, 73] on icon "button" at bounding box center [752, 73] width 13 height 13
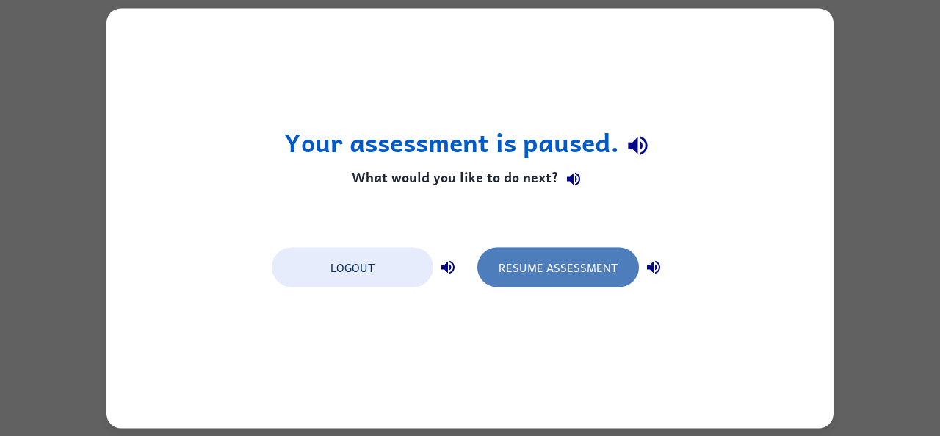
click at [544, 262] on button "Resume Assessment" at bounding box center [559, 267] width 162 height 40
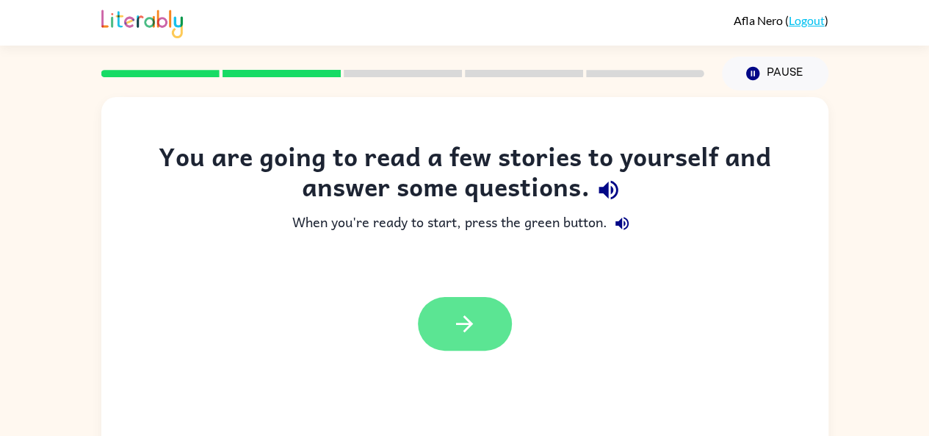
click at [453, 336] on icon "button" at bounding box center [465, 324] width 26 height 26
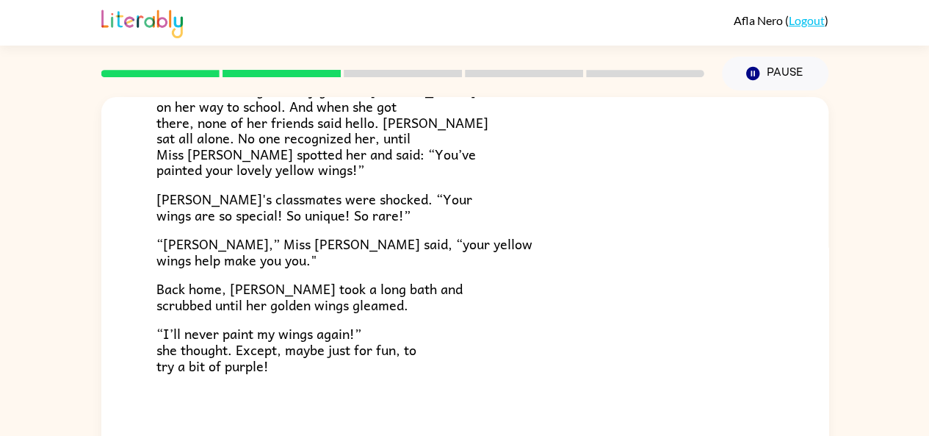
scroll to position [81, 0]
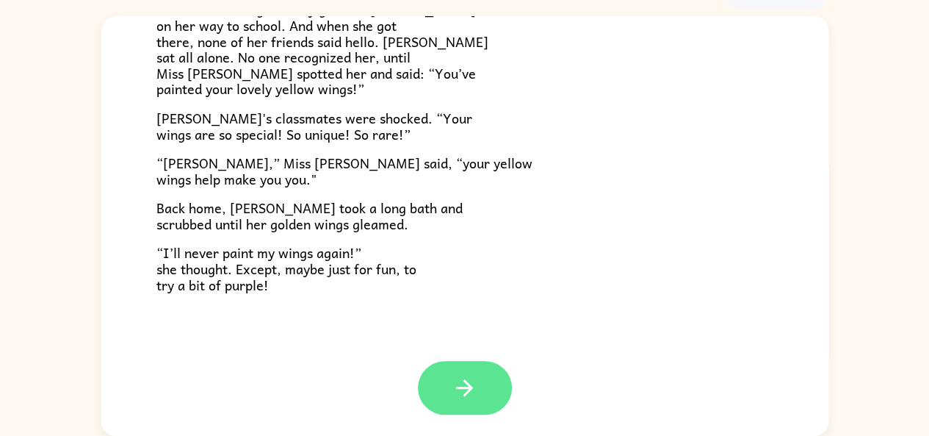
drag, startPoint x: 674, startPoint y: 306, endPoint x: 481, endPoint y: 361, distance: 200.2
click at [481, 361] on div "[PERSON_NAME] [PERSON_NAME] the ladybug was a special bug. Unlike all her frien…" at bounding box center [464, 225] width 727 height 419
click at [478, 366] on button "button" at bounding box center [465, 388] width 94 height 54
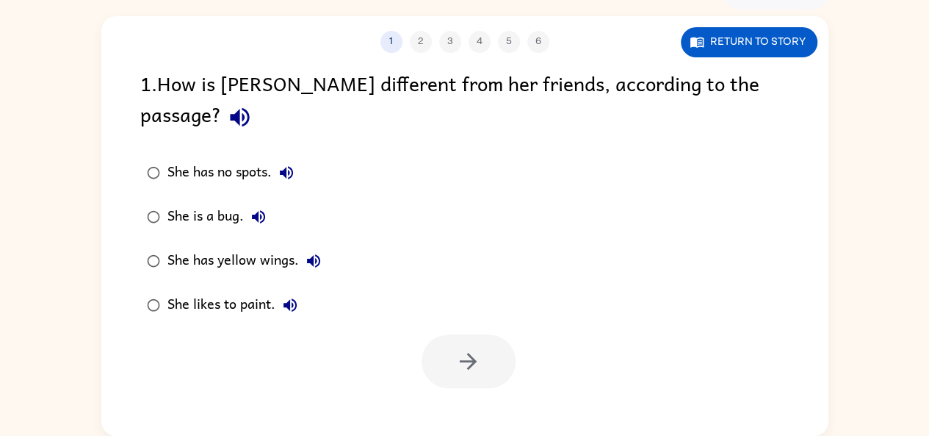
scroll to position [0, 0]
click at [249, 108] on icon "button" at bounding box center [239, 117] width 19 height 19
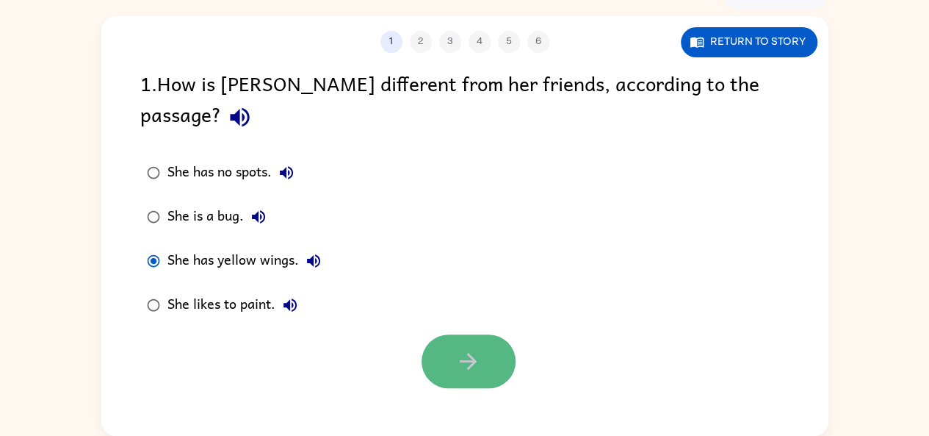
click at [443, 337] on button "button" at bounding box center [469, 361] width 94 height 54
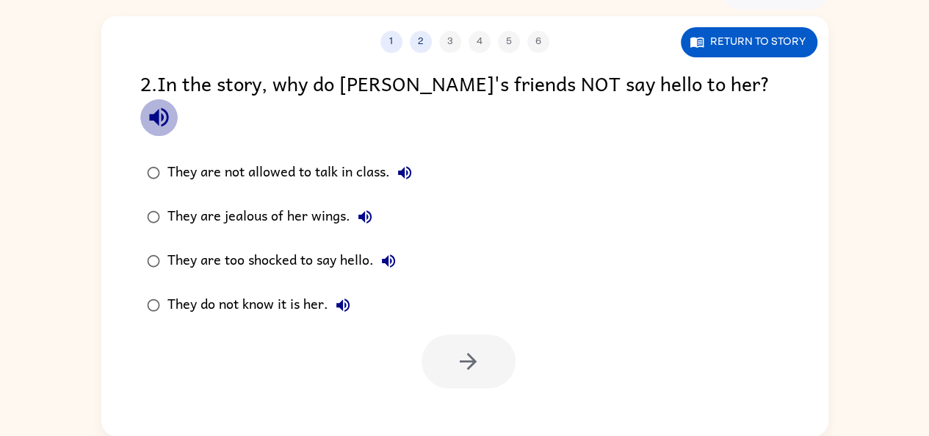
click at [178, 102] on button "button" at bounding box center [158, 116] width 37 height 37
click at [386, 246] on button "They are too shocked to say hello." at bounding box center [388, 260] width 29 height 29
click at [338, 290] on button "They do not know it is her." at bounding box center [342, 304] width 29 height 29
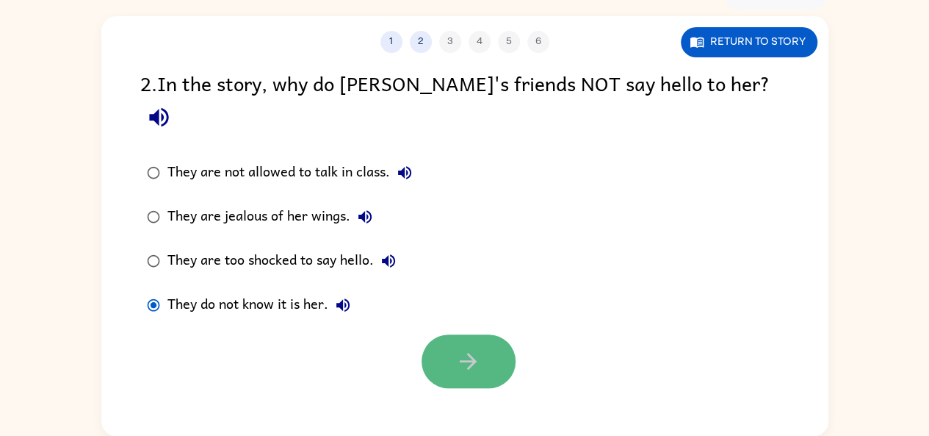
click at [444, 334] on button "button" at bounding box center [469, 361] width 94 height 54
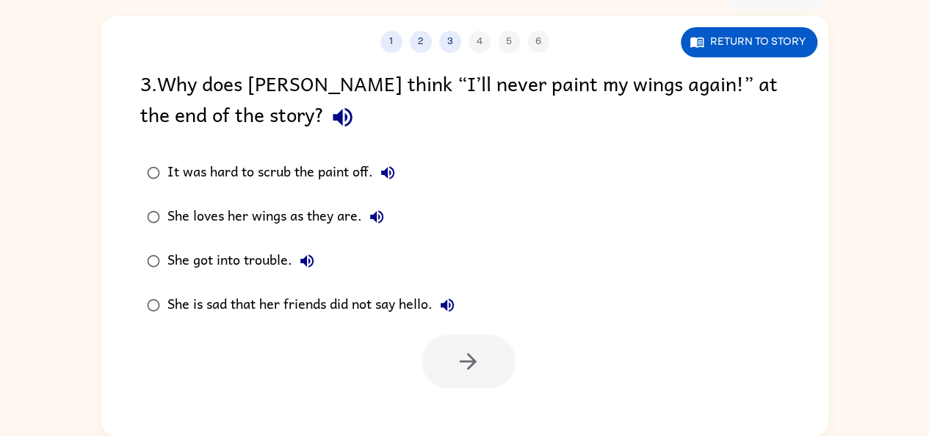
click at [330, 118] on icon "button" at bounding box center [343, 117] width 26 height 26
click at [335, 358] on div at bounding box center [464, 357] width 727 height 61
click at [441, 300] on icon "button" at bounding box center [448, 305] width 18 height 18
click at [447, 292] on button "She is sad that her friends did not say hello." at bounding box center [447, 304] width 29 height 29
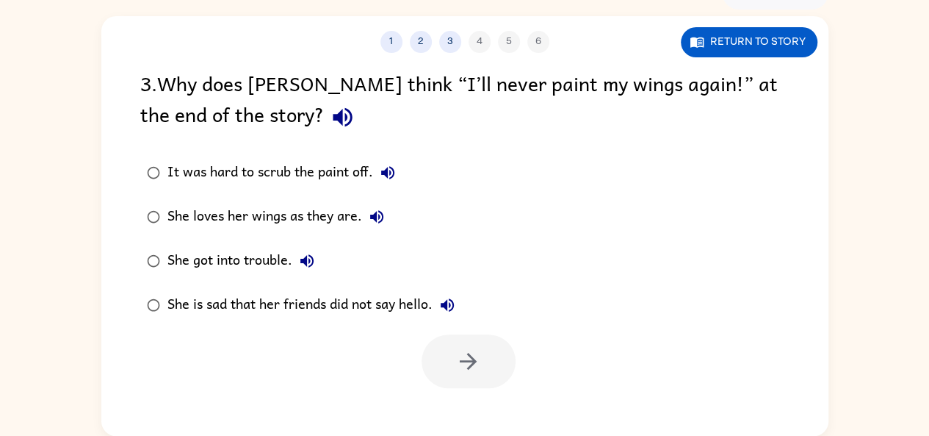
click at [304, 255] on icon "button" at bounding box center [307, 261] width 18 height 18
click at [373, 215] on icon "button" at bounding box center [376, 216] width 13 height 13
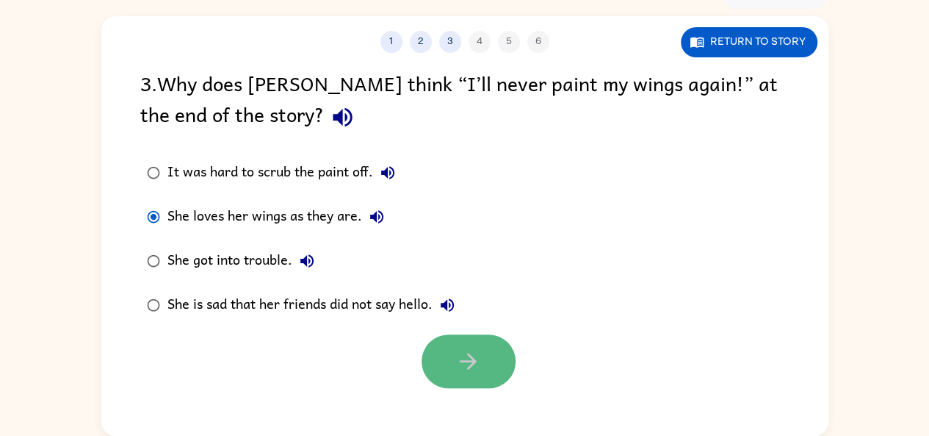
click at [435, 342] on button "button" at bounding box center [469, 361] width 94 height 54
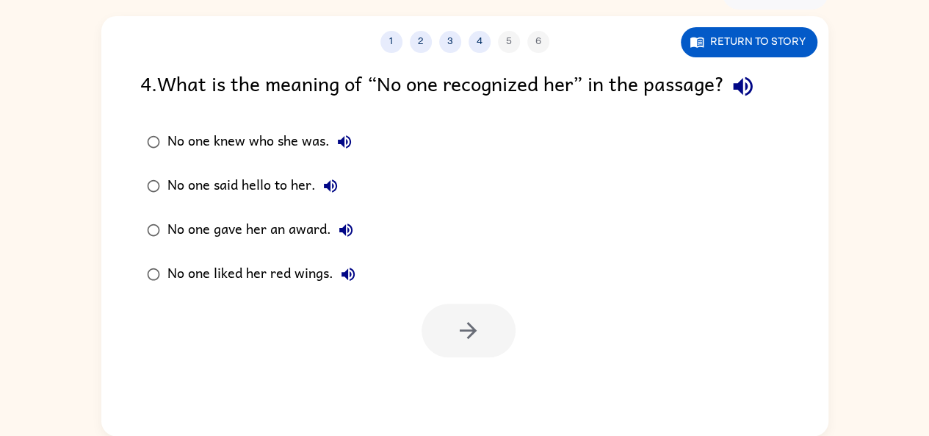
click at [755, 73] on button "button" at bounding box center [742, 86] width 37 height 37
click at [344, 130] on button "No one knew who she was." at bounding box center [344, 141] width 29 height 29
click at [335, 178] on icon "button" at bounding box center [331, 186] width 18 height 18
click at [353, 219] on button "No one gave her an award." at bounding box center [345, 229] width 29 height 29
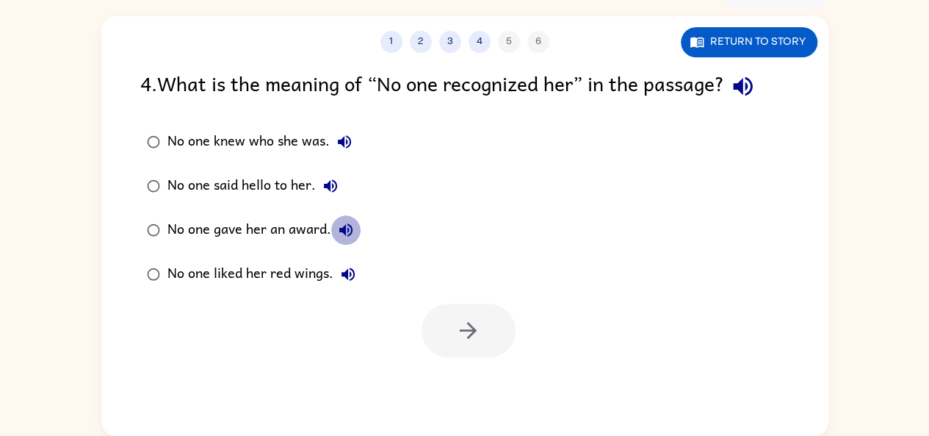
click at [350, 240] on button "No one gave her an award." at bounding box center [345, 229] width 29 height 29
click at [353, 251] on label "No one gave her an award." at bounding box center [251, 230] width 238 height 44
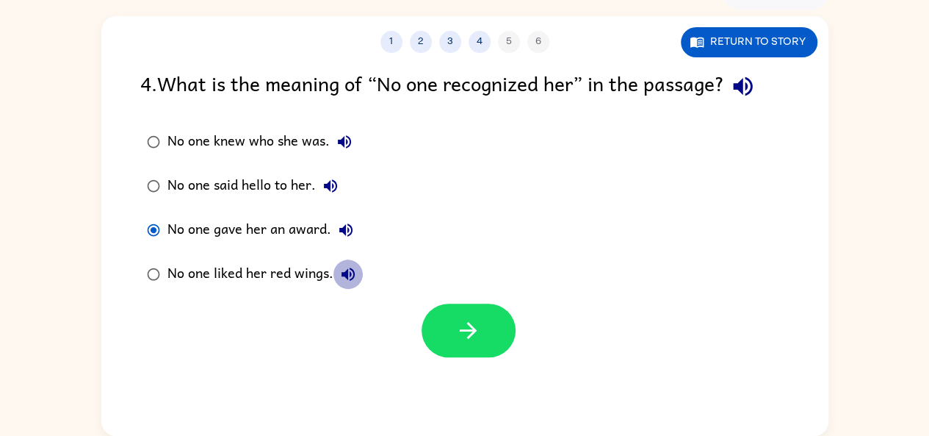
click at [348, 270] on icon "button" at bounding box center [348, 274] width 18 height 18
click at [757, 70] on button "button" at bounding box center [742, 86] width 37 height 37
click at [342, 146] on icon "button" at bounding box center [345, 142] width 18 height 18
click at [341, 148] on icon "button" at bounding box center [345, 142] width 18 height 18
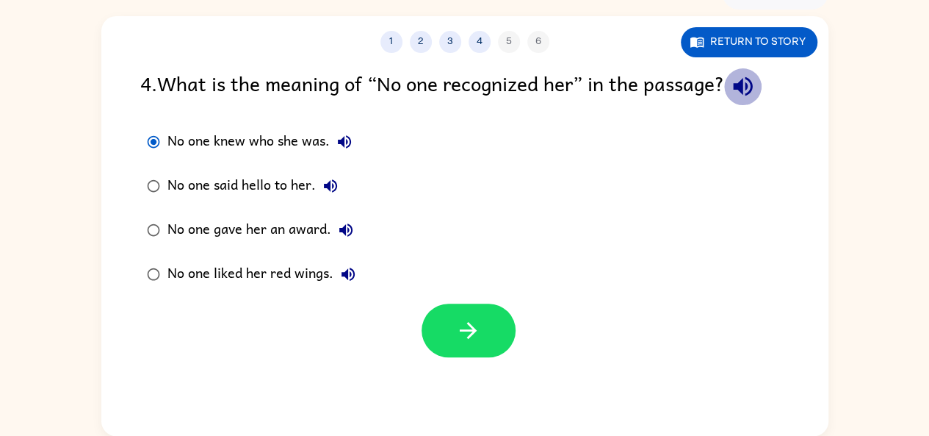
click at [739, 78] on icon "button" at bounding box center [743, 86] width 26 height 26
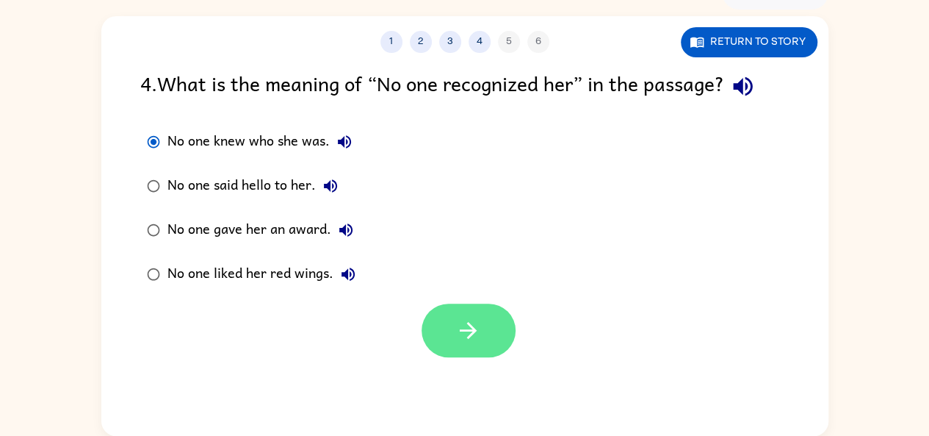
click at [480, 336] on icon "button" at bounding box center [468, 330] width 26 height 26
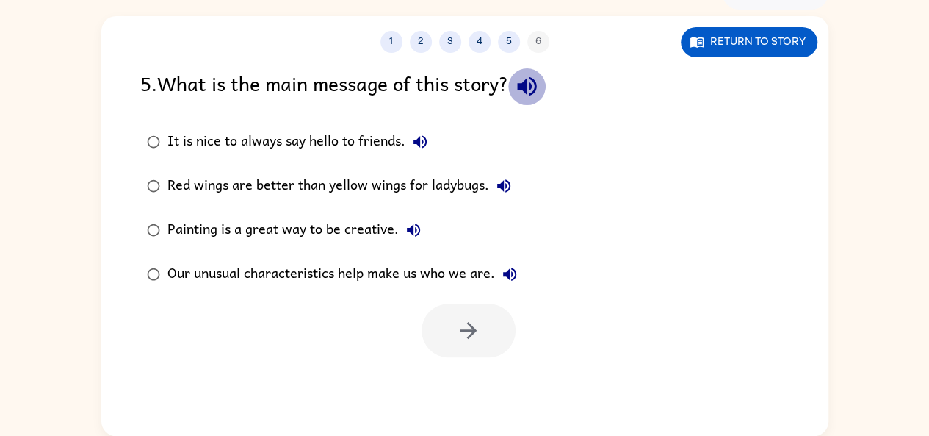
click at [520, 80] on icon "button" at bounding box center [527, 86] width 26 height 26
click at [421, 140] on icon "button" at bounding box center [420, 142] width 18 height 18
click at [499, 179] on icon "button" at bounding box center [504, 186] width 18 height 18
click at [414, 241] on button "Painting is a great way to be creative." at bounding box center [413, 229] width 29 height 29
click at [506, 280] on icon "button" at bounding box center [510, 274] width 18 height 18
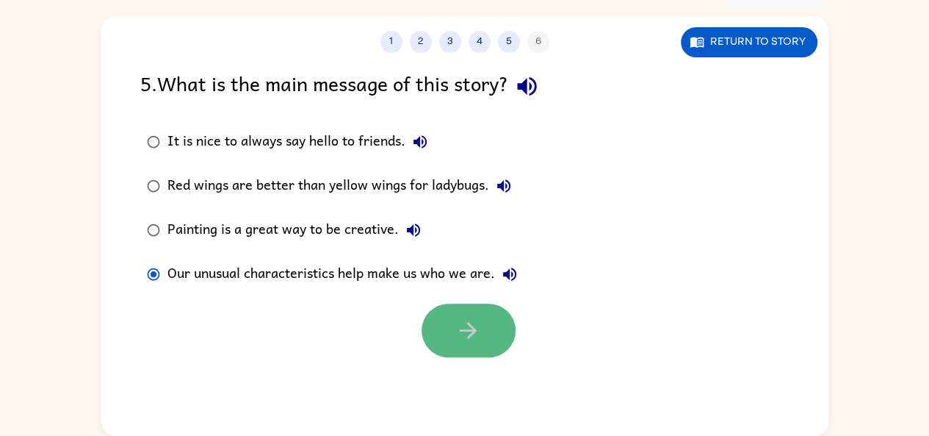
click at [447, 331] on button "button" at bounding box center [469, 330] width 94 height 54
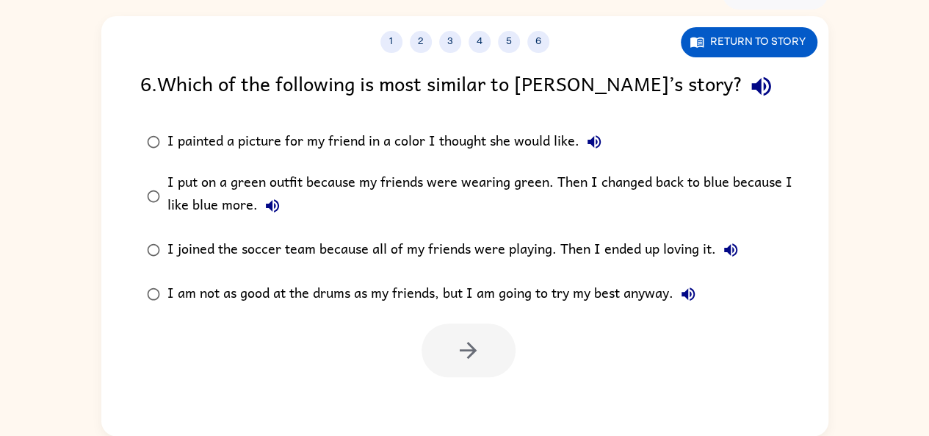
drag, startPoint x: 636, startPoint y: 81, endPoint x: 566, endPoint y: 123, distance: 82.0
click at [566, 123] on label "I painted a picture for my friend in a color I thought she would like." at bounding box center [474, 142] width 685 height 44
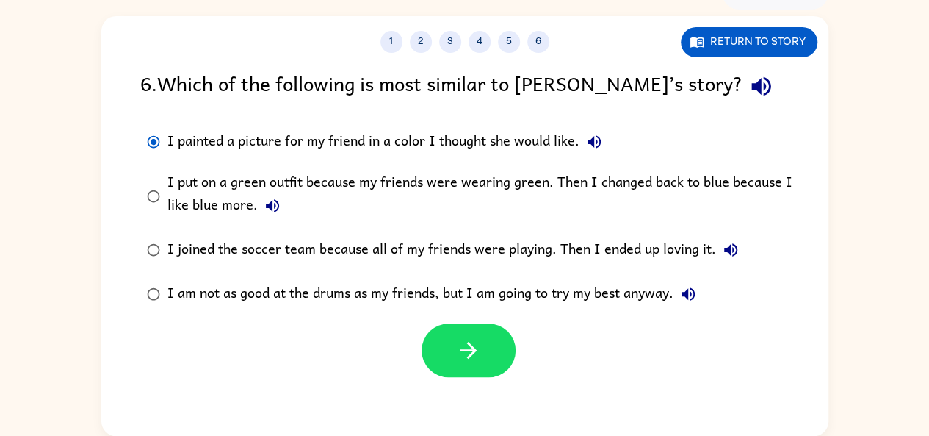
click at [566, 123] on label "I painted a picture for my friend in a color I thought she would like." at bounding box center [474, 142] width 685 height 44
click at [752, 84] on icon "button" at bounding box center [761, 86] width 19 height 19
click at [591, 151] on icon "button" at bounding box center [595, 142] width 18 height 18
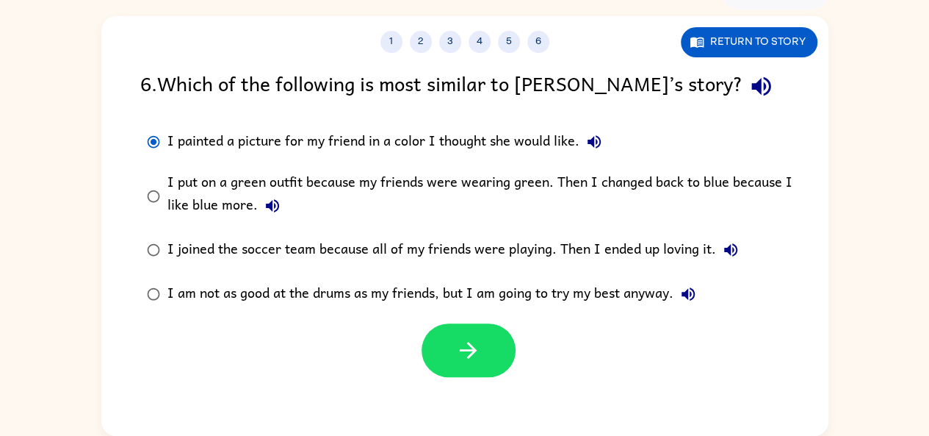
click at [269, 197] on icon "button" at bounding box center [273, 206] width 18 height 18
click at [726, 251] on icon "button" at bounding box center [730, 249] width 13 height 13
click at [692, 294] on icon "button" at bounding box center [688, 293] width 13 height 13
click at [267, 204] on icon "button" at bounding box center [272, 205] width 13 height 13
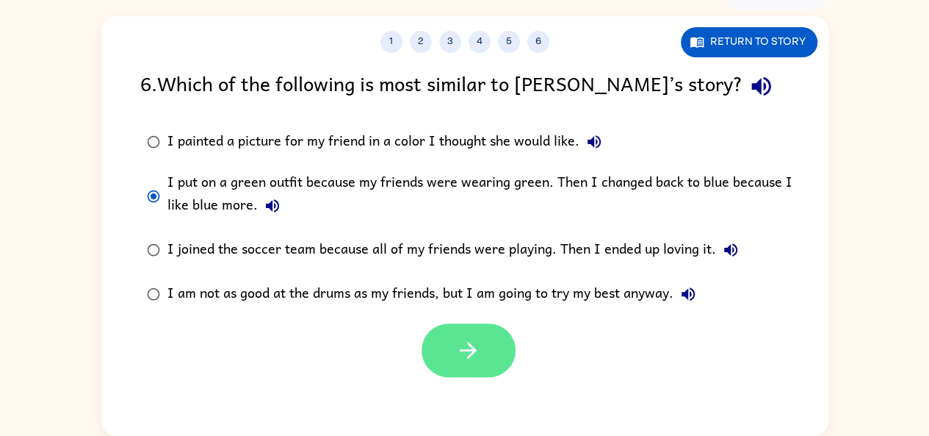
click at [483, 343] on button "button" at bounding box center [469, 350] width 94 height 54
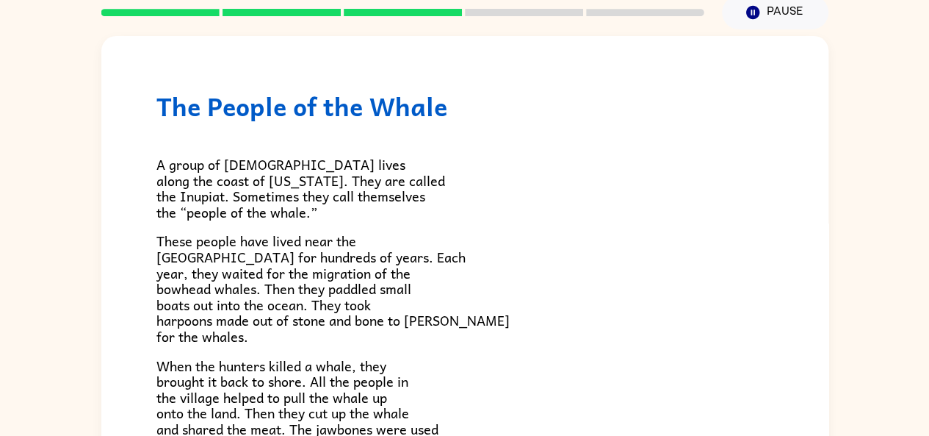
scroll to position [60, 0]
click at [395, 294] on span "These people have lived near the [GEOGRAPHIC_DATA] for hundreds of years. Each …" at bounding box center [332, 289] width 353 height 117
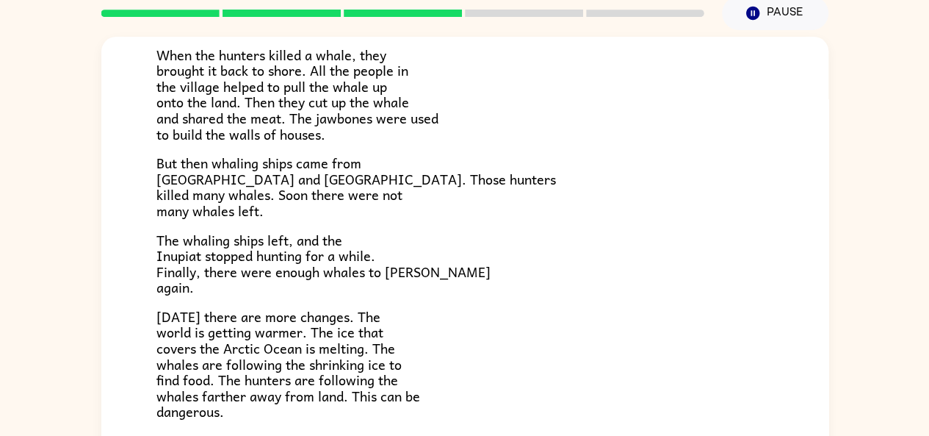
scroll to position [320, 0]
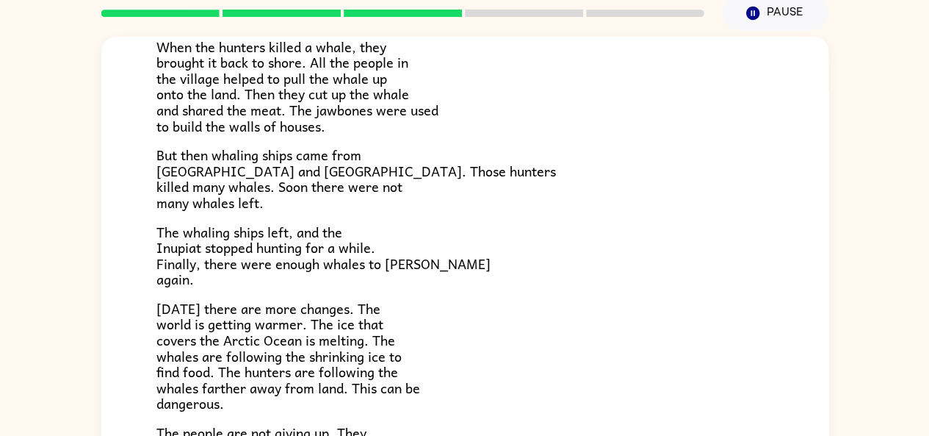
click at [420, 386] on p "[DATE] there are more changes. The world is getting warmer. The ice that covers…" at bounding box center [464, 355] width 617 height 111
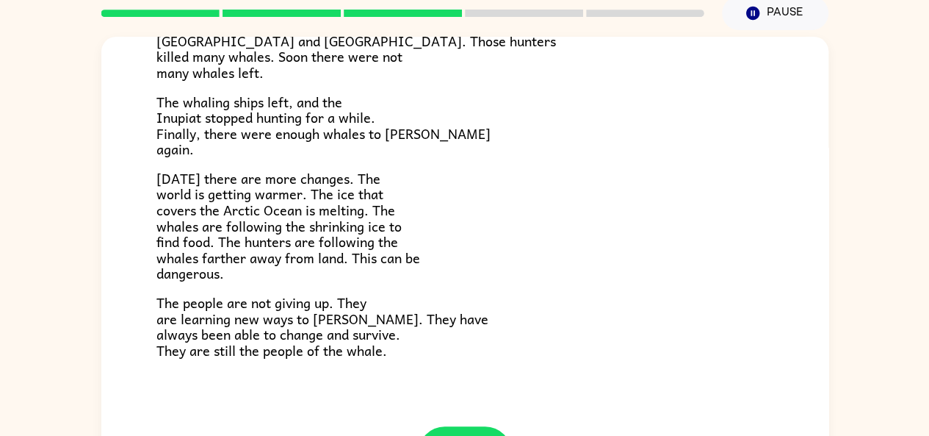
scroll to position [495, 0]
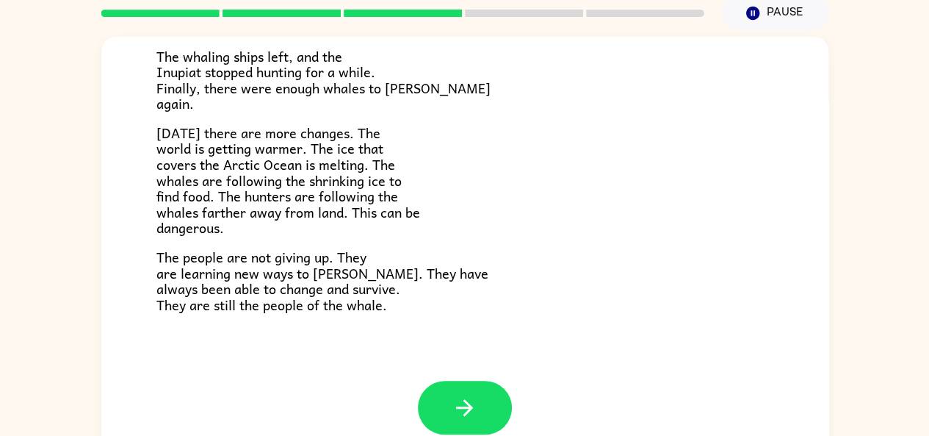
drag, startPoint x: 452, startPoint y: 398, endPoint x: 401, endPoint y: 349, distance: 70.7
drag, startPoint x: 401, startPoint y: 349, endPoint x: 462, endPoint y: 393, distance: 75.2
click at [462, 393] on button "button" at bounding box center [465, 408] width 94 height 54
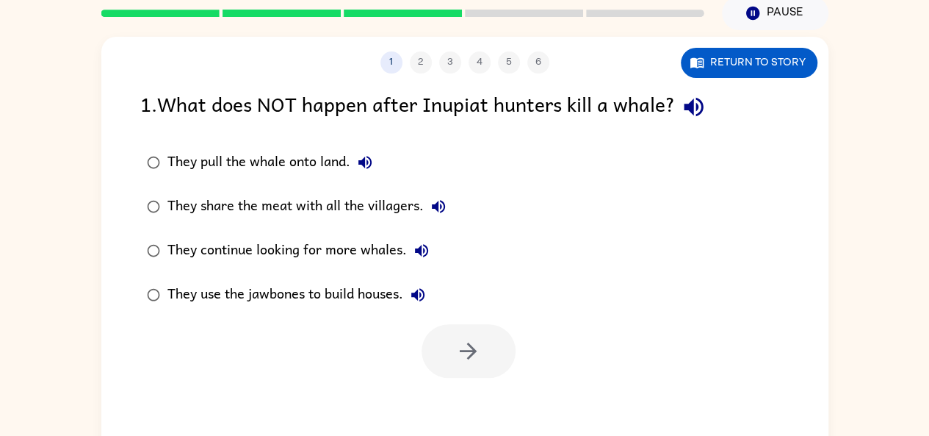
scroll to position [0, 0]
click at [702, 103] on icon "button" at bounding box center [694, 107] width 26 height 26
drag, startPoint x: 702, startPoint y: 103, endPoint x: 627, endPoint y: 159, distance: 93.9
click at [627, 159] on div "They pull the whale onto land. They share the meat with all the villagers. They…" at bounding box center [484, 228] width 688 height 176
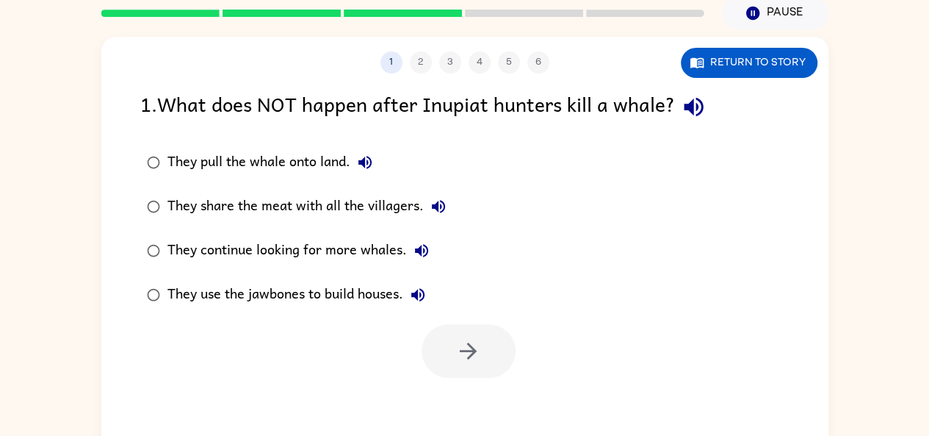
click at [627, 159] on div "They pull the whale onto land. They share the meat with all the villagers. They…" at bounding box center [484, 228] width 688 height 176
click at [704, 114] on icon "button" at bounding box center [694, 107] width 26 height 26
drag, startPoint x: 696, startPoint y: 98, endPoint x: 673, endPoint y: 149, distance: 55.9
drag, startPoint x: 673, startPoint y: 149, endPoint x: 652, endPoint y: 183, distance: 40.0
click at [652, 183] on div "They pull the whale onto land. They share the meat with all the villagers. They…" at bounding box center [484, 228] width 688 height 176
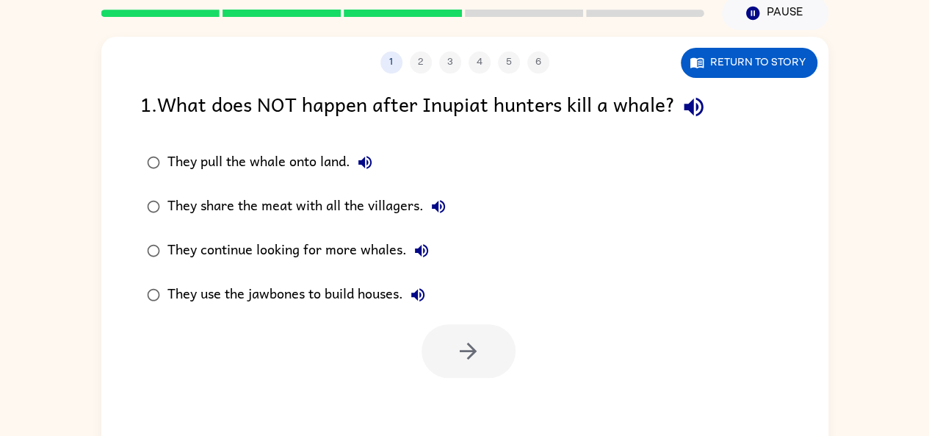
click at [652, 183] on div "They pull the whale onto land. They share the meat with all the villagers. They…" at bounding box center [484, 228] width 688 height 176
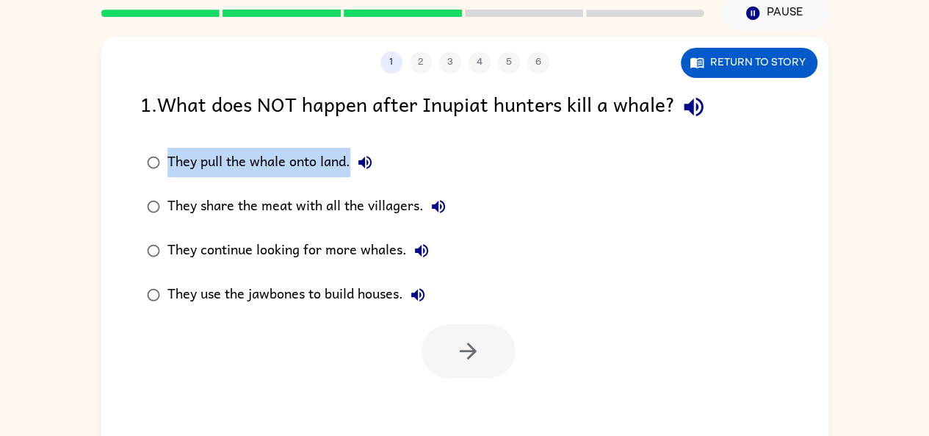
click at [652, 183] on div "They pull the whale onto land. They share the meat with all the villagers. They…" at bounding box center [484, 228] width 688 height 176
click at [707, 112] on icon "button" at bounding box center [694, 107] width 26 height 26
click at [360, 166] on icon "button" at bounding box center [365, 163] width 18 height 18
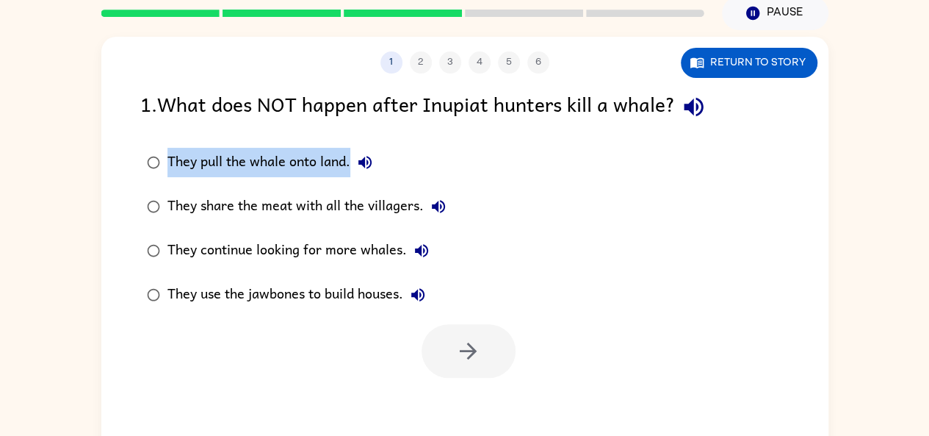
click at [467, 150] on div "They pull the whale onto land. They share the meat with all the villagers. They…" at bounding box center [306, 228] width 332 height 176
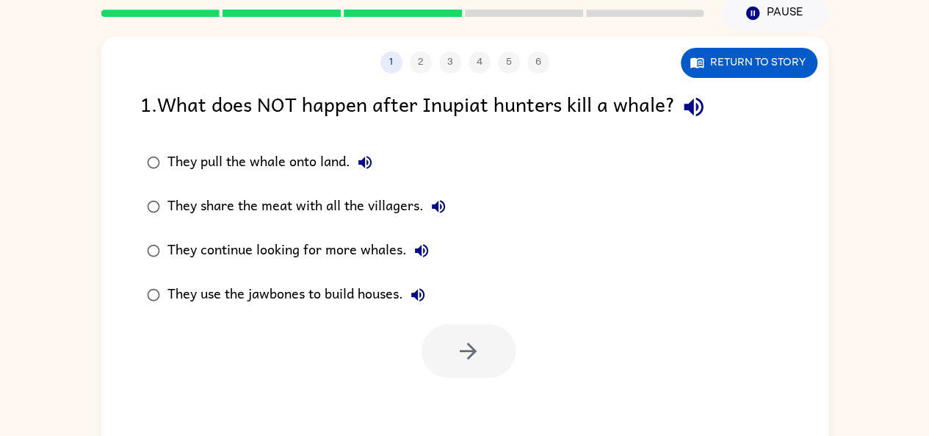
click at [442, 196] on button "They share the meat with all the villagers." at bounding box center [438, 206] width 29 height 29
drag, startPoint x: 419, startPoint y: 248, endPoint x: 670, endPoint y: 198, distance: 255.5
click at [670, 198] on div "They pull the whale onto land. They share the meat with all the villagers. They…" at bounding box center [484, 228] width 688 height 176
click at [423, 259] on icon "button" at bounding box center [422, 251] width 18 height 18
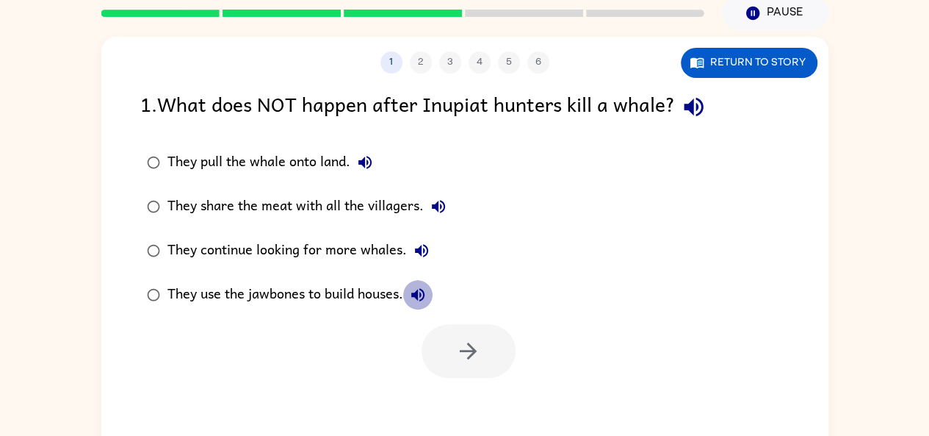
click at [422, 290] on icon "button" at bounding box center [417, 294] width 13 height 13
click at [415, 249] on icon "button" at bounding box center [421, 250] width 13 height 13
click at [439, 214] on icon "button" at bounding box center [439, 207] width 18 height 18
click at [357, 158] on icon "button" at bounding box center [365, 163] width 18 height 18
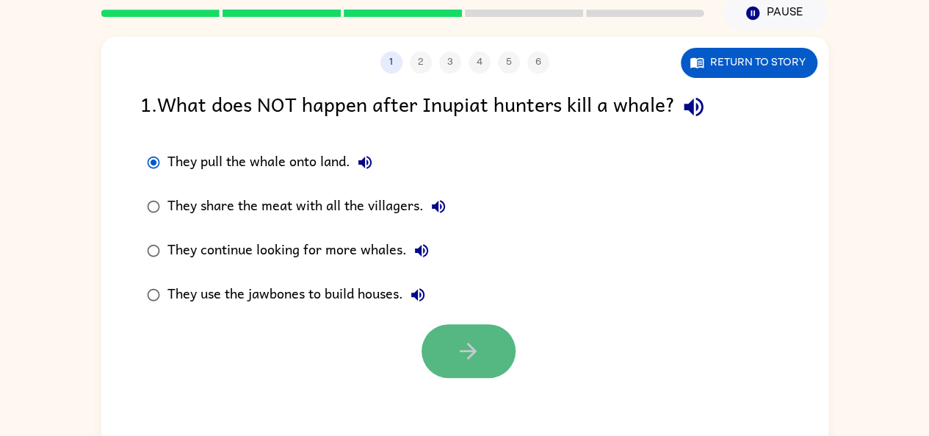
click at [440, 369] on button "button" at bounding box center [469, 351] width 94 height 54
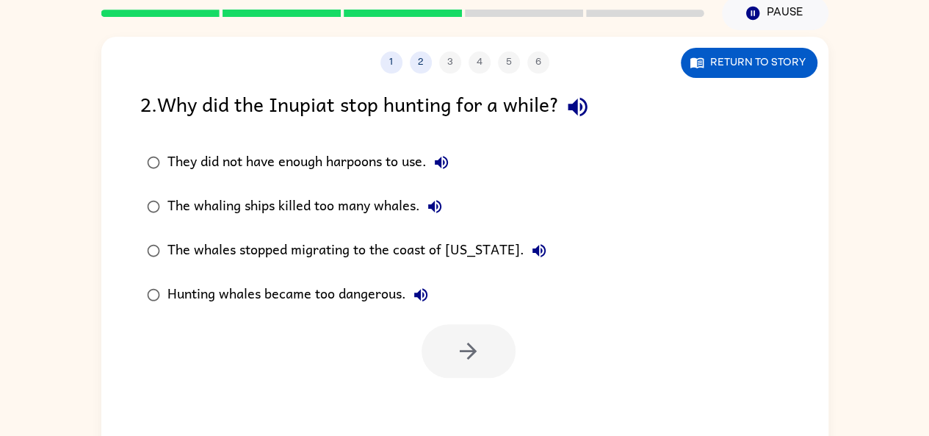
click at [458, 320] on div at bounding box center [464, 347] width 727 height 61
click at [468, 356] on div at bounding box center [469, 351] width 94 height 54
click at [591, 109] on icon "button" at bounding box center [578, 107] width 26 height 26
click at [455, 155] on button "They did not have enough harpoons to use." at bounding box center [441, 162] width 29 height 29
click at [442, 158] on icon "button" at bounding box center [442, 163] width 18 height 18
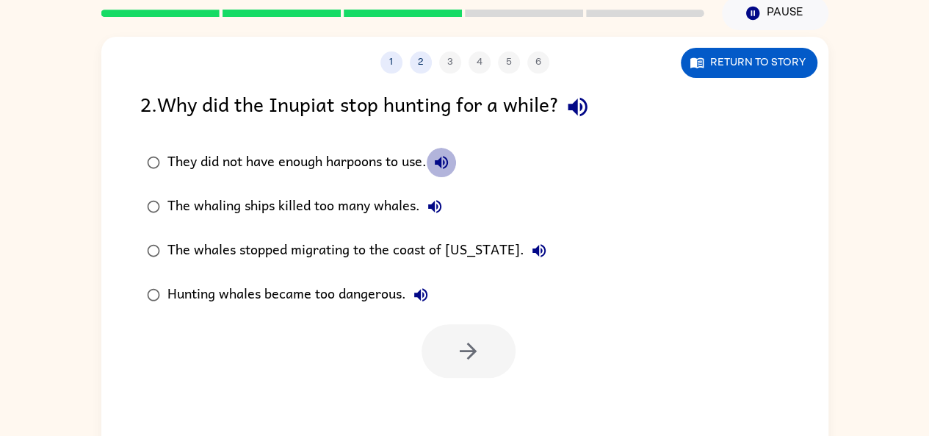
click at [442, 159] on icon "button" at bounding box center [441, 162] width 13 height 13
click at [439, 209] on icon "button" at bounding box center [435, 207] width 18 height 18
click at [525, 261] on button "The whales stopped migrating to the coast of [US_STATE]." at bounding box center [539, 250] width 29 height 29
click at [431, 298] on button "Hunting whales became too dangerous." at bounding box center [420, 294] width 29 height 29
click at [575, 108] on icon "button" at bounding box center [577, 107] width 19 height 19
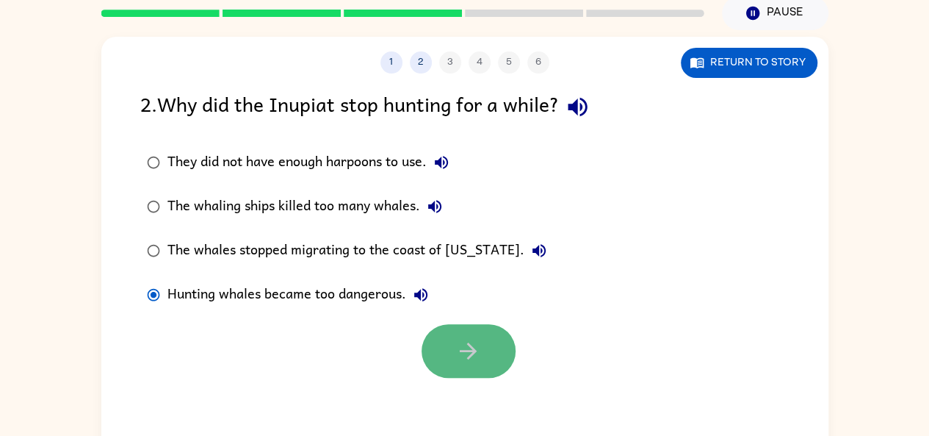
drag, startPoint x: 508, startPoint y: 339, endPoint x: 499, endPoint y: 336, distance: 9.1
click at [499, 336] on button "button" at bounding box center [469, 351] width 94 height 54
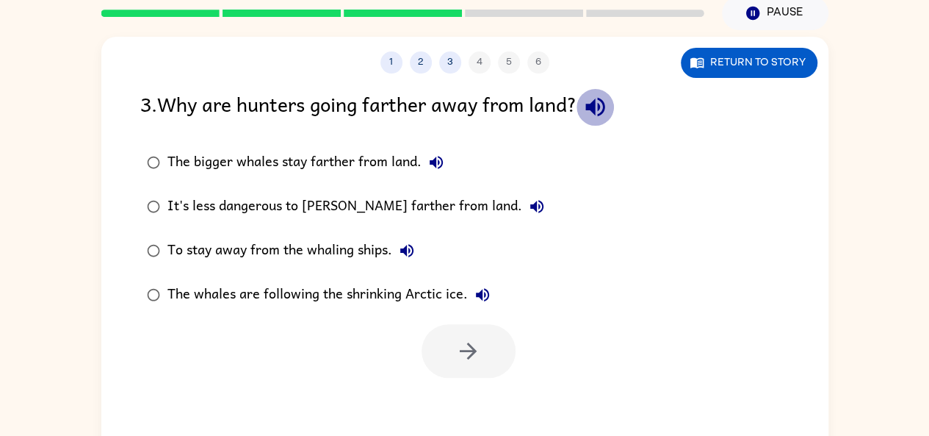
click at [606, 97] on icon "button" at bounding box center [596, 107] width 26 height 26
click at [436, 167] on icon "button" at bounding box center [437, 163] width 18 height 18
click at [428, 165] on icon "button" at bounding box center [437, 163] width 18 height 18
click at [528, 201] on icon "button" at bounding box center [537, 207] width 18 height 18
click at [404, 255] on icon "button" at bounding box center [407, 251] width 18 height 18
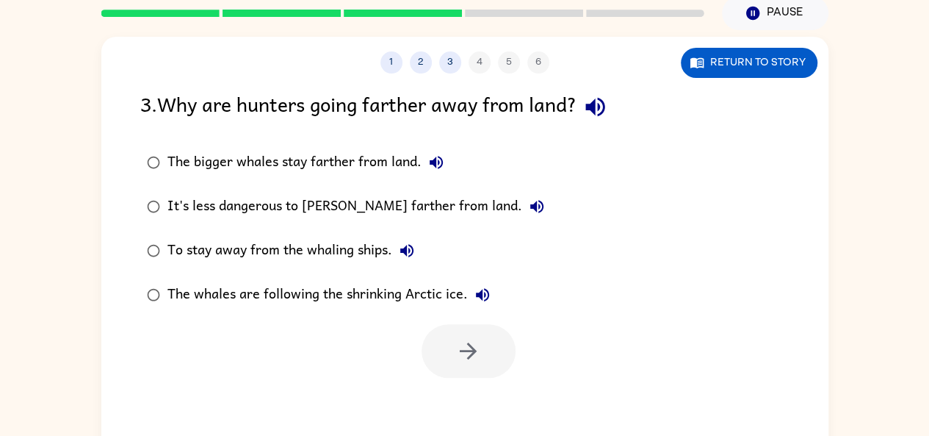
click at [484, 299] on icon "button" at bounding box center [483, 295] width 18 height 18
click at [429, 157] on icon "button" at bounding box center [437, 163] width 18 height 18
click at [530, 201] on icon "button" at bounding box center [536, 206] width 13 height 13
drag, startPoint x: 459, startPoint y: 201, endPoint x: 410, endPoint y: 251, distance: 69.6
click at [410, 251] on icon "button" at bounding box center [406, 250] width 13 height 13
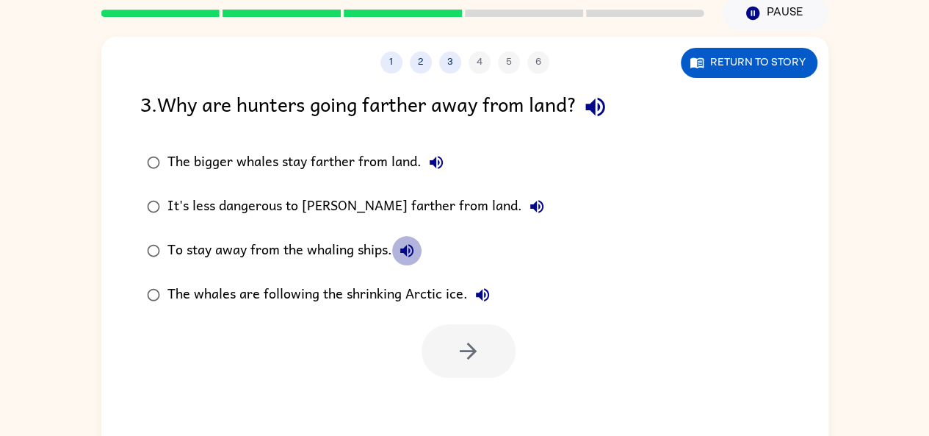
click at [408, 249] on icon "button" at bounding box center [407, 251] width 18 height 18
click at [522, 217] on button "It's less dangerous to [PERSON_NAME] farther from land." at bounding box center [536, 206] width 29 height 29
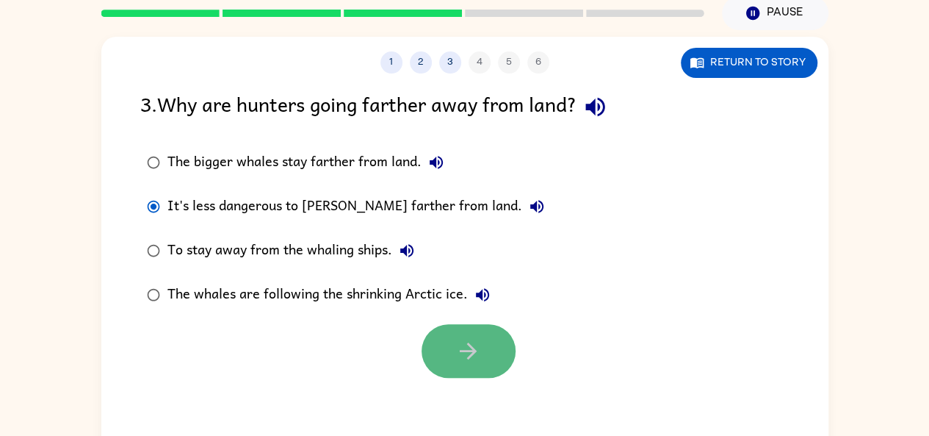
click at [486, 353] on button "button" at bounding box center [469, 351] width 94 height 54
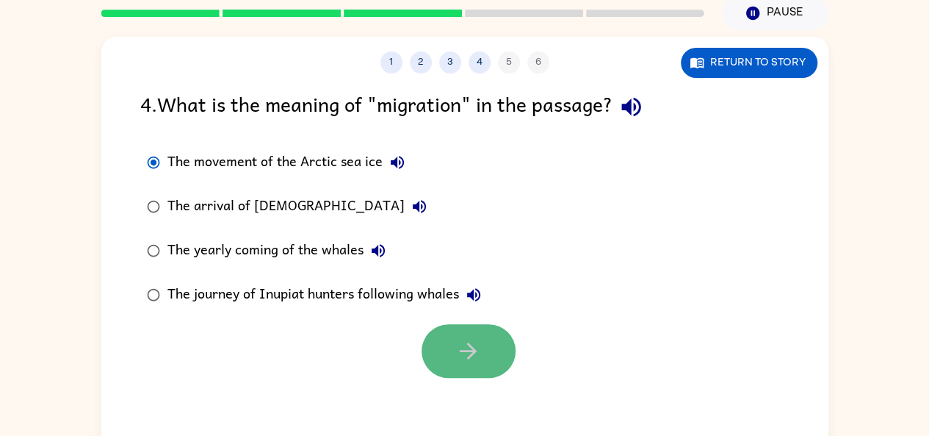
click at [464, 345] on icon "button" at bounding box center [468, 351] width 26 height 26
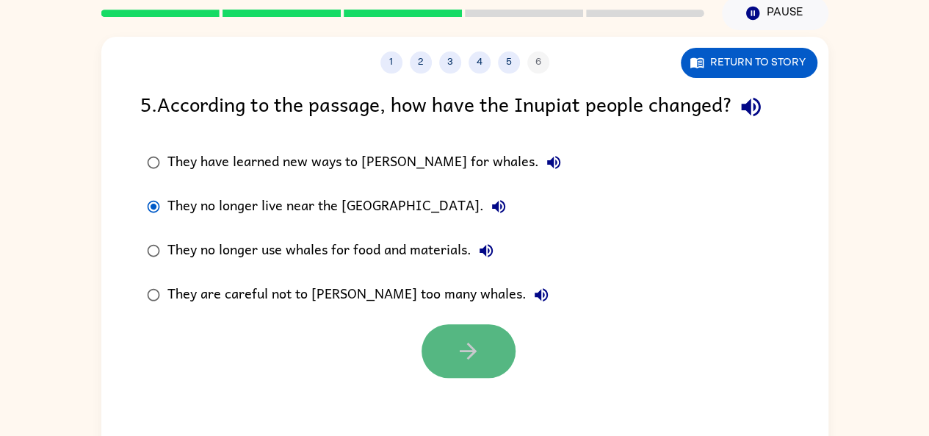
click at [449, 355] on button "button" at bounding box center [469, 351] width 94 height 54
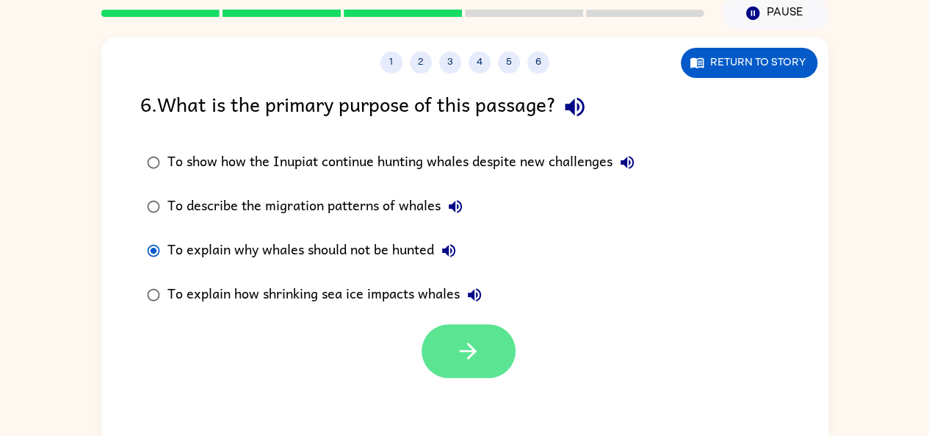
click at [469, 333] on button "button" at bounding box center [469, 351] width 94 height 54
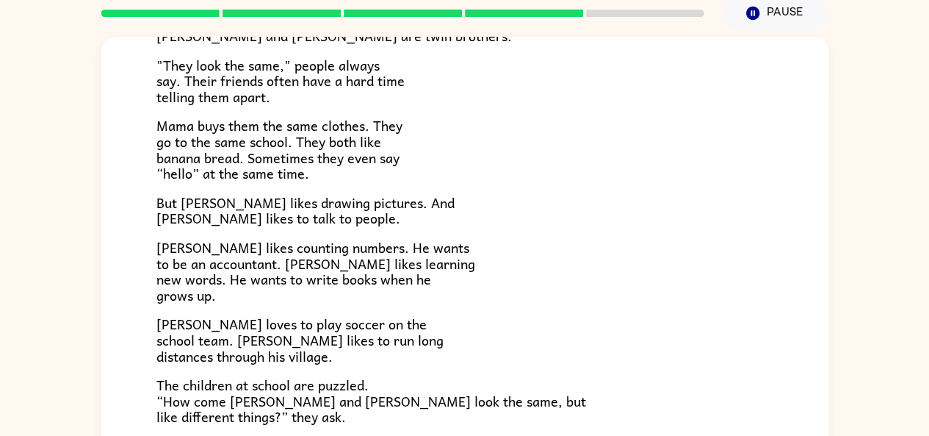
scroll to position [143, 0]
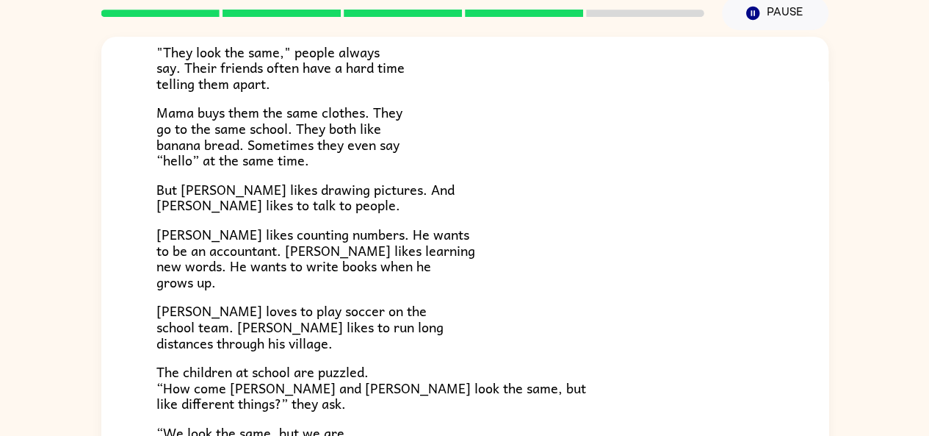
click at [478, 156] on p "Mama buys them the same clothes. They go to the same school. They both like ban…" at bounding box center [464, 135] width 617 height 63
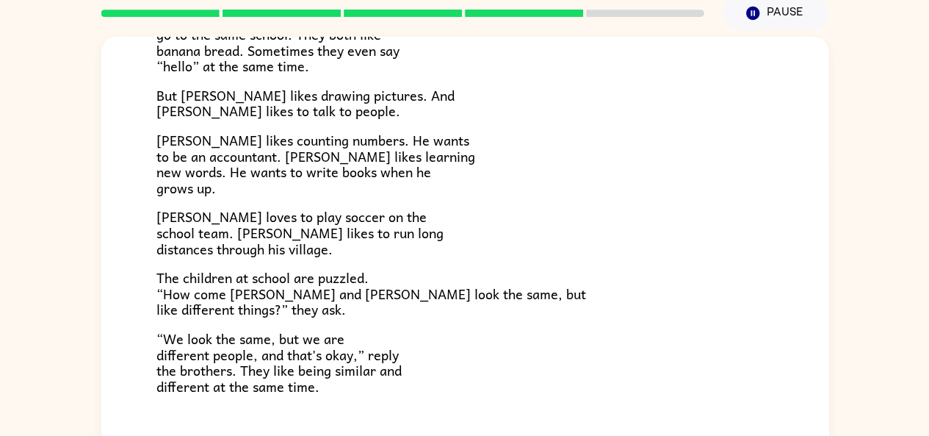
scroll to position [238, 0]
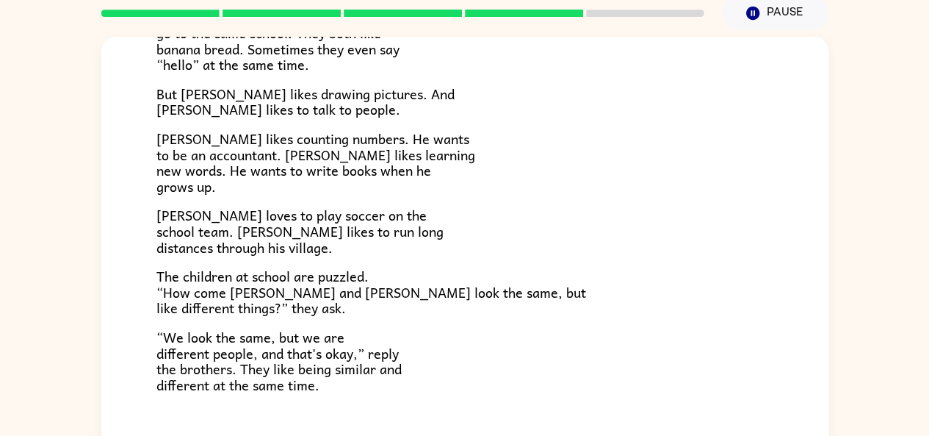
click at [478, 156] on p "[PERSON_NAME] likes counting numbers. He wants to be an accountant. [PERSON_NAM…" at bounding box center [464, 162] width 617 height 63
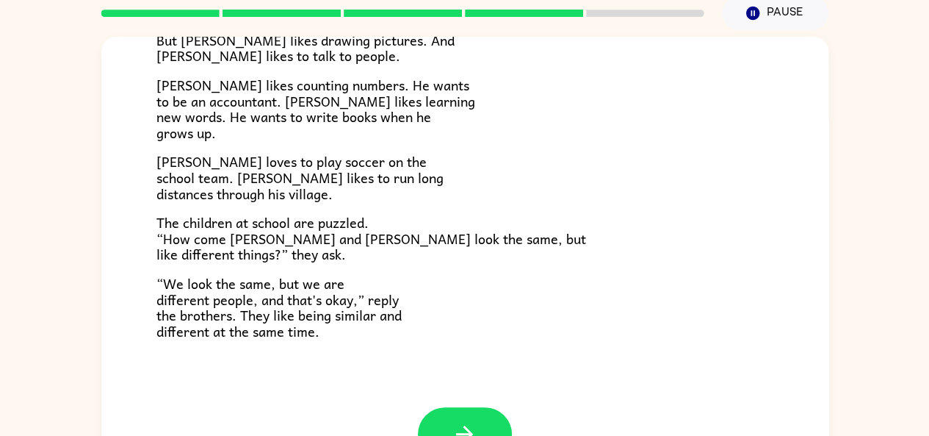
scroll to position [317, 0]
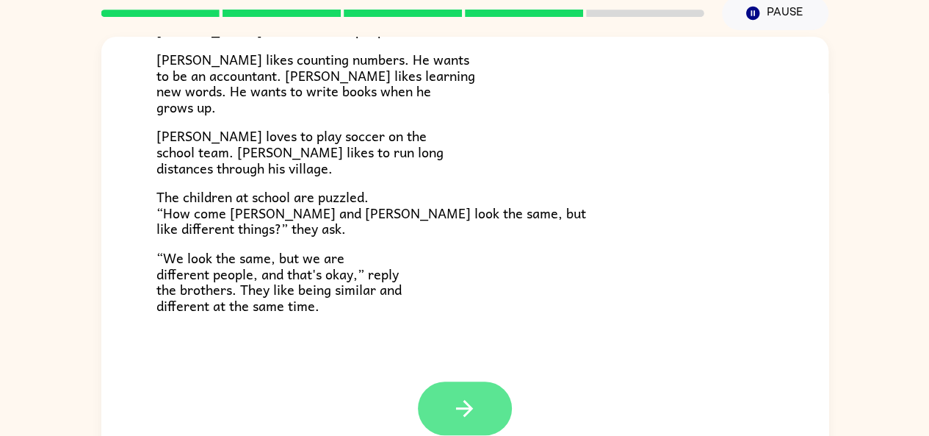
click at [428, 406] on button "button" at bounding box center [465, 408] width 94 height 54
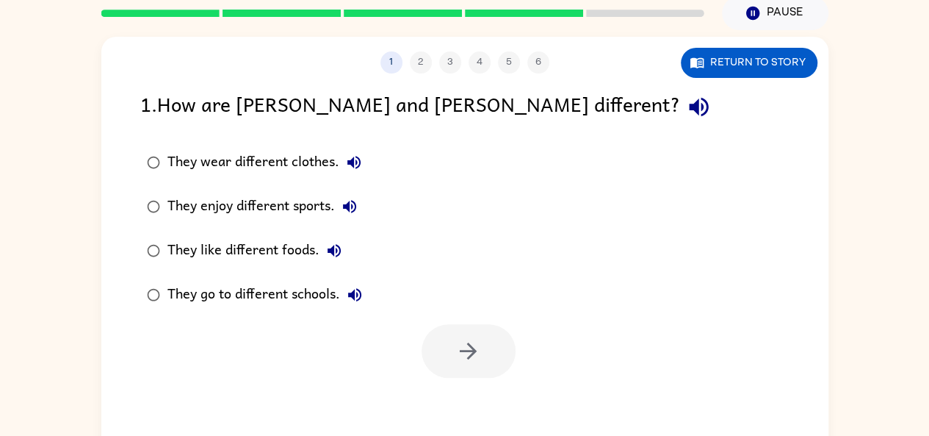
scroll to position [0, 0]
click at [680, 124] on button "button" at bounding box center [698, 106] width 37 height 37
click at [341, 151] on div "They wear different clothes." at bounding box center [268, 162] width 201 height 29
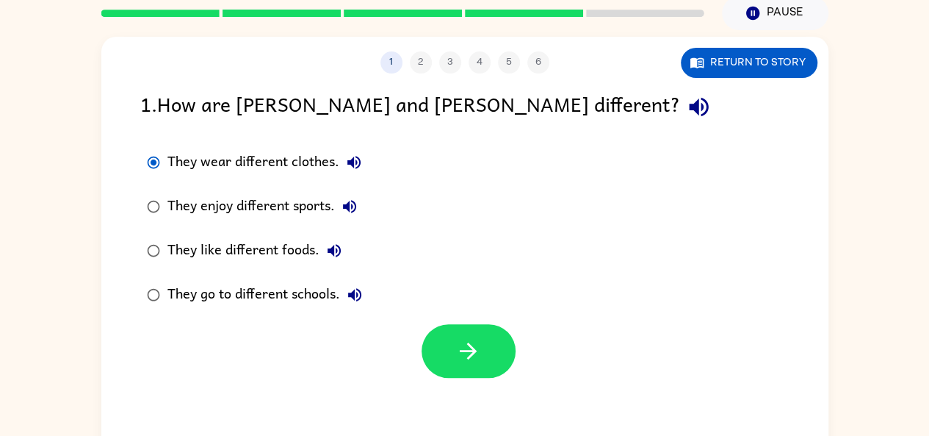
click at [346, 151] on button "They wear different clothes." at bounding box center [353, 162] width 29 height 29
click at [348, 203] on icon "button" at bounding box center [349, 206] width 13 height 13
click at [331, 251] on icon "button" at bounding box center [334, 250] width 13 height 13
click at [352, 300] on icon "button" at bounding box center [355, 295] width 18 height 18
click at [339, 209] on button "They enjoy different sports." at bounding box center [349, 206] width 29 height 29
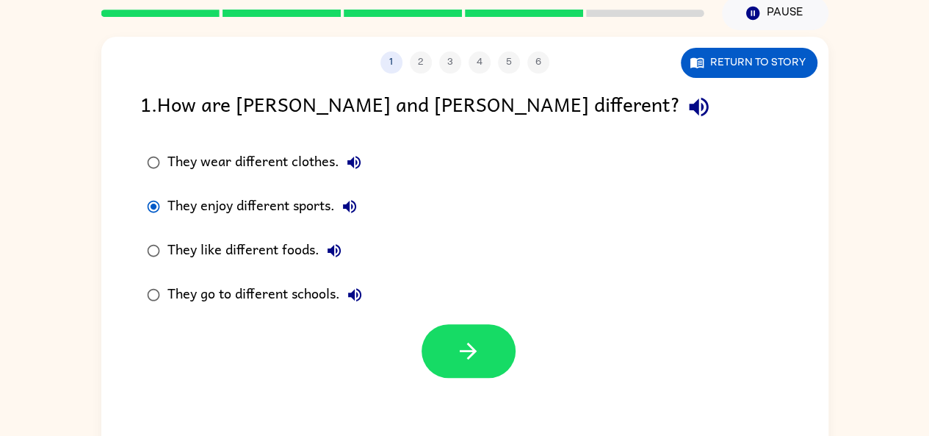
drag, startPoint x: 484, startPoint y: 335, endPoint x: 436, endPoint y: 296, distance: 61.6
drag, startPoint x: 436, startPoint y: 296, endPoint x: 472, endPoint y: 349, distance: 63.6
drag, startPoint x: 472, startPoint y: 349, endPoint x: 379, endPoint y: 315, distance: 98.5
click at [379, 315] on div "They wear different clothes. They enjoy different sports. They like different f…" at bounding box center [264, 228] width 248 height 176
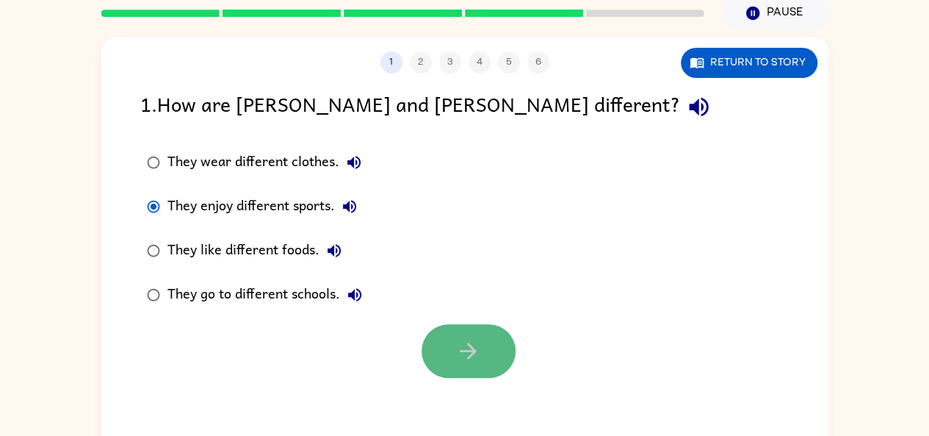
click at [489, 340] on button "button" at bounding box center [469, 351] width 94 height 54
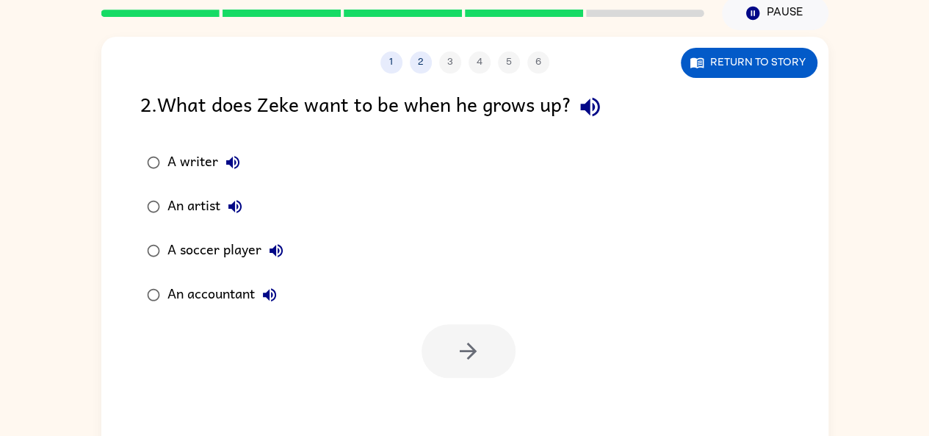
click at [591, 113] on icon "button" at bounding box center [590, 107] width 26 height 26
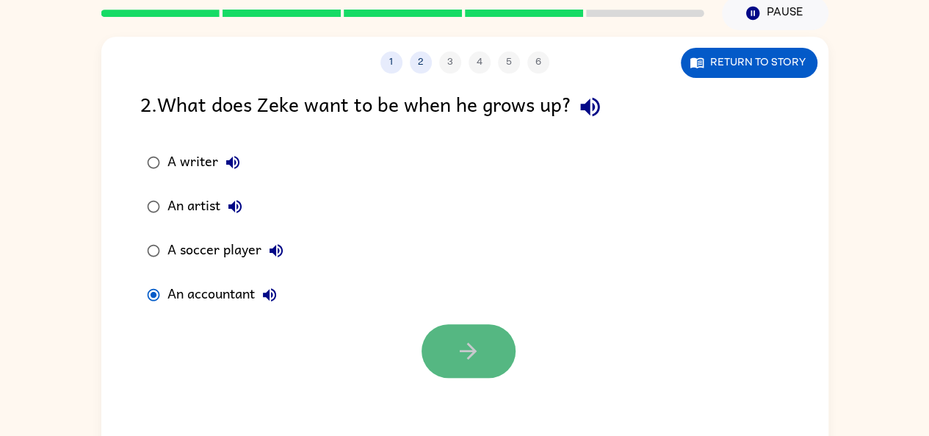
click at [453, 350] on button "button" at bounding box center [469, 351] width 94 height 54
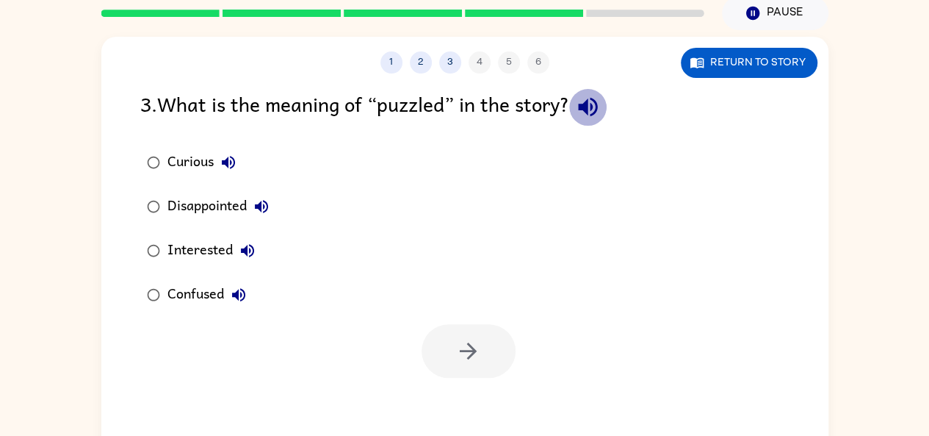
click at [595, 112] on icon "button" at bounding box center [588, 107] width 26 height 26
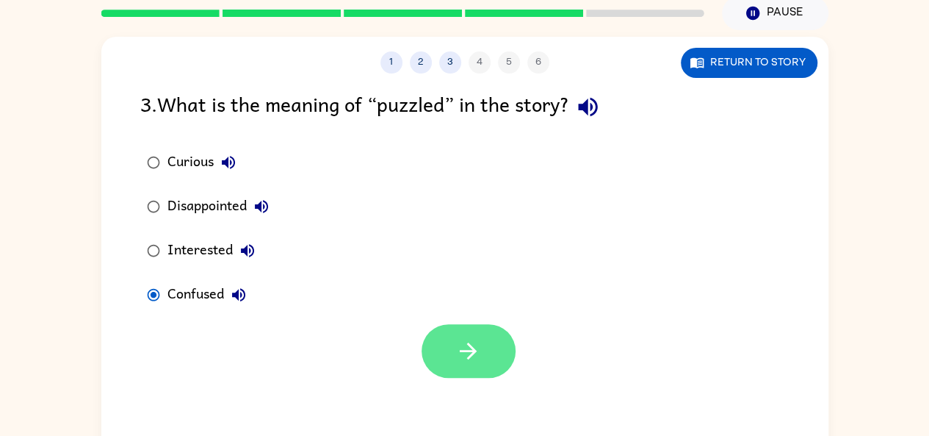
click at [496, 352] on button "button" at bounding box center [469, 351] width 94 height 54
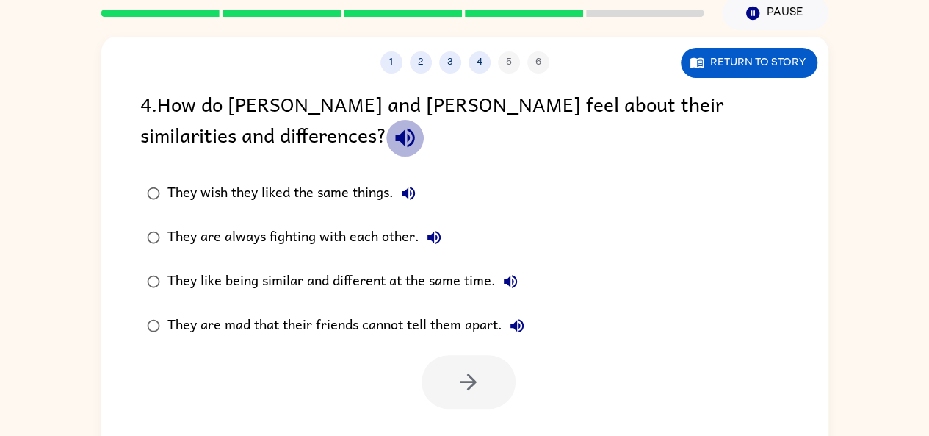
click at [392, 141] on icon "button" at bounding box center [405, 138] width 26 height 26
click at [412, 195] on icon "button" at bounding box center [409, 193] width 18 height 18
drag, startPoint x: 438, startPoint y: 237, endPoint x: 708, endPoint y: 1, distance: 359.2
drag, startPoint x: 705, startPoint y: 1, endPoint x: 796, endPoint y: 181, distance: 202.4
click at [796, 181] on div "They wish they liked the same things. They are always fighting with each other.…" at bounding box center [484, 259] width 688 height 176
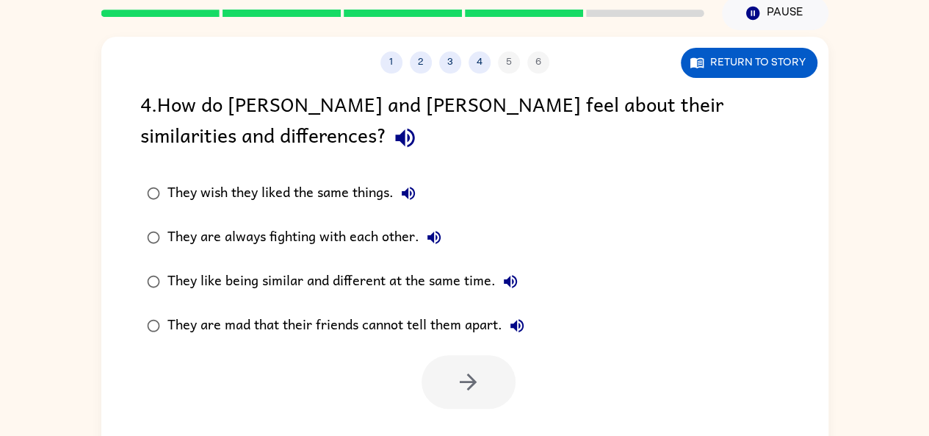
click at [796, 181] on div "They wish they liked the same things. They are always fighting with each other.…" at bounding box center [484, 259] width 688 height 176
click at [815, 187] on div "They wish they liked the same things. They are always fighting with each other.…" at bounding box center [484, 259] width 688 height 176
click at [817, 187] on div "They wish they liked the same things. They are always fighting with each other.…" at bounding box center [484, 259] width 688 height 176
click at [817, 186] on div "They wish they liked the same things. They are always fighting with each other.…" at bounding box center [484, 259] width 688 height 176
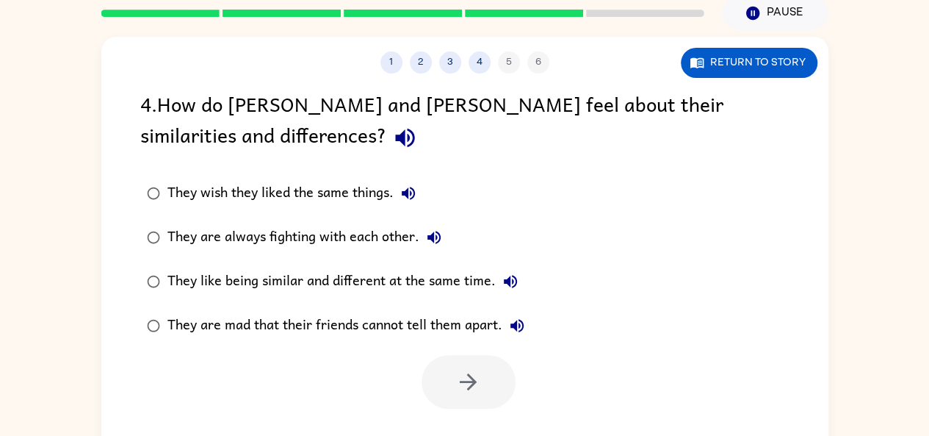
click at [817, 187] on div "They wish they liked the same things. They are always fighting with each other.…" at bounding box center [484, 259] width 688 height 176
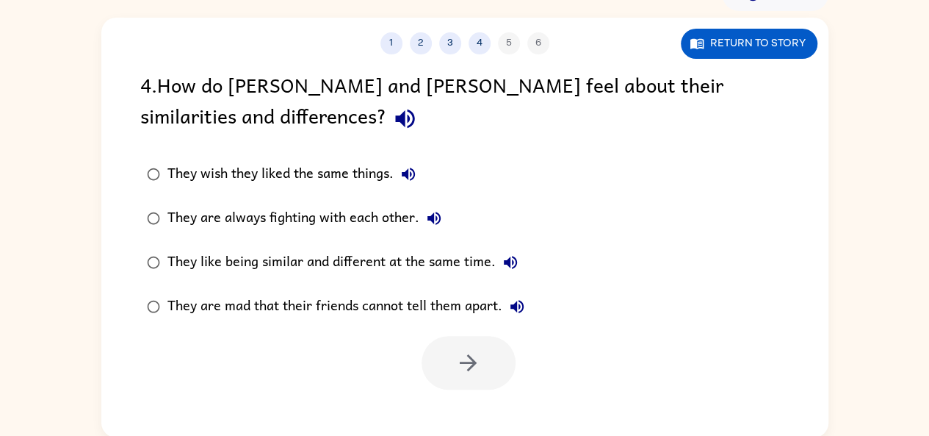
scroll to position [81, 0]
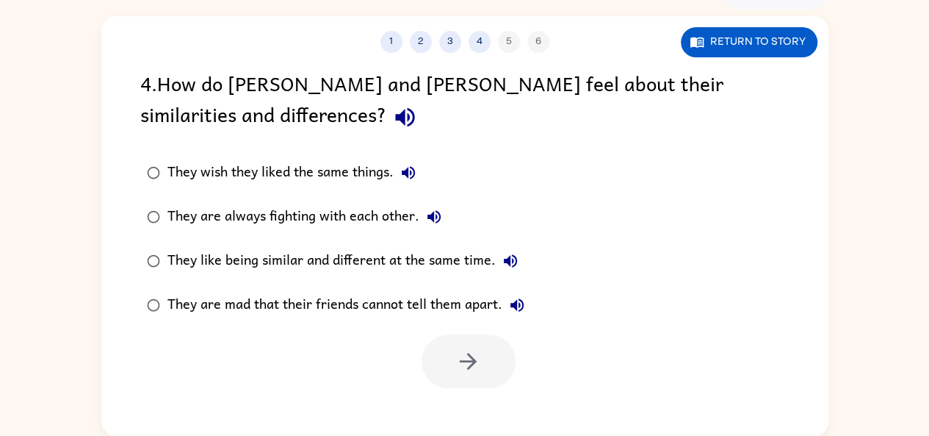
click at [411, 173] on icon "button" at bounding box center [408, 172] width 13 height 13
click at [441, 220] on icon "button" at bounding box center [434, 217] width 18 height 18
click at [513, 262] on icon "button" at bounding box center [511, 261] width 18 height 18
click at [505, 302] on button "They are mad that their friends cannot tell them apart." at bounding box center [517, 304] width 29 height 29
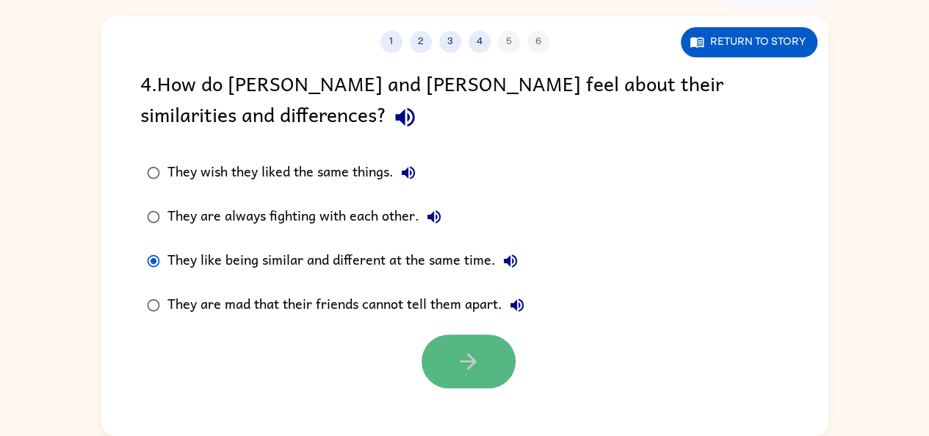
click at [494, 370] on button "button" at bounding box center [469, 361] width 94 height 54
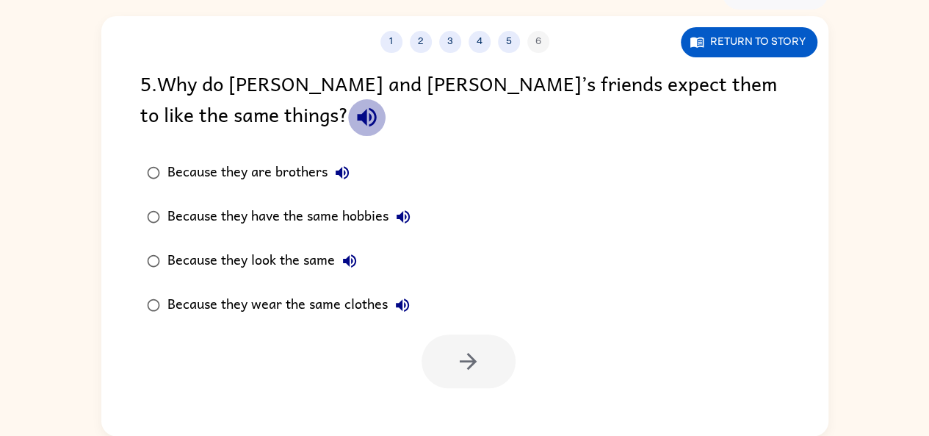
click at [357, 116] on icon "button" at bounding box center [366, 117] width 19 height 19
click at [348, 116] on button "button" at bounding box center [366, 116] width 37 height 37
click at [354, 118] on icon "button" at bounding box center [367, 117] width 26 height 26
click at [354, 117] on icon "button" at bounding box center [367, 117] width 26 height 26
click at [341, 166] on icon "button" at bounding box center [343, 173] width 18 height 18
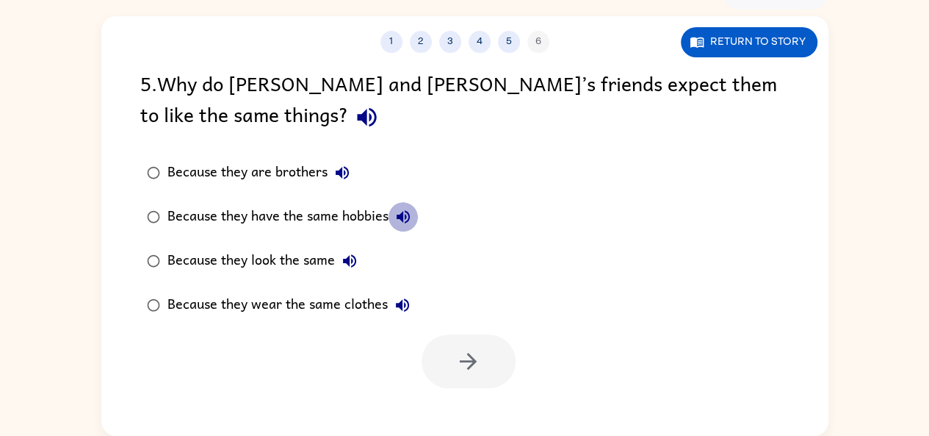
click at [403, 202] on button "Because they have the same hobbies" at bounding box center [403, 216] width 29 height 29
click at [350, 261] on icon "button" at bounding box center [350, 261] width 18 height 18
click at [414, 306] on button "Because they wear the same clothes" at bounding box center [402, 304] width 29 height 29
click at [335, 165] on icon "button" at bounding box center [343, 173] width 18 height 18
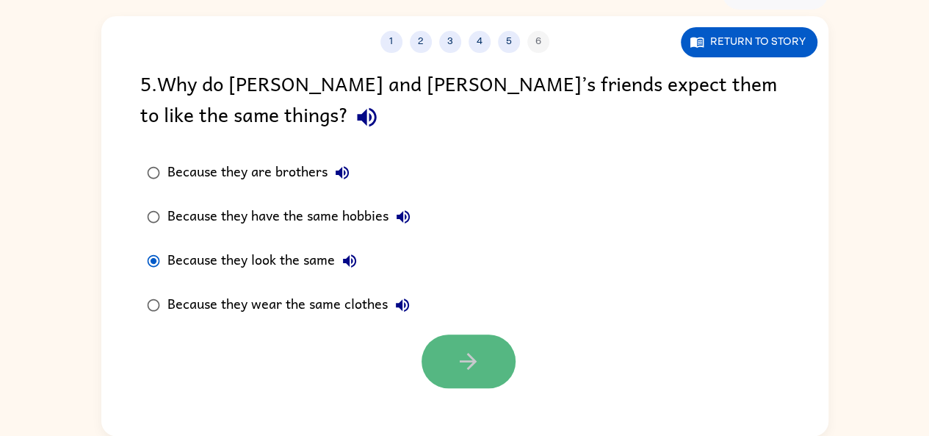
click at [489, 350] on button "button" at bounding box center [469, 361] width 94 height 54
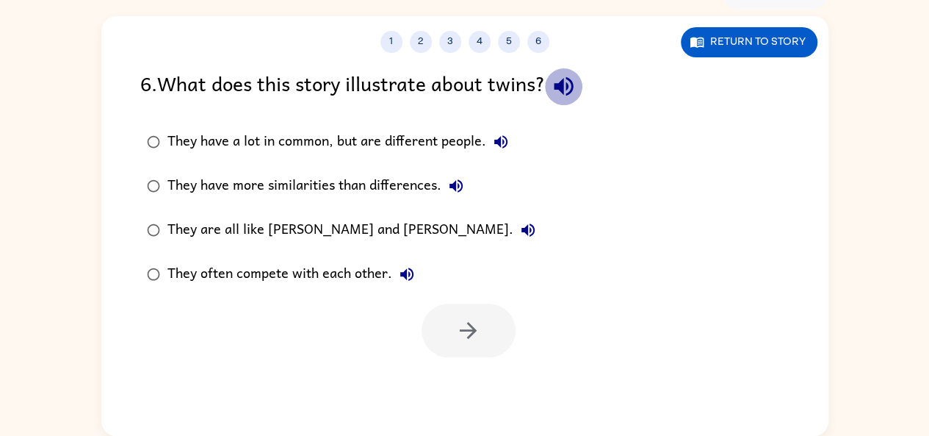
click at [561, 89] on icon "button" at bounding box center [563, 86] width 19 height 19
click at [571, 87] on icon "button" at bounding box center [564, 86] width 26 height 26
click at [497, 153] on button "They have a lot in common, but are different people." at bounding box center [500, 141] width 29 height 29
click at [457, 194] on icon "button" at bounding box center [456, 186] width 18 height 18
click at [519, 237] on icon "button" at bounding box center [528, 230] width 18 height 18
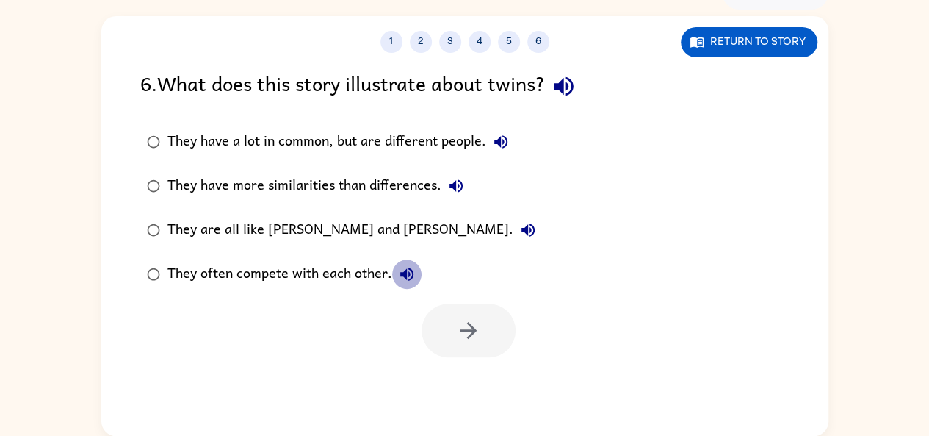
drag, startPoint x: 400, startPoint y: 265, endPoint x: 401, endPoint y: 249, distance: 16.2
drag, startPoint x: 401, startPoint y: 249, endPoint x: 777, endPoint y: 247, distance: 375.4
click at [577, 80] on icon "button" at bounding box center [564, 86] width 26 height 26
click at [484, 140] on div "They have a lot in common, but are different people." at bounding box center [342, 141] width 348 height 29
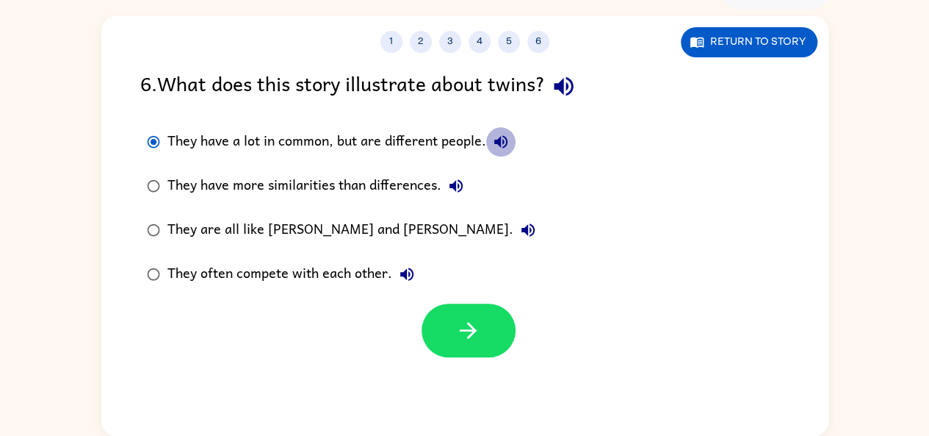
click at [500, 140] on icon "button" at bounding box center [500, 141] width 13 height 13
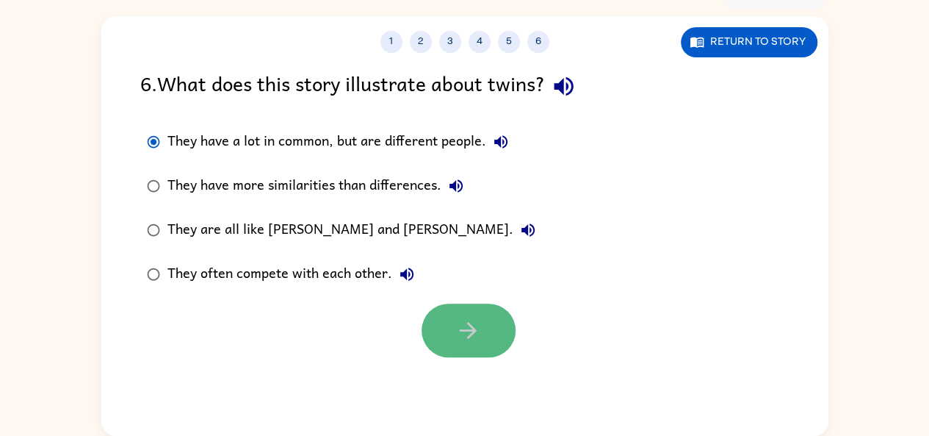
click at [487, 345] on button "button" at bounding box center [469, 330] width 94 height 54
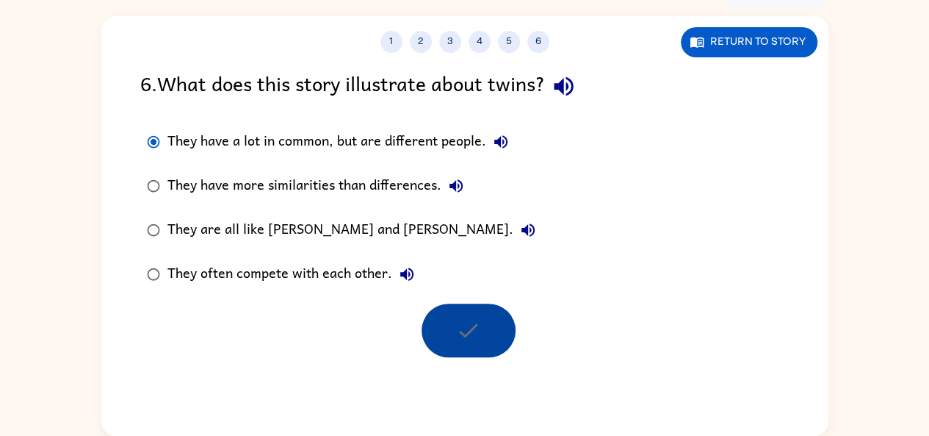
scroll to position [54, 0]
